Goal: Contribute content: Contribute content

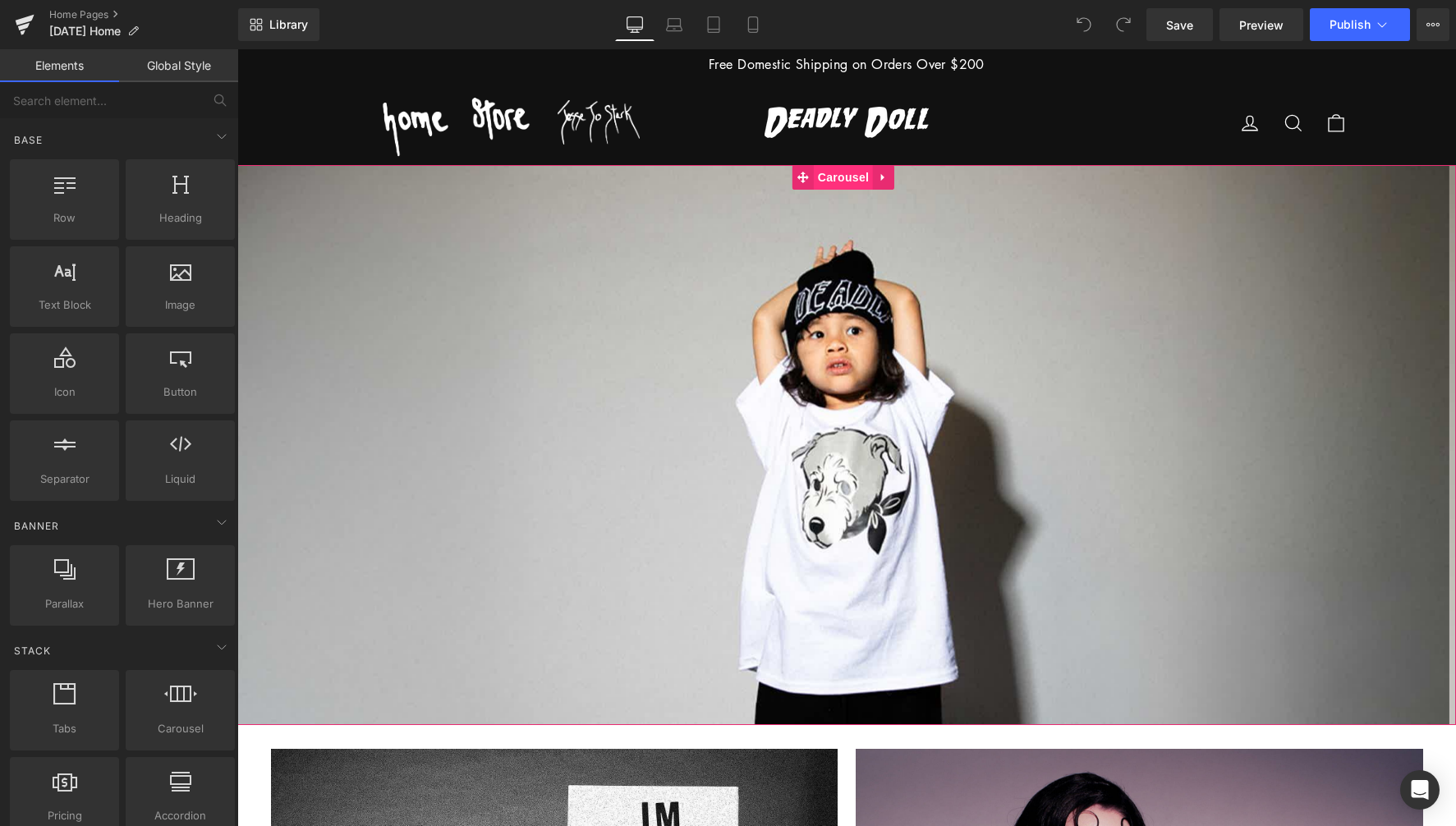
click at [841, 176] on span "Carousel" at bounding box center [843, 177] width 59 height 25
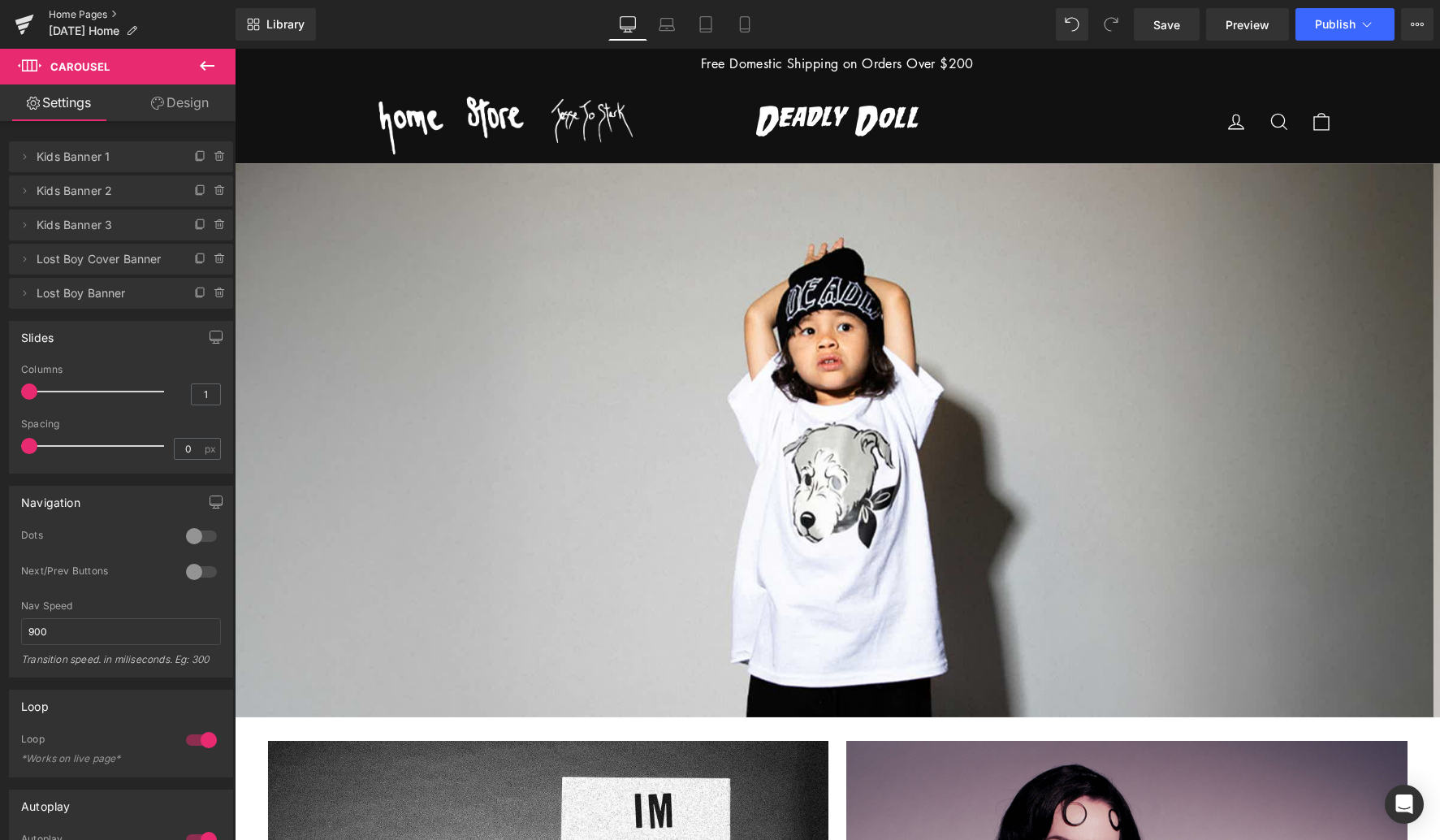
click at [94, 17] on link "Home Pages" at bounding box center [142, 14] width 187 height 13
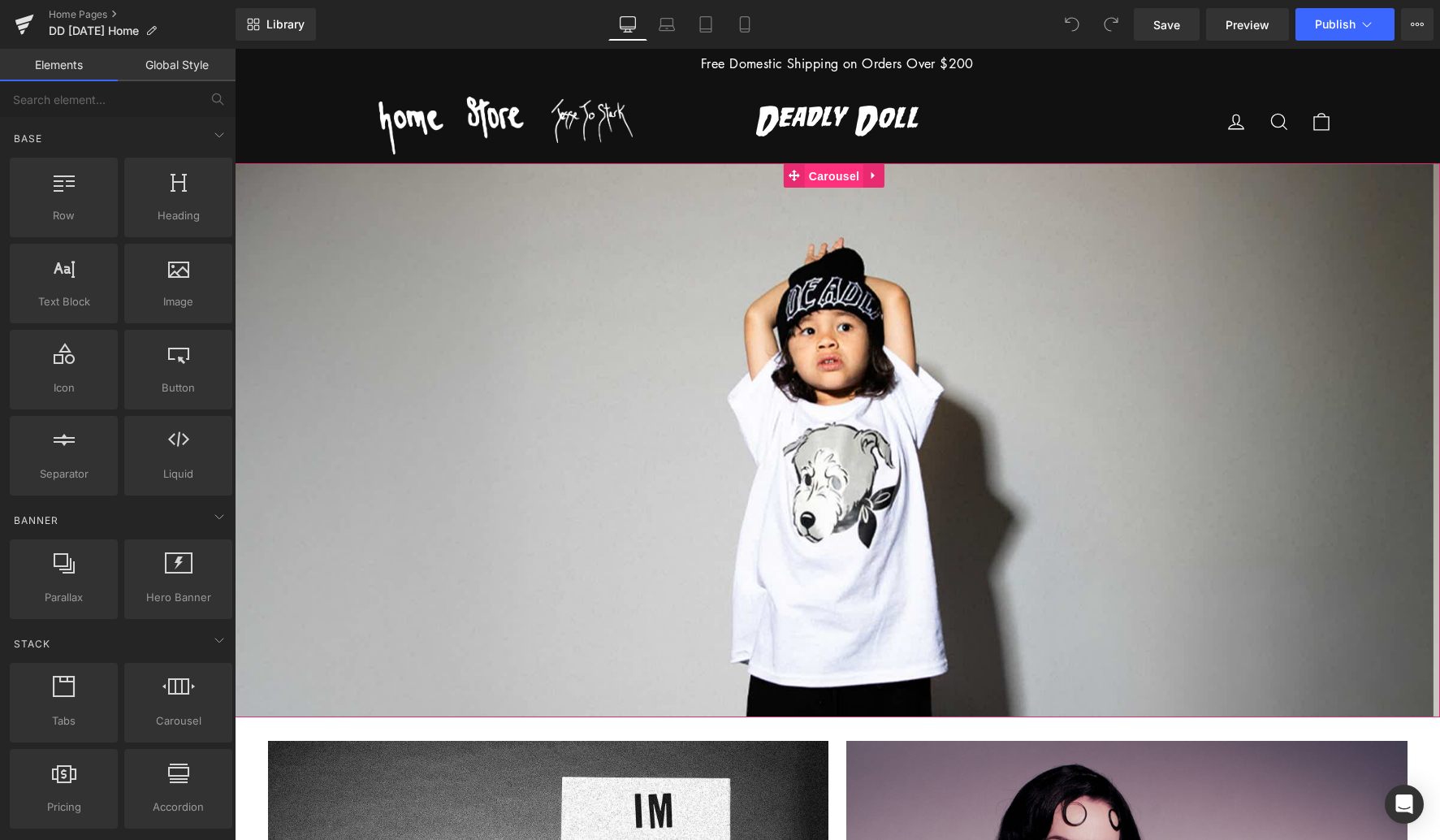
click at [836, 182] on span "Carousel" at bounding box center [834, 176] width 59 height 24
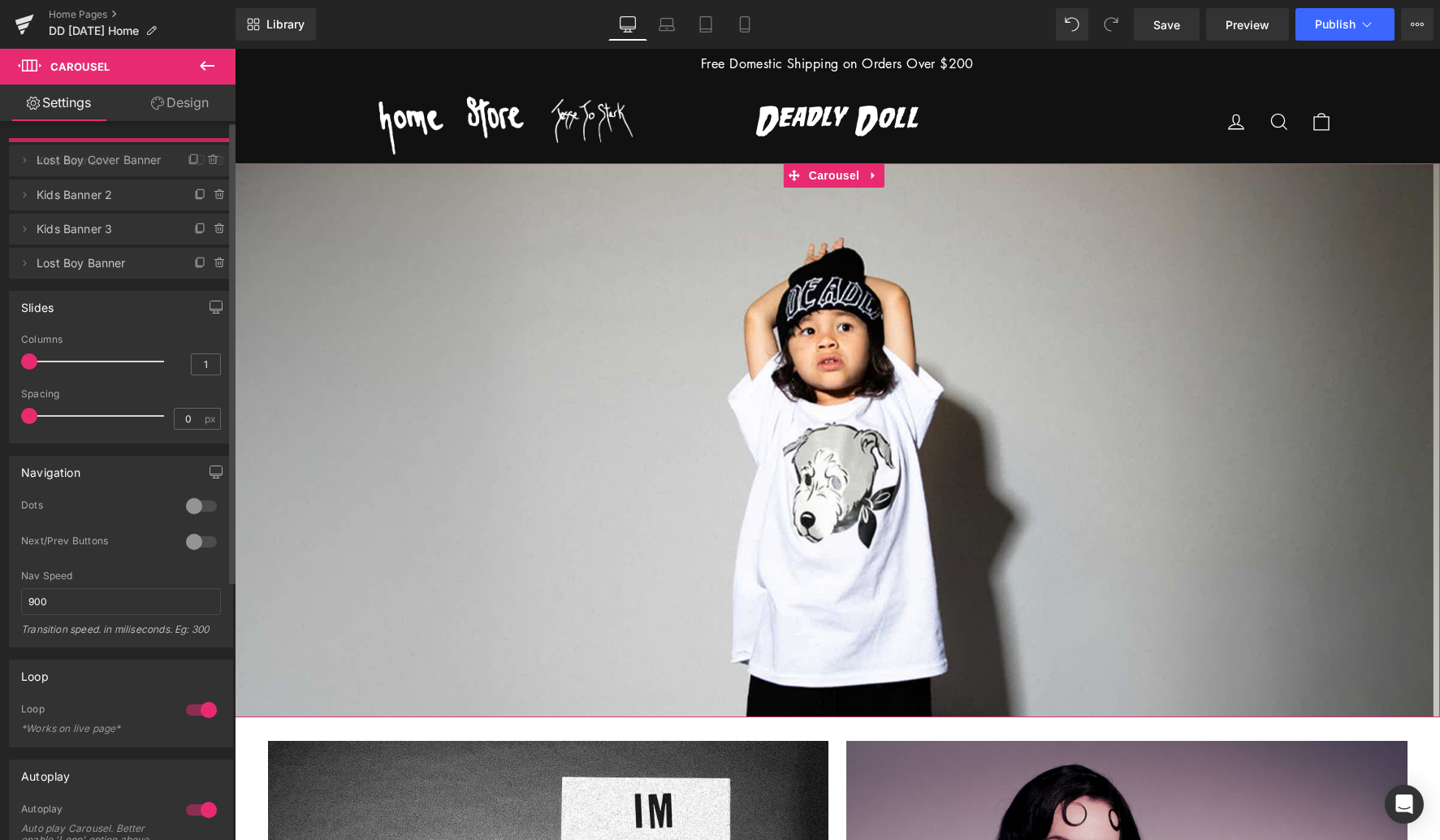
drag, startPoint x: 52, startPoint y: 255, endPoint x: 49, endPoint y: 156, distance: 99.0
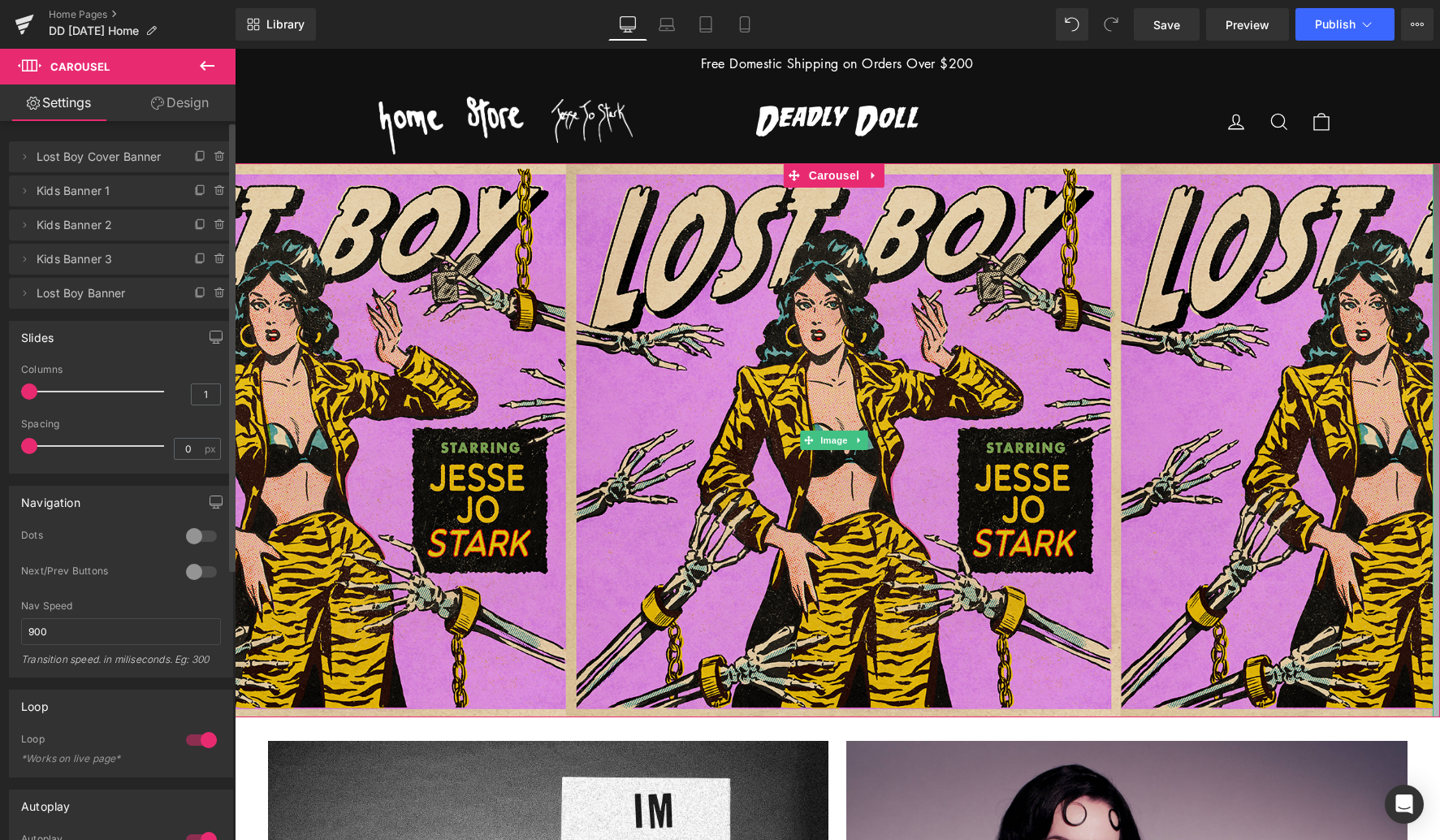
click at [63, 160] on span "Lost Boy Cover Banner" at bounding box center [104, 157] width 136 height 31
click at [24, 154] on icon at bounding box center [23, 156] width 13 height 13
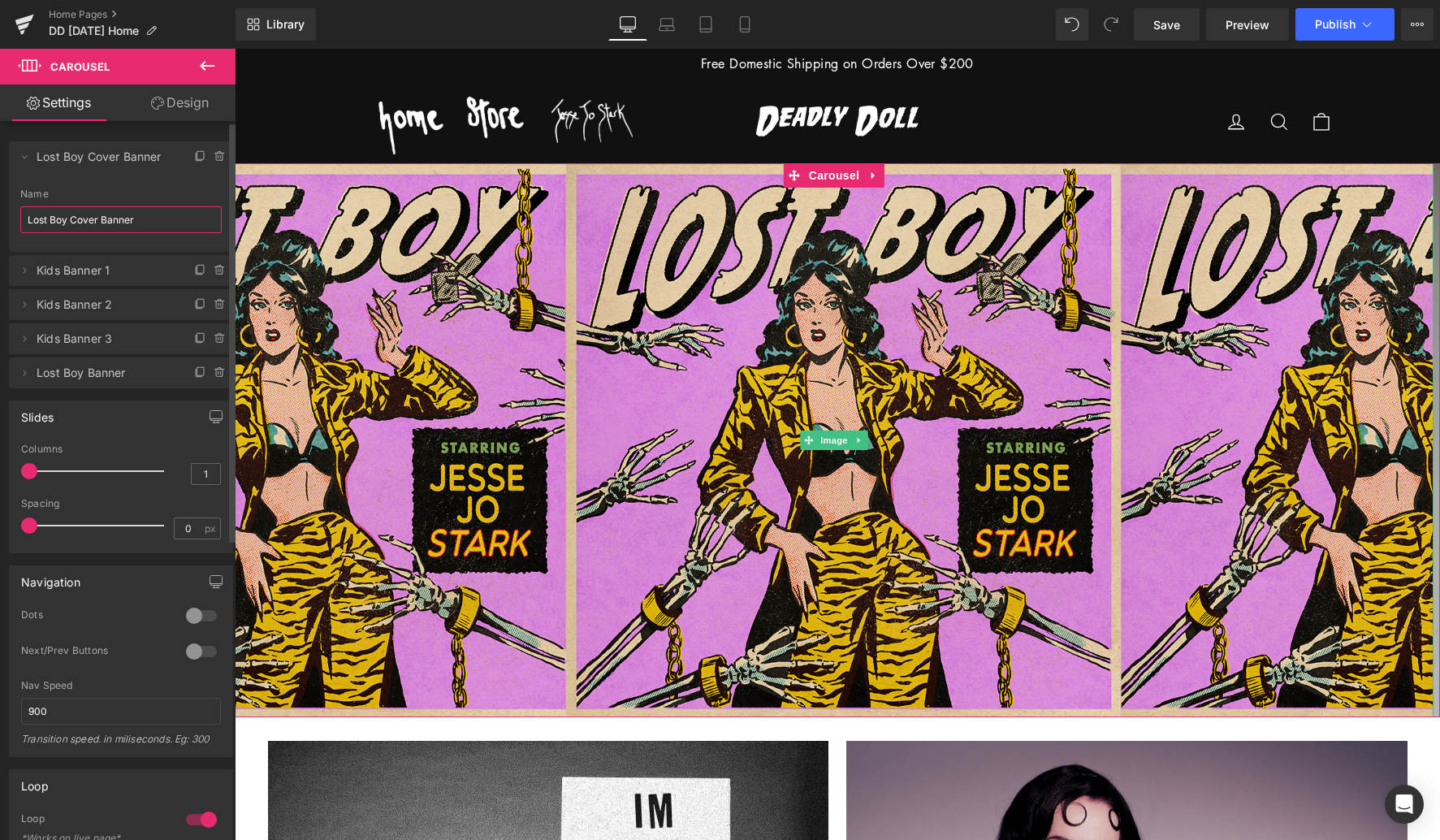
click at [100, 219] on input "Lost Boy Cover Banner" at bounding box center [121, 219] width 202 height 26
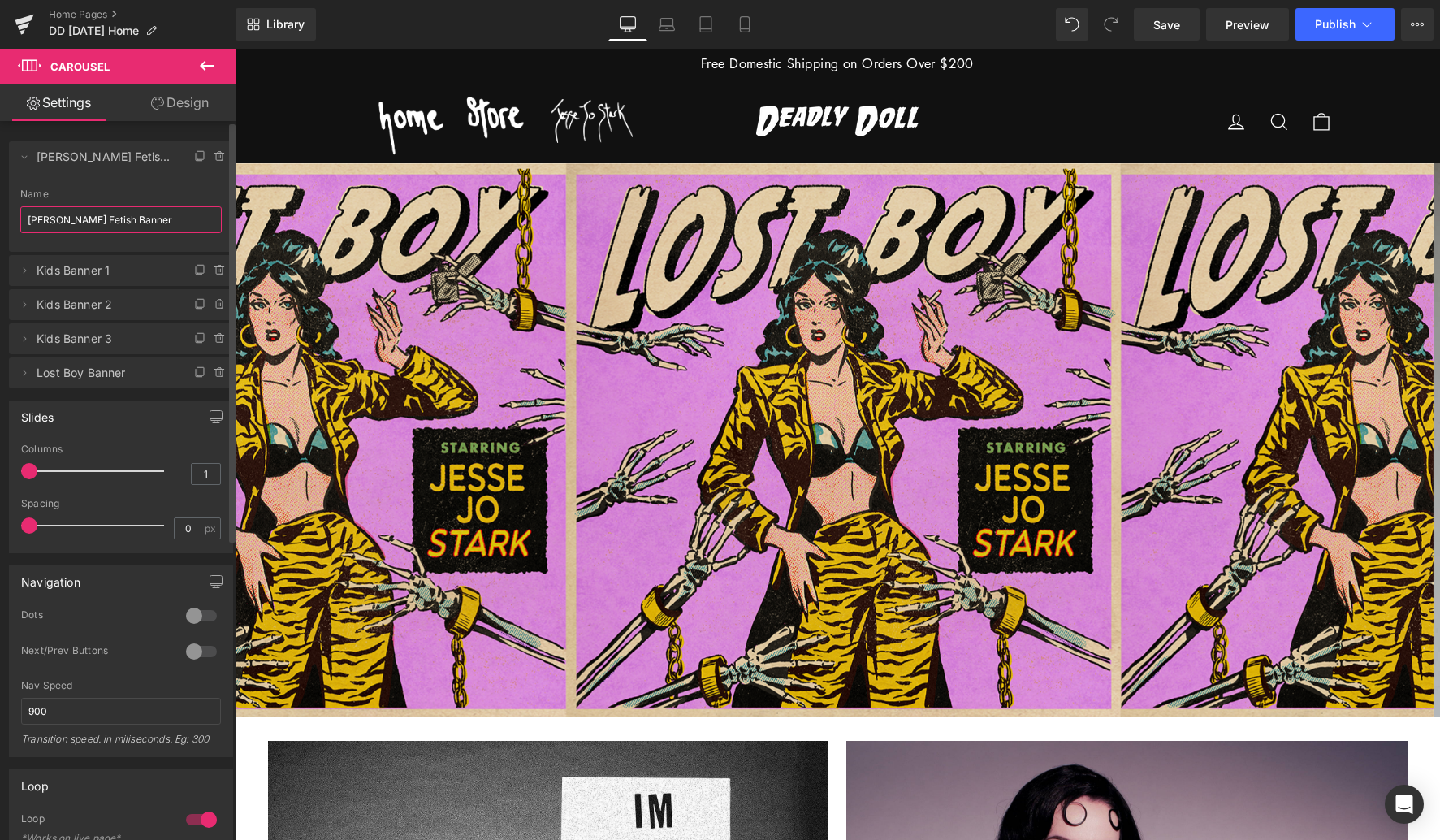
type input "[PERSON_NAME] Fetish Banner 1"
click at [833, 441] on span "Image" at bounding box center [834, 441] width 34 height 20
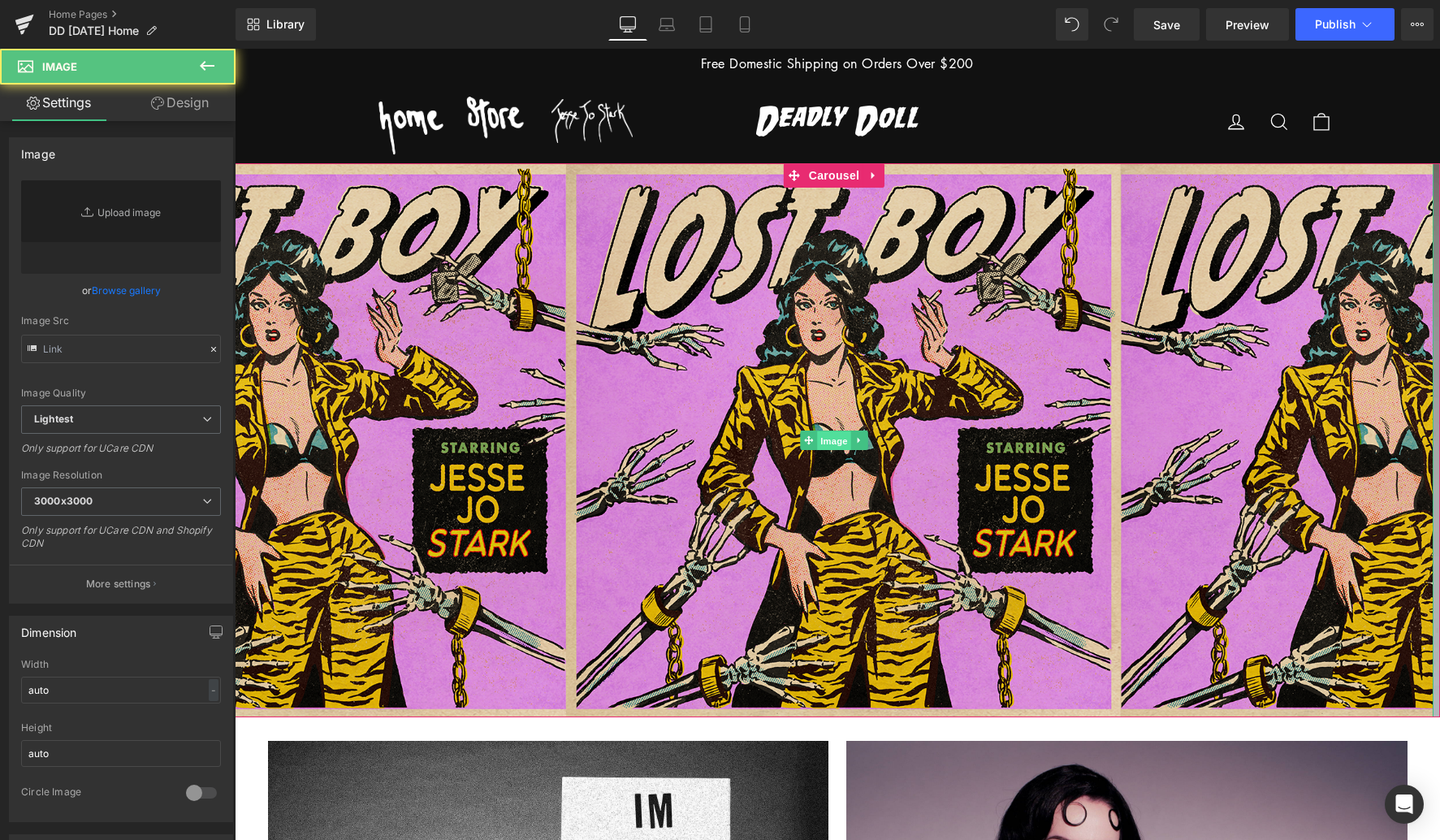
type input "[URL][DOMAIN_NAME][DATE]"
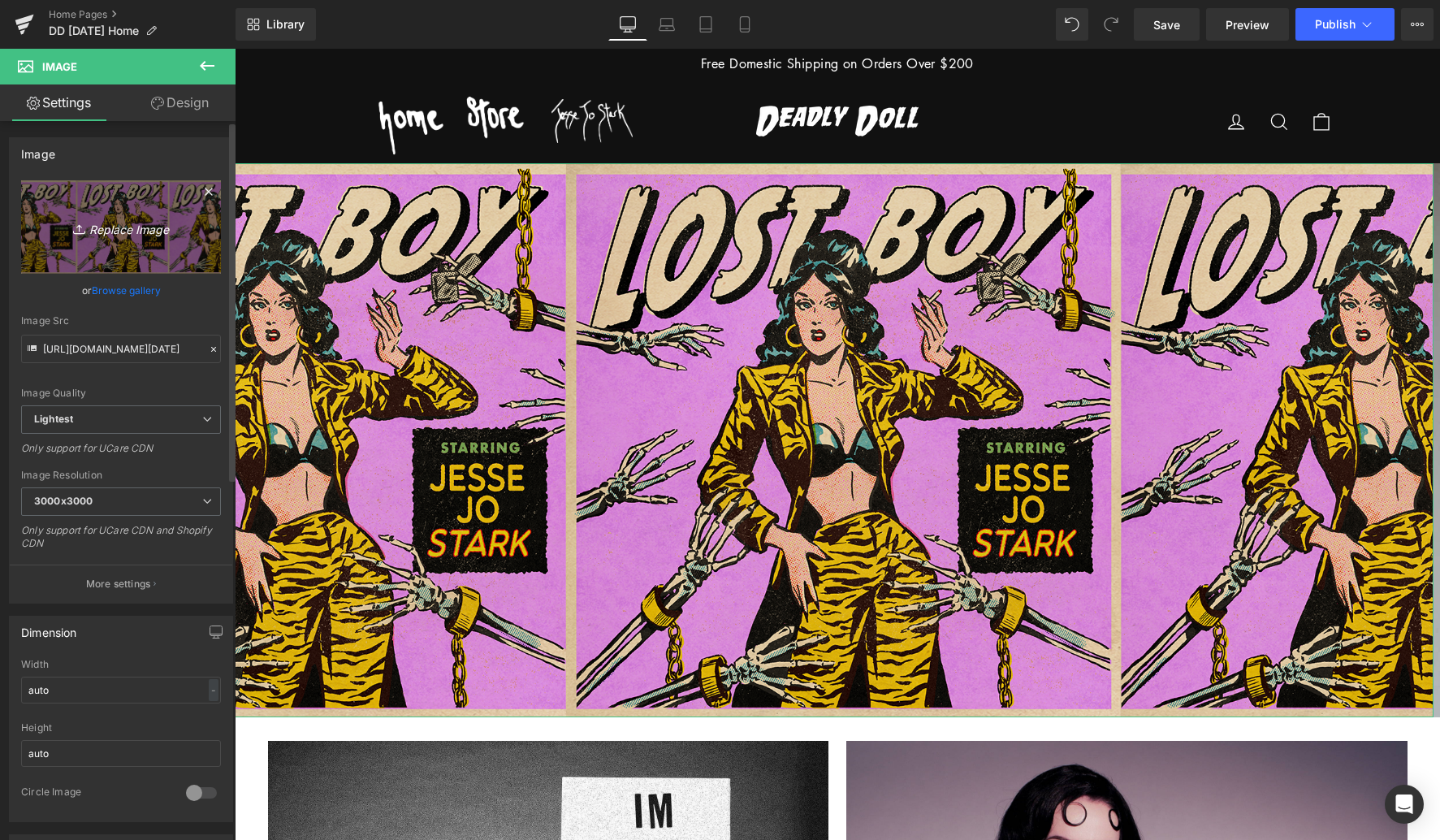
click at [126, 227] on icon "Replace Image" at bounding box center [120, 226] width 130 height 21
type input "C:\fakepath\[PERSON_NAME] Fetish [DATE] Banner 4.jpg"
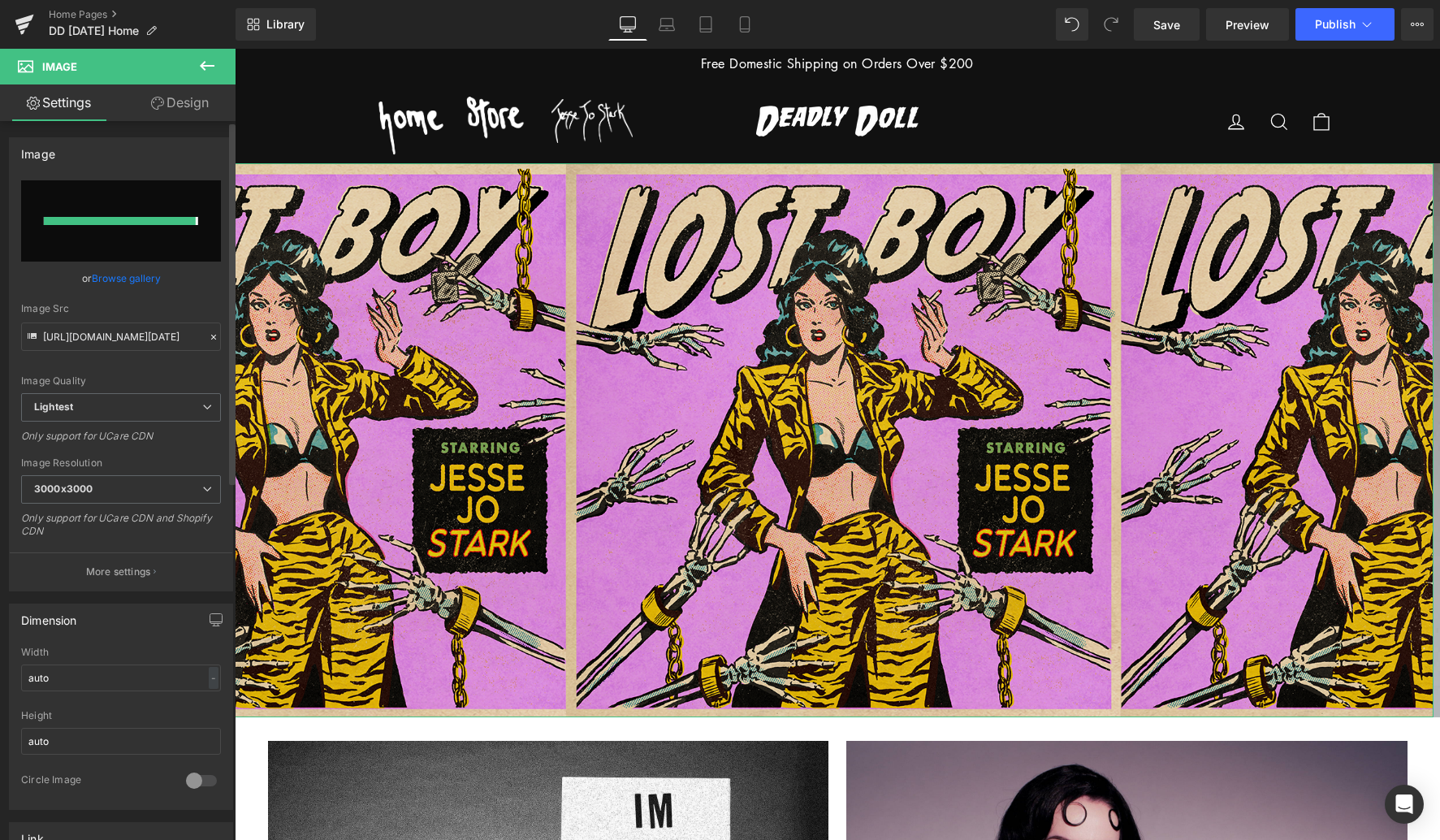
type input "[URL][DOMAIN_NAME][DATE]"
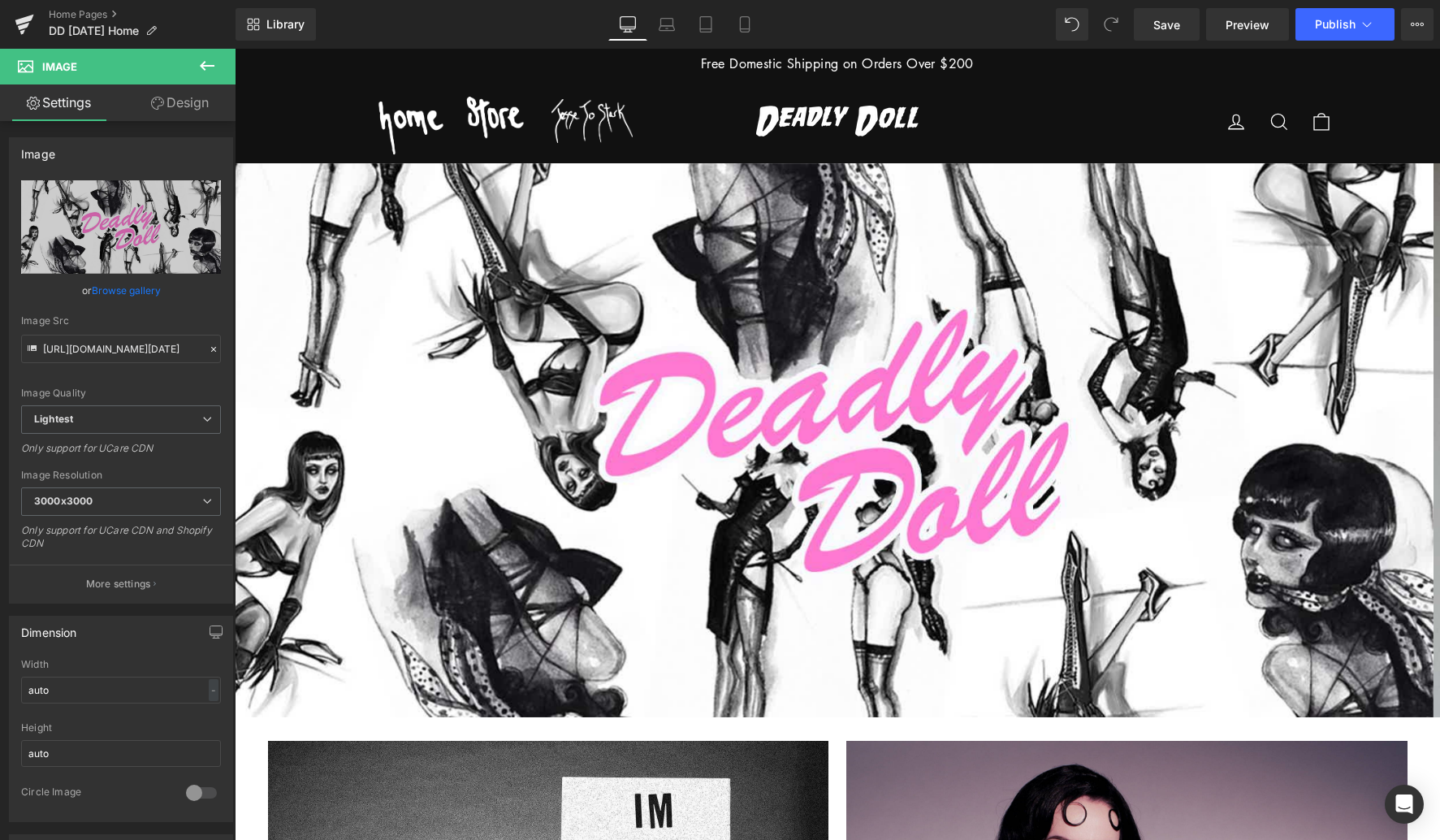
click at [208, 55] on button at bounding box center [208, 67] width 57 height 36
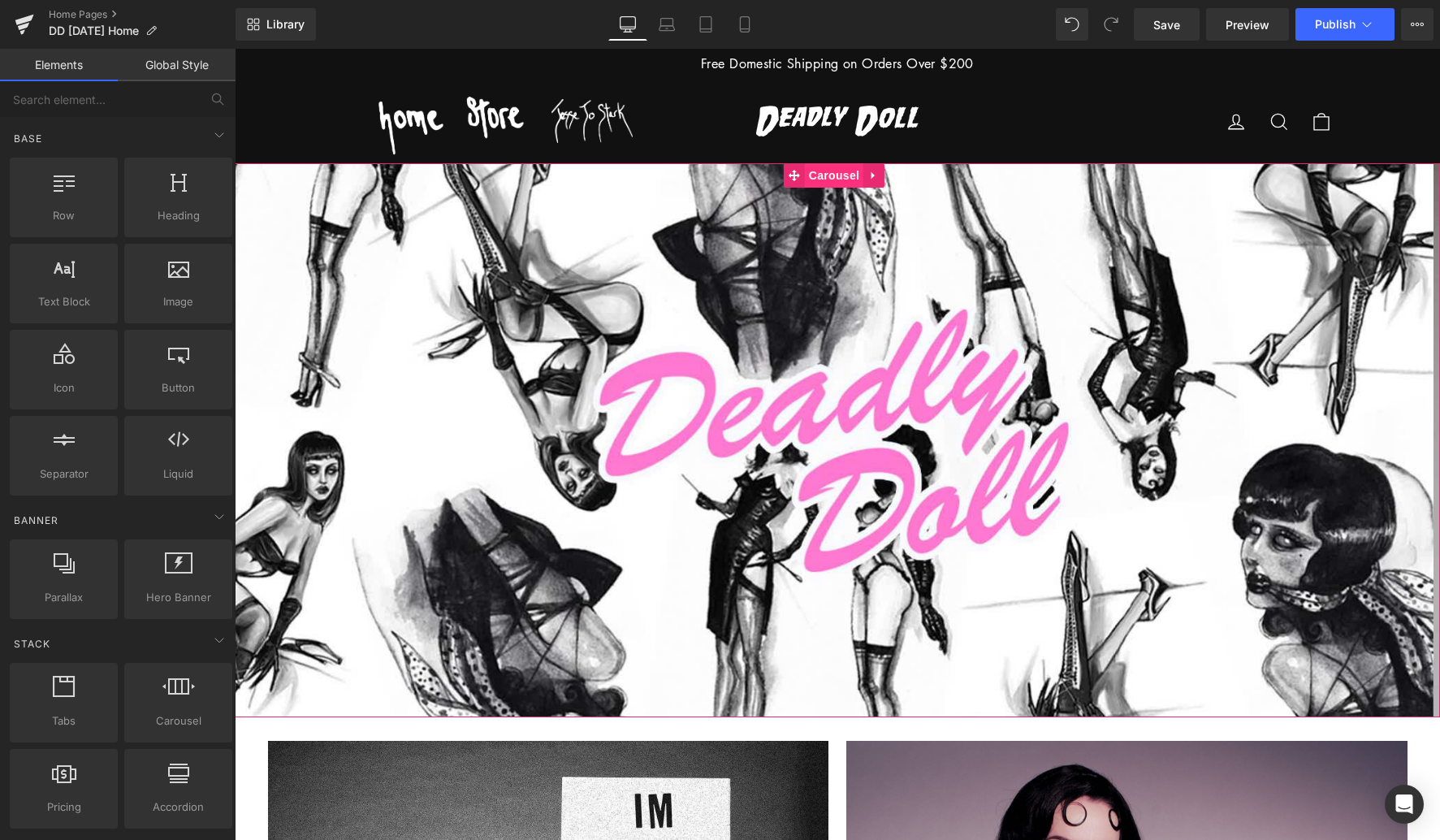
click at [840, 174] on span "Carousel" at bounding box center [834, 175] width 59 height 24
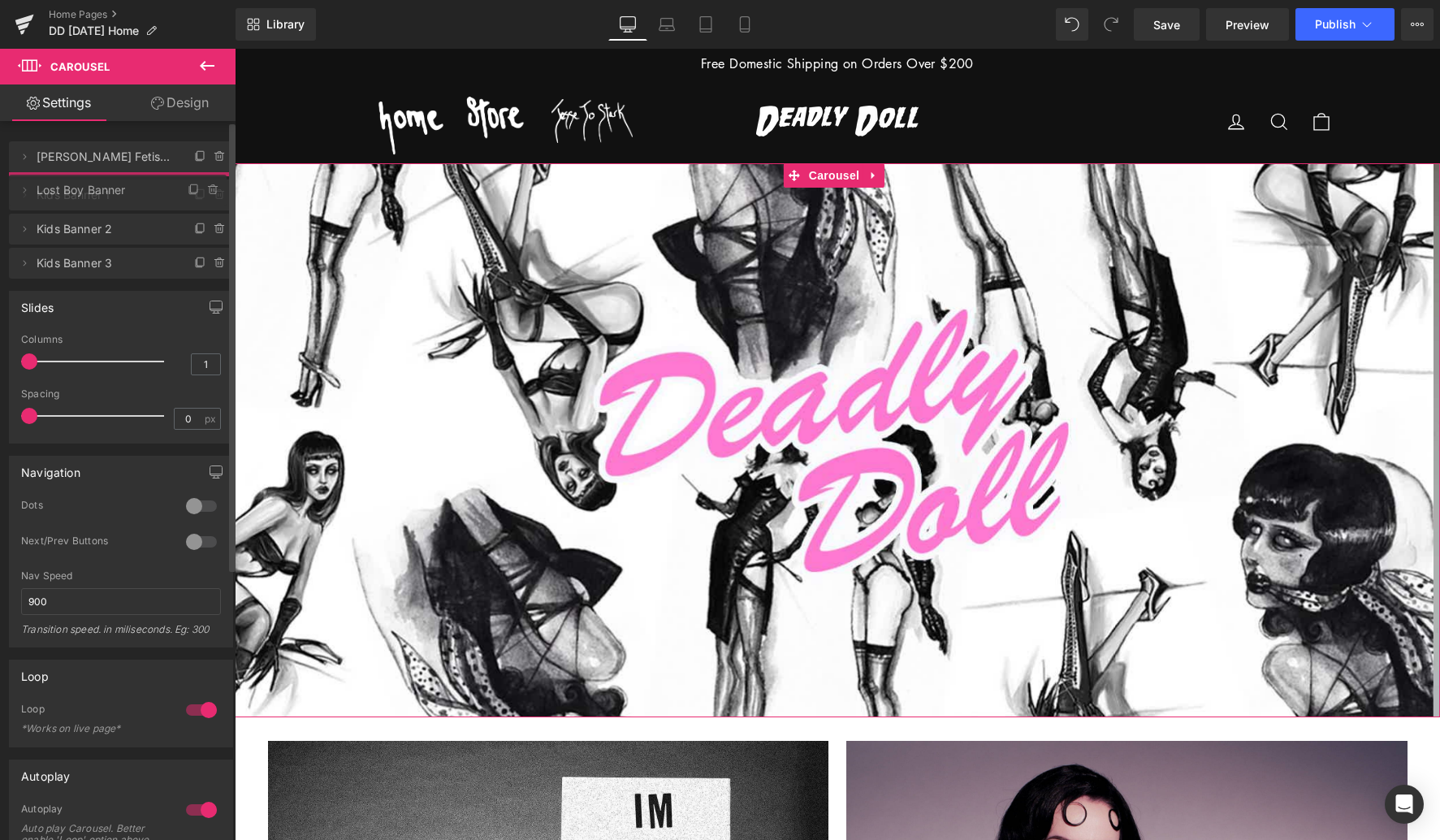
drag, startPoint x: 56, startPoint y: 294, endPoint x: 51, endPoint y: 191, distance: 103.1
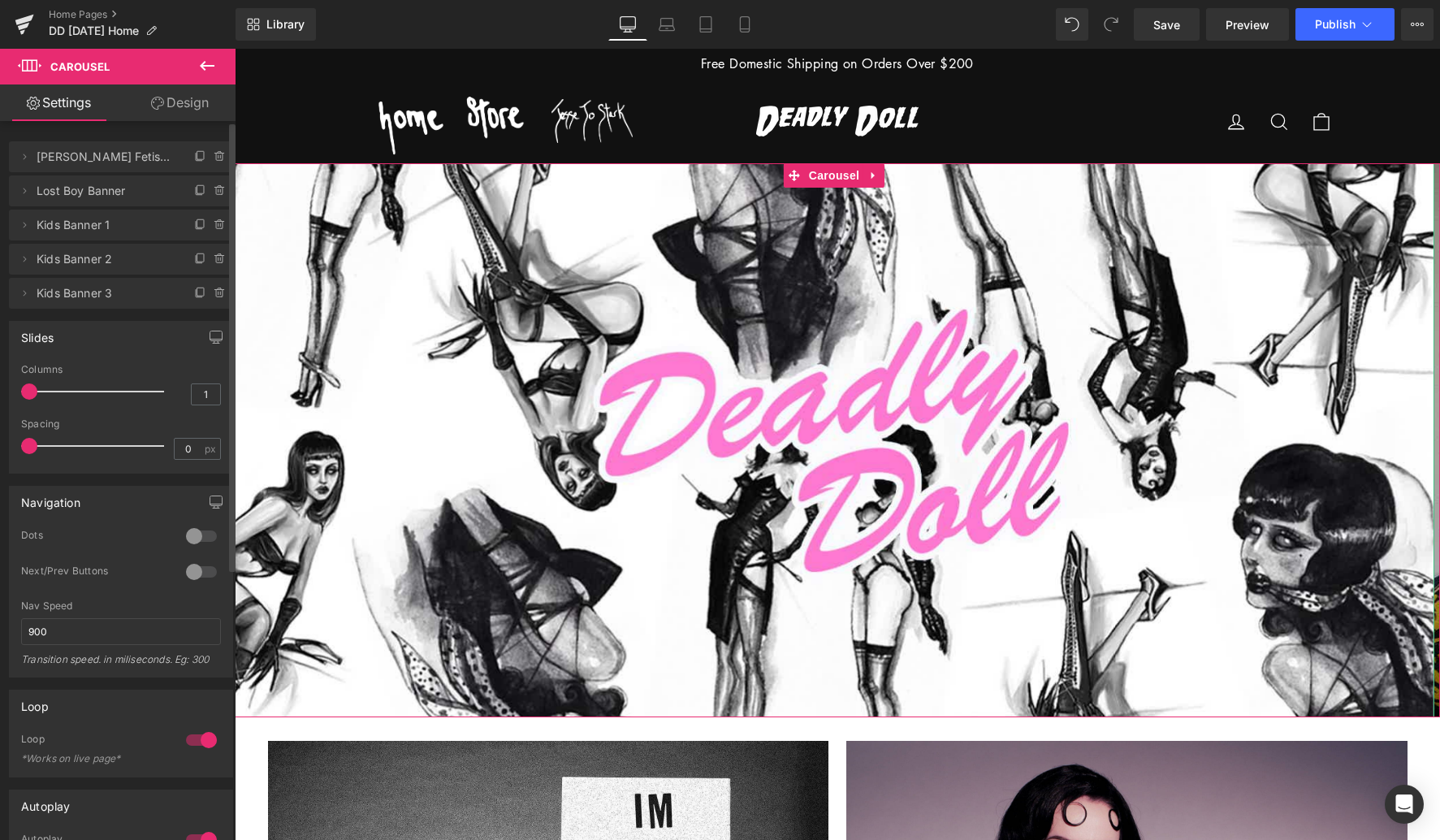
click at [65, 192] on span "Lost Boy Banner" at bounding box center [104, 191] width 136 height 31
click at [26, 191] on icon at bounding box center [24, 191] width 3 height 6
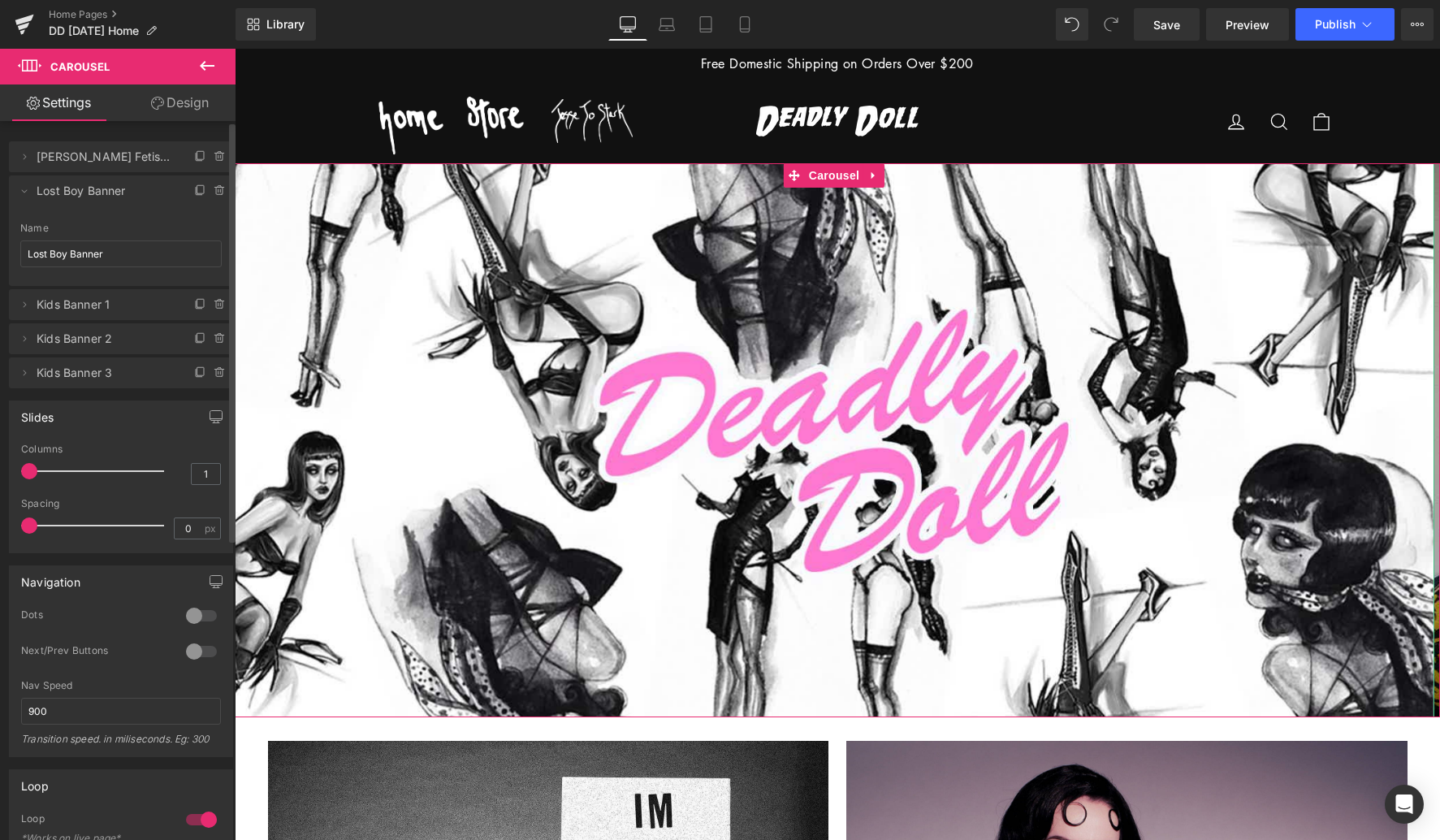
click at [123, 221] on li "Delete Cancel Lost Boy Banner Lost Boy Banner Name Lost Boy Banner" at bounding box center [120, 230] width 224 height 111
click at [193, 615] on div at bounding box center [202, 616] width 39 height 26
click at [131, 250] on input "Lost Boy Banner" at bounding box center [121, 254] width 202 height 26
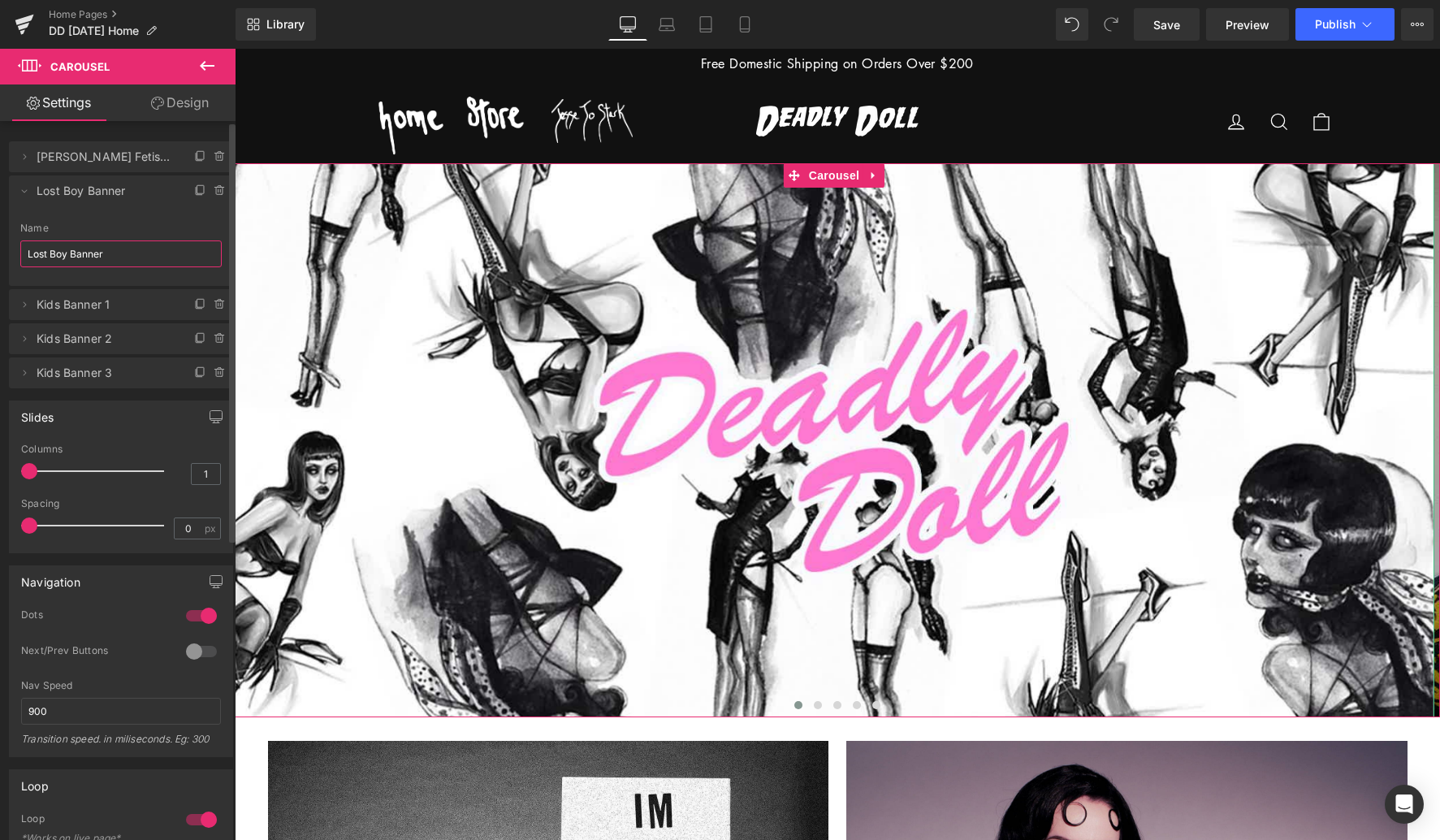
click at [131, 250] on input "Lost Boy Banner" at bounding box center [121, 254] width 202 height 26
click at [103, 159] on span "[PERSON_NAME] Fetish Banner 1" at bounding box center [104, 157] width 136 height 31
click at [17, 151] on span at bounding box center [24, 157] width 20 height 20
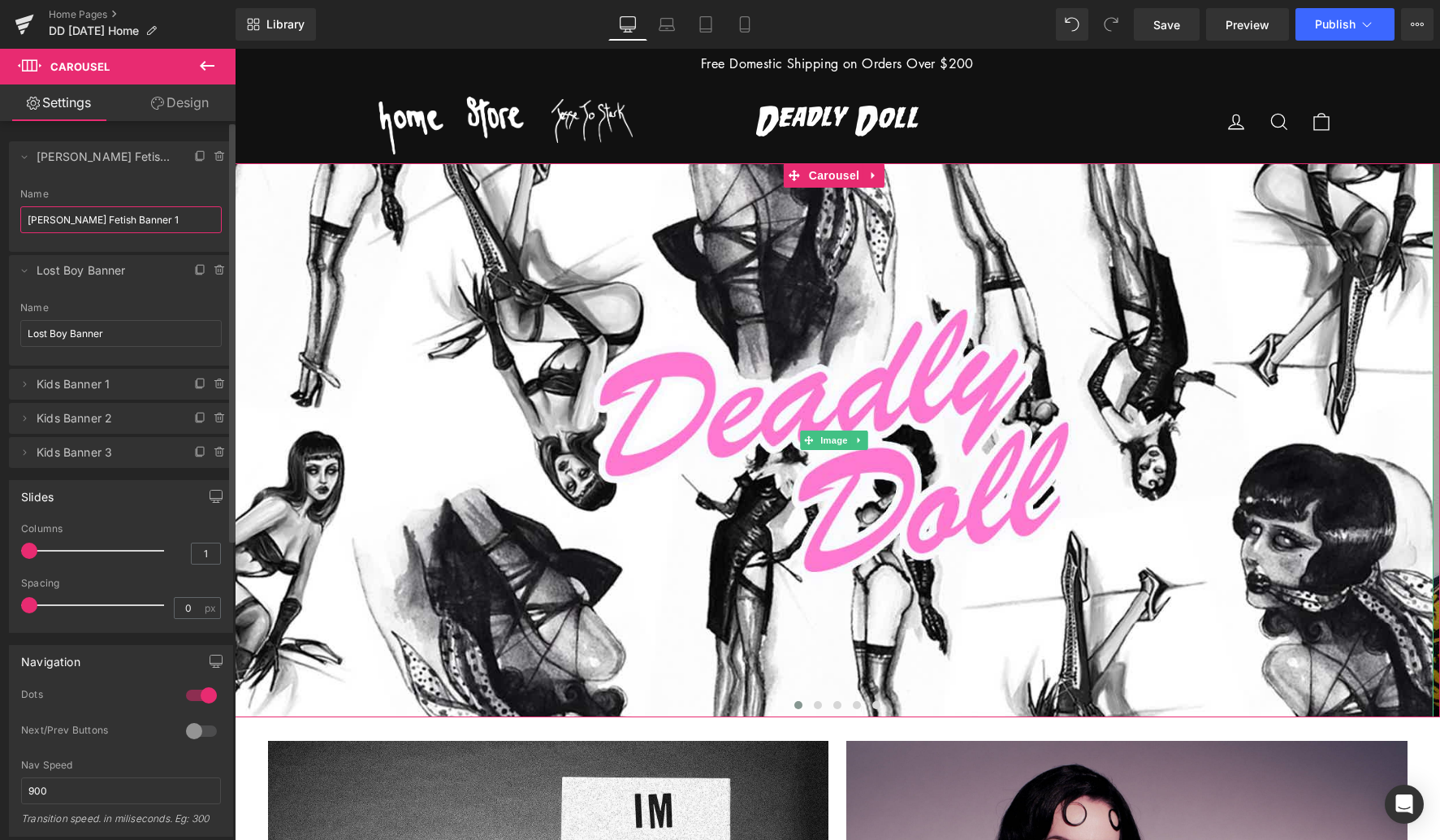
click at [53, 221] on input "[PERSON_NAME] Fetish Banner 1" at bounding box center [121, 219] width 202 height 26
click at [46, 337] on input "Lost Boy Banner" at bounding box center [121, 333] width 202 height 26
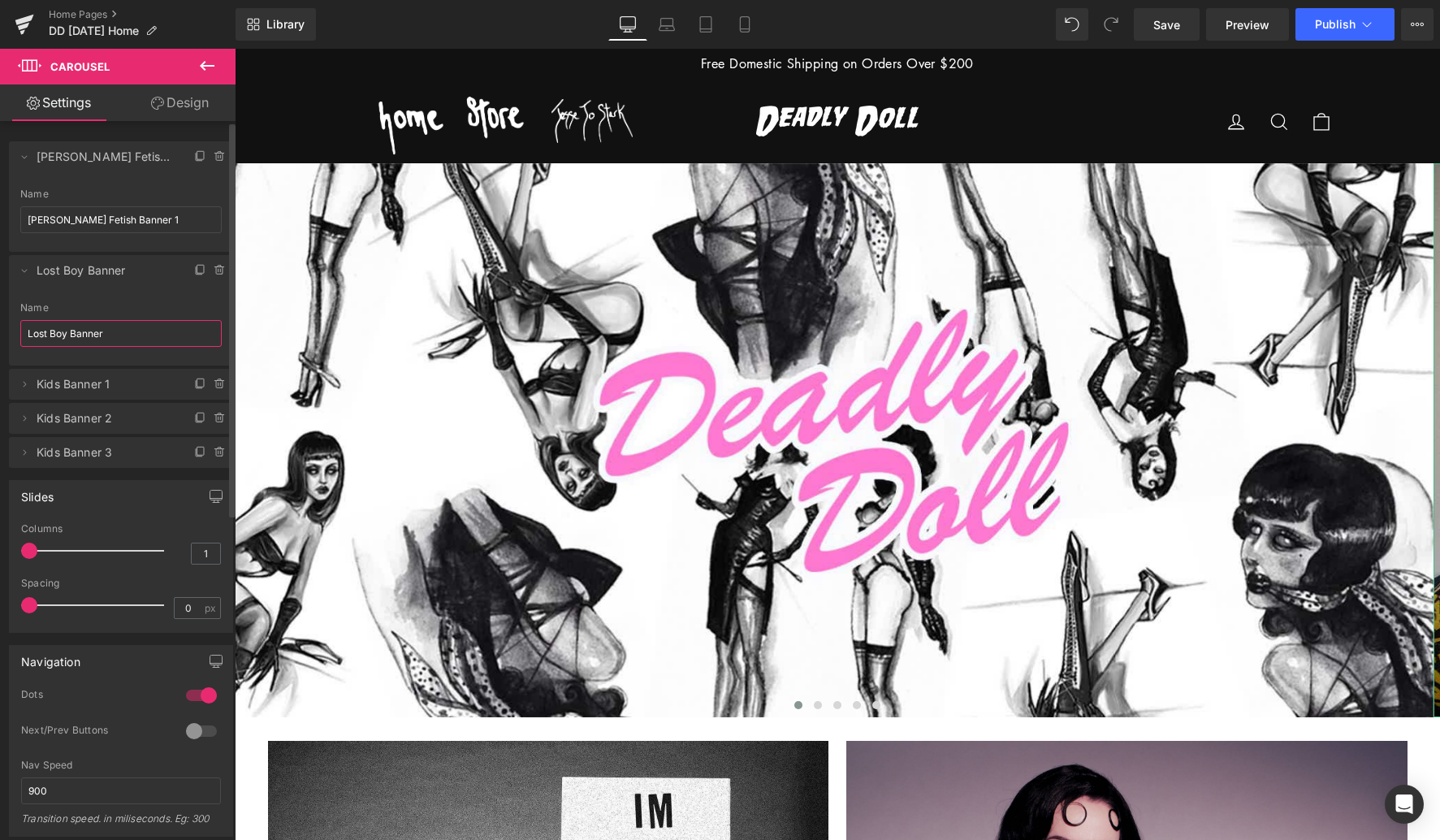
click at [46, 337] on input "Lost Boy Banner" at bounding box center [121, 333] width 202 height 26
paste input "ucas Fetish Banner 1"
type input "[PERSON_NAME] Fetish Banner 2"
click at [95, 307] on div "Name" at bounding box center [121, 308] width 202 height 12
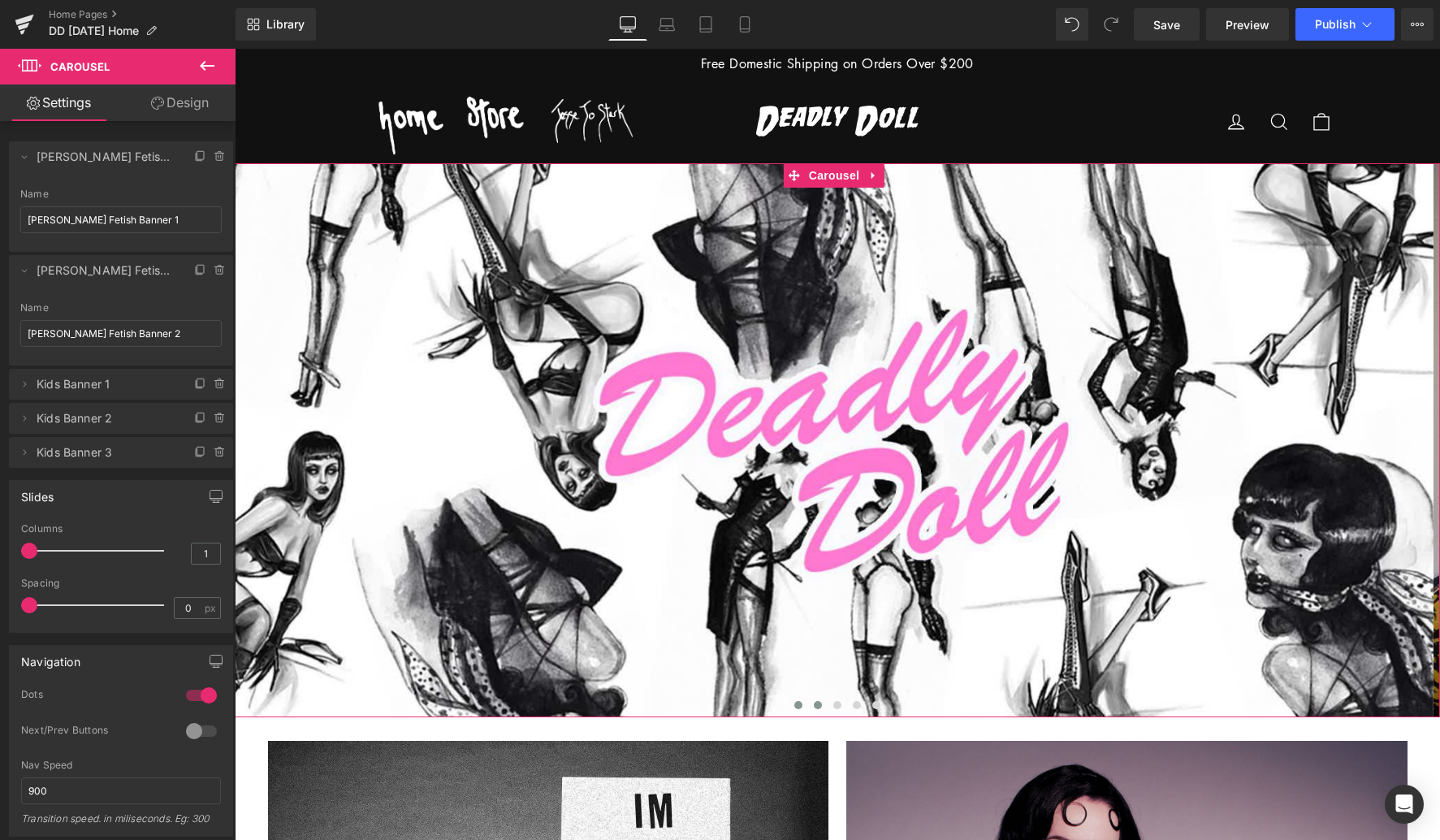
click at [813, 701] on span at bounding box center [817, 705] width 8 height 8
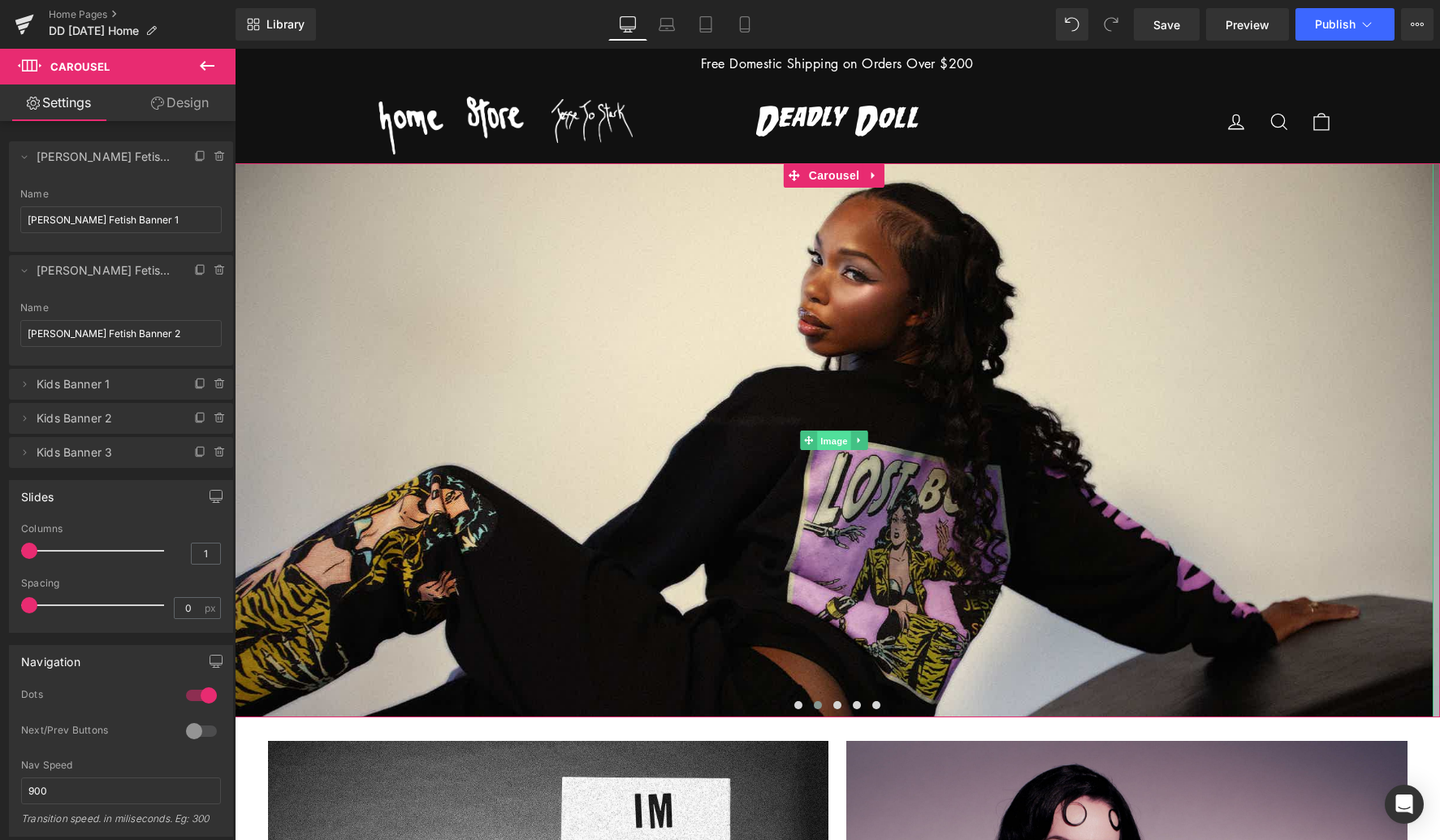
click at [831, 441] on span "Image" at bounding box center [834, 442] width 34 height 20
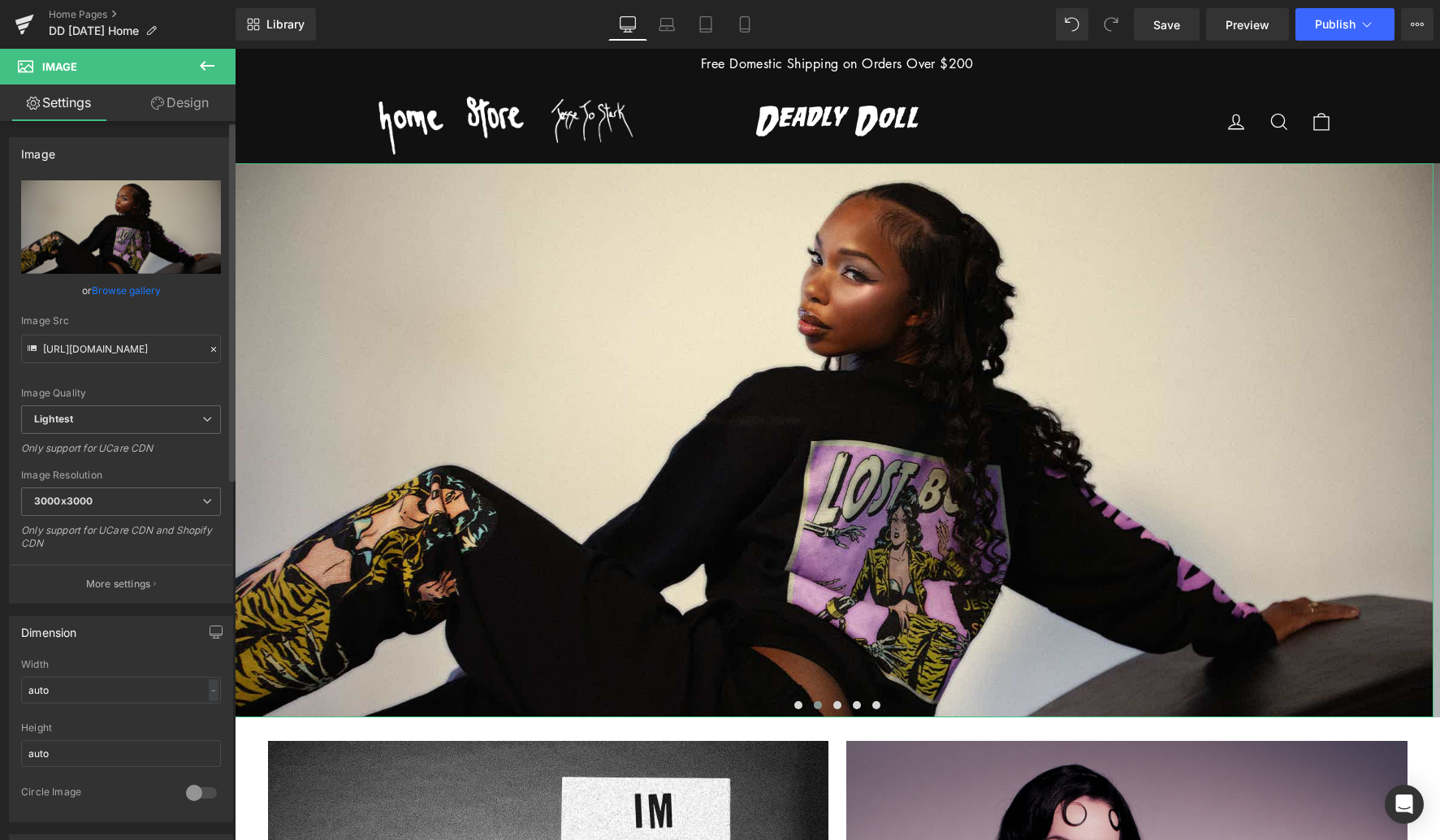
click at [136, 291] on link "Browse gallery" at bounding box center [126, 290] width 70 height 28
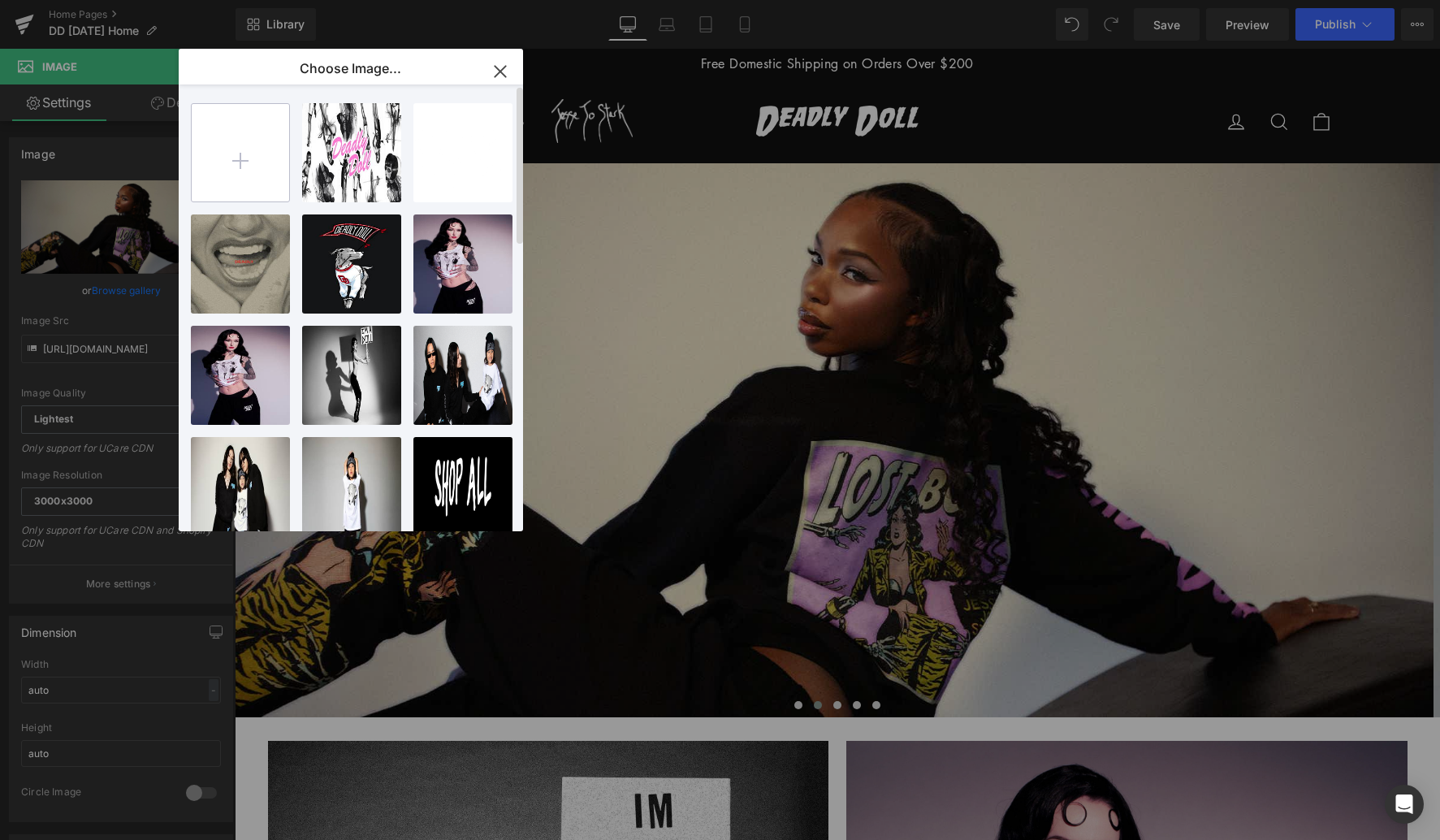
click at [236, 160] on input "file" at bounding box center [241, 153] width 98 height 98
type input "C:\fakepath\DD [DATE] Luas Fetish Banner 5.jpg"
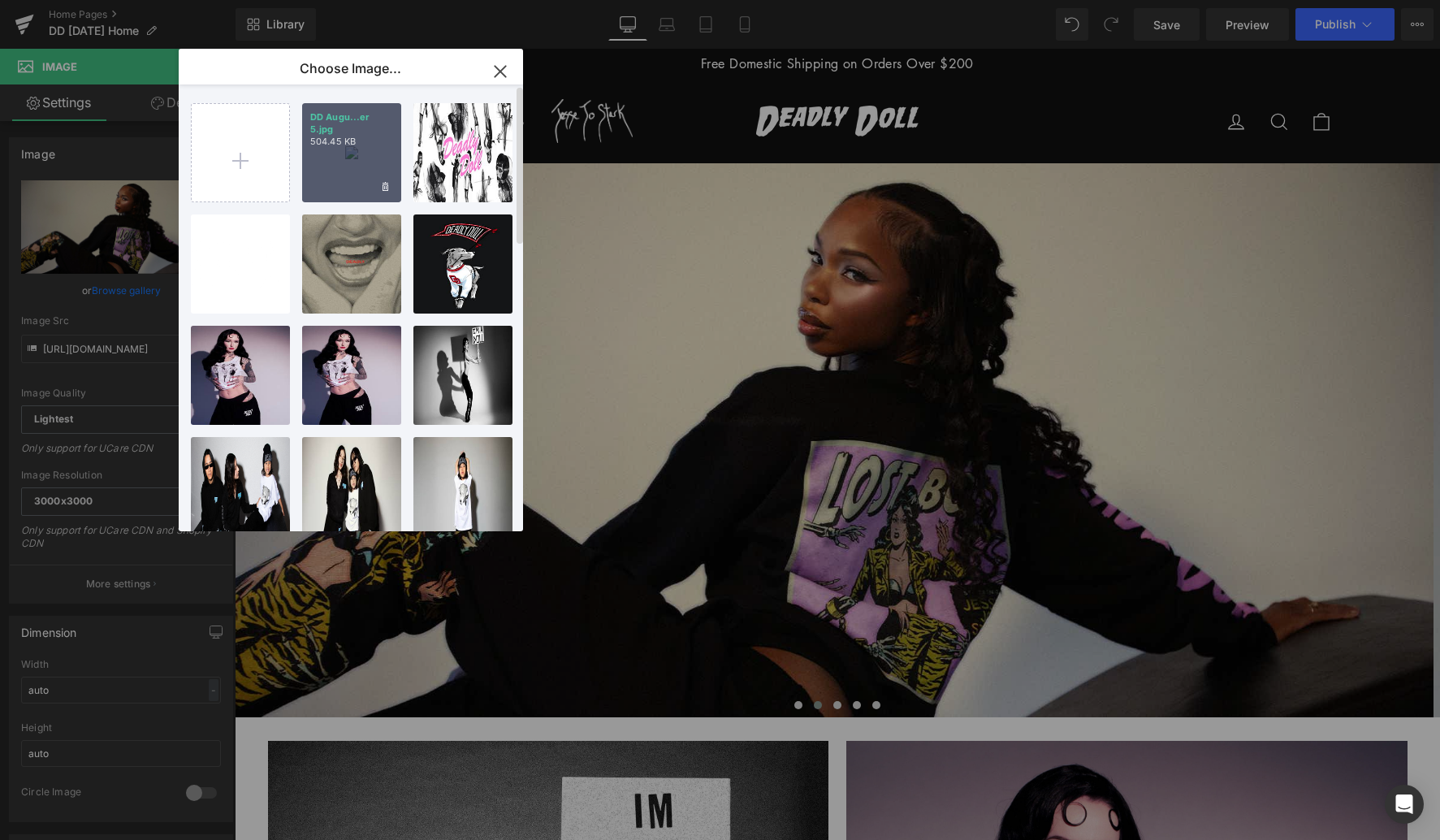
click at [342, 144] on div "DD Augu...er 5.jpg 504.45 KB" at bounding box center [351, 152] width 99 height 99
type input "[URL][DOMAIN_NAME][DATE]"
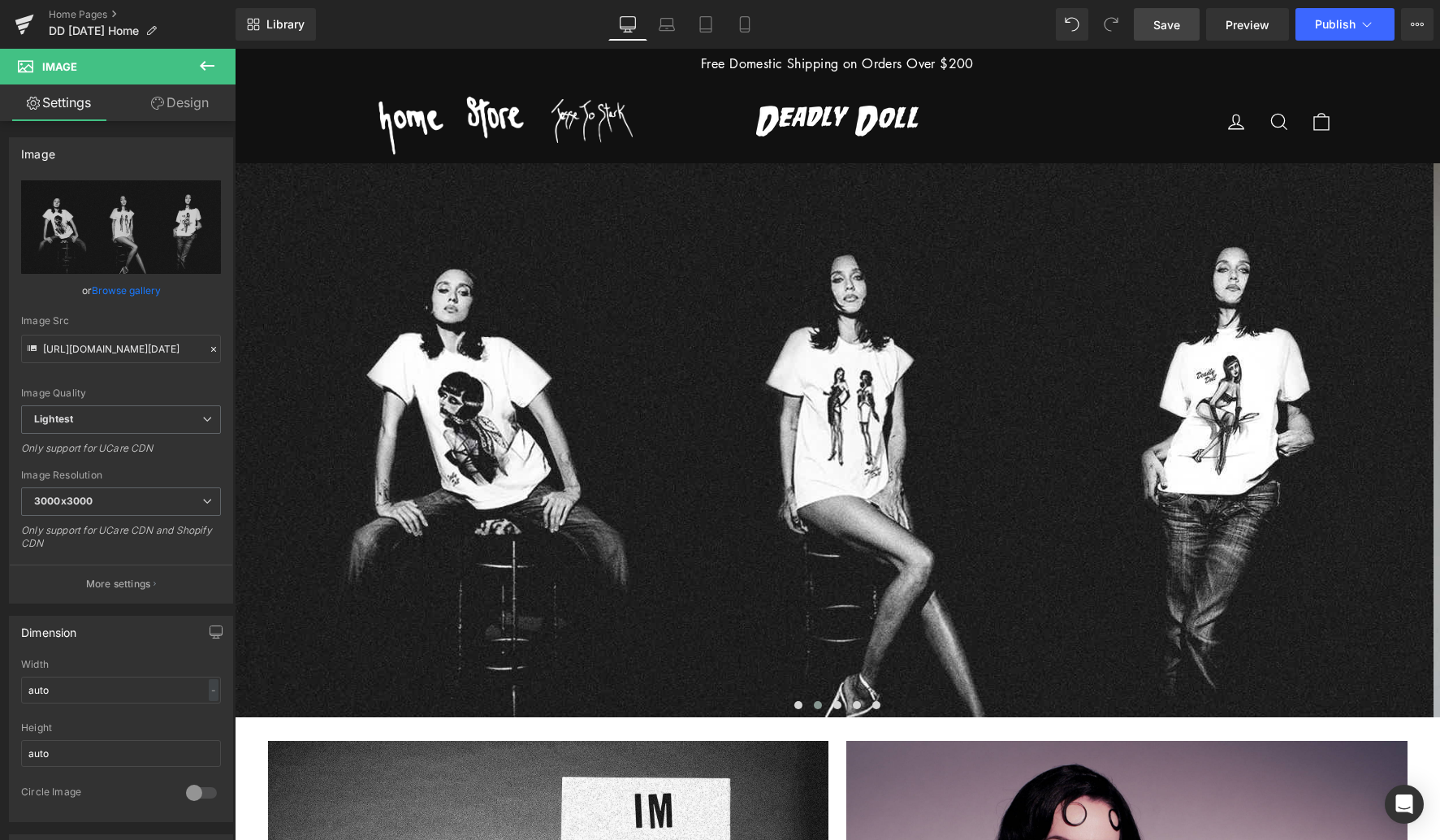
click at [1163, 27] on span "Save" at bounding box center [1166, 24] width 26 height 17
click at [1238, 21] on span "Preview" at bounding box center [1247, 24] width 44 height 17
click at [149, 230] on icon "Replace Image" at bounding box center [120, 226] width 130 height 21
type input "C:\fakepath\DD [DATE] Luas Fetish Banner 5.jpg"
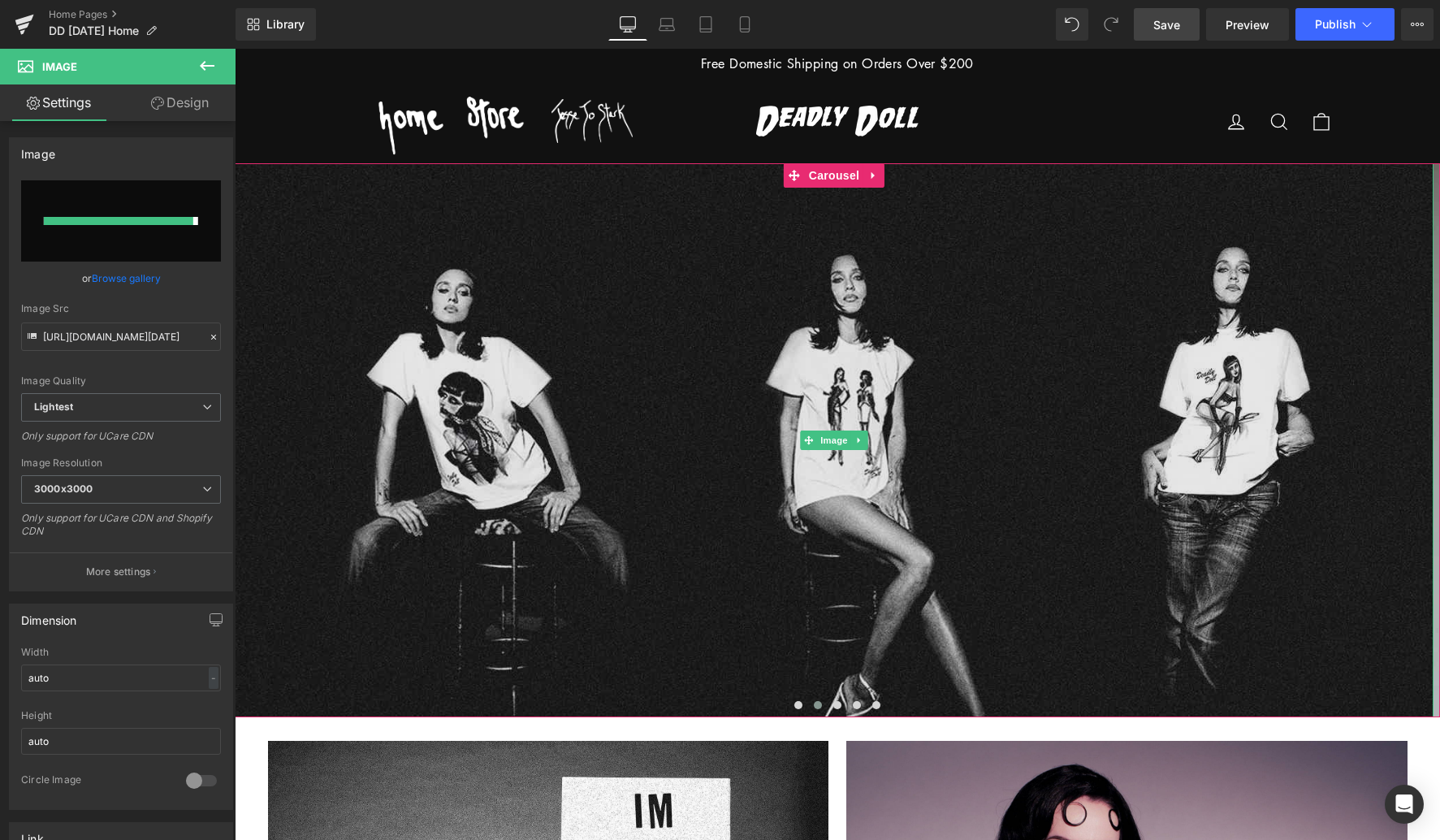
type input "[URL][DOMAIN_NAME][DATE]"
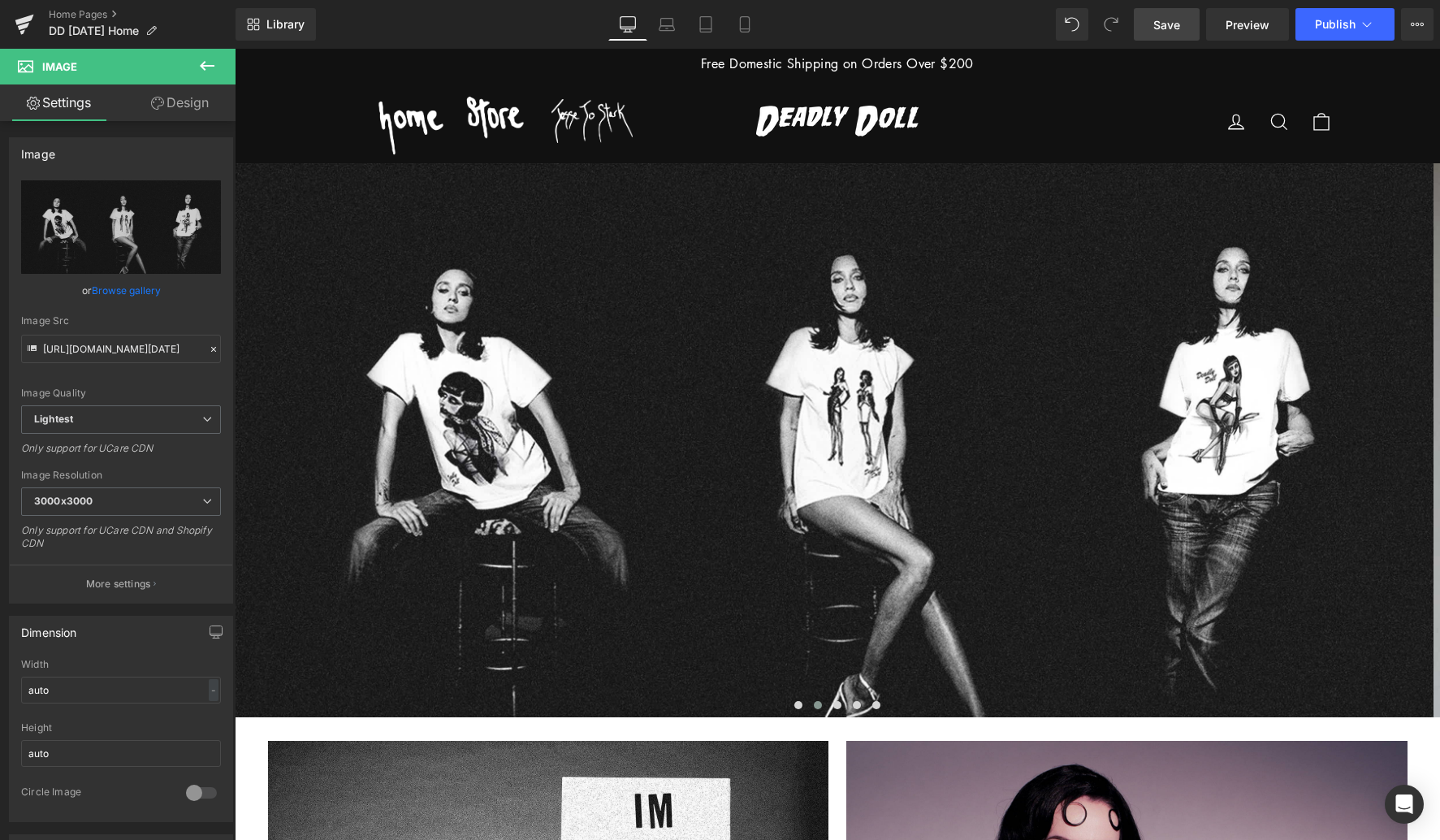
click at [1174, 27] on span "Save" at bounding box center [1166, 24] width 26 height 17
click at [1253, 24] on span "Preview" at bounding box center [1247, 24] width 44 height 17
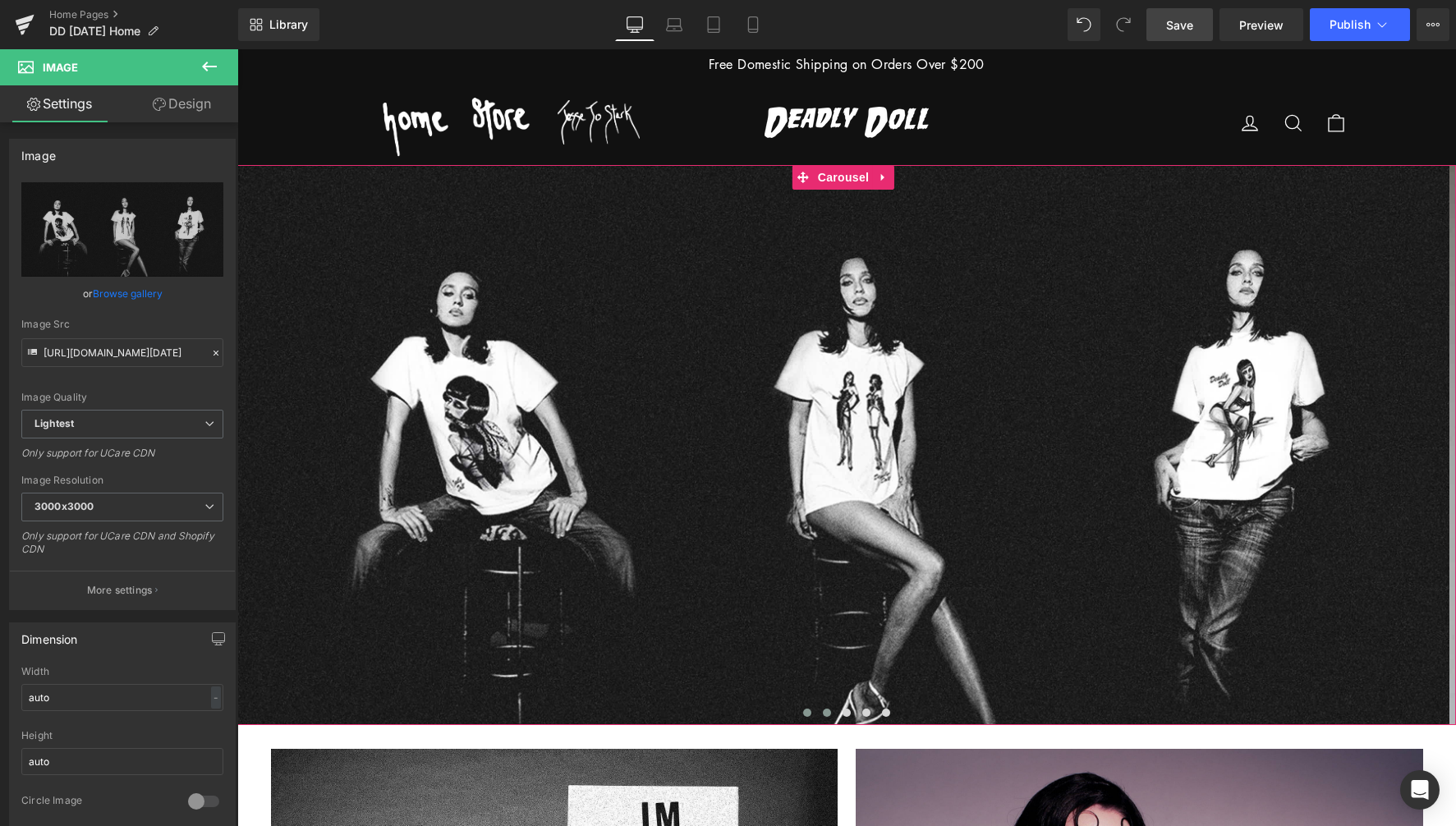
click at [803, 711] on span at bounding box center [807, 712] width 8 height 8
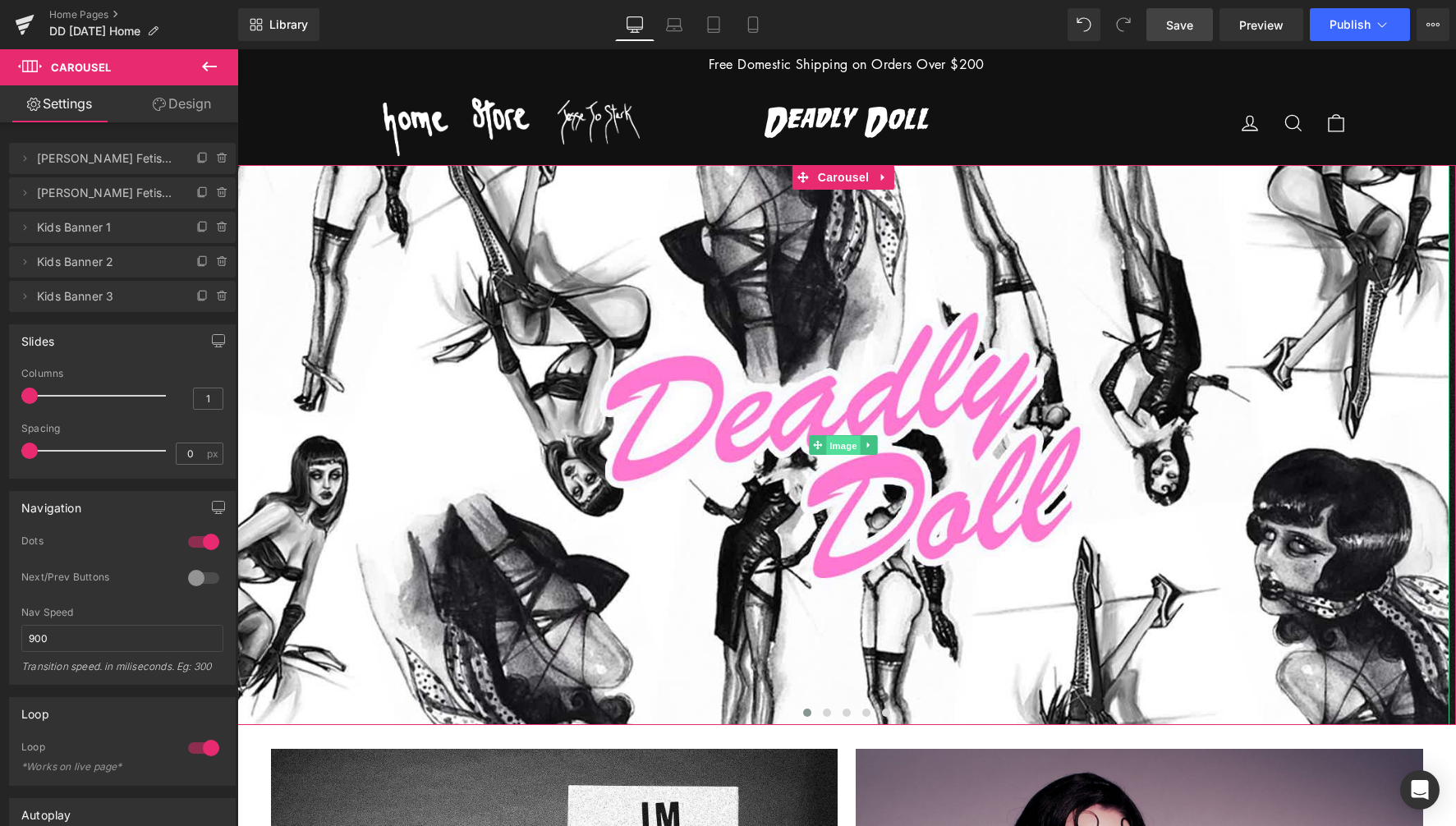
click at [844, 446] on span "Image" at bounding box center [843, 446] width 35 height 20
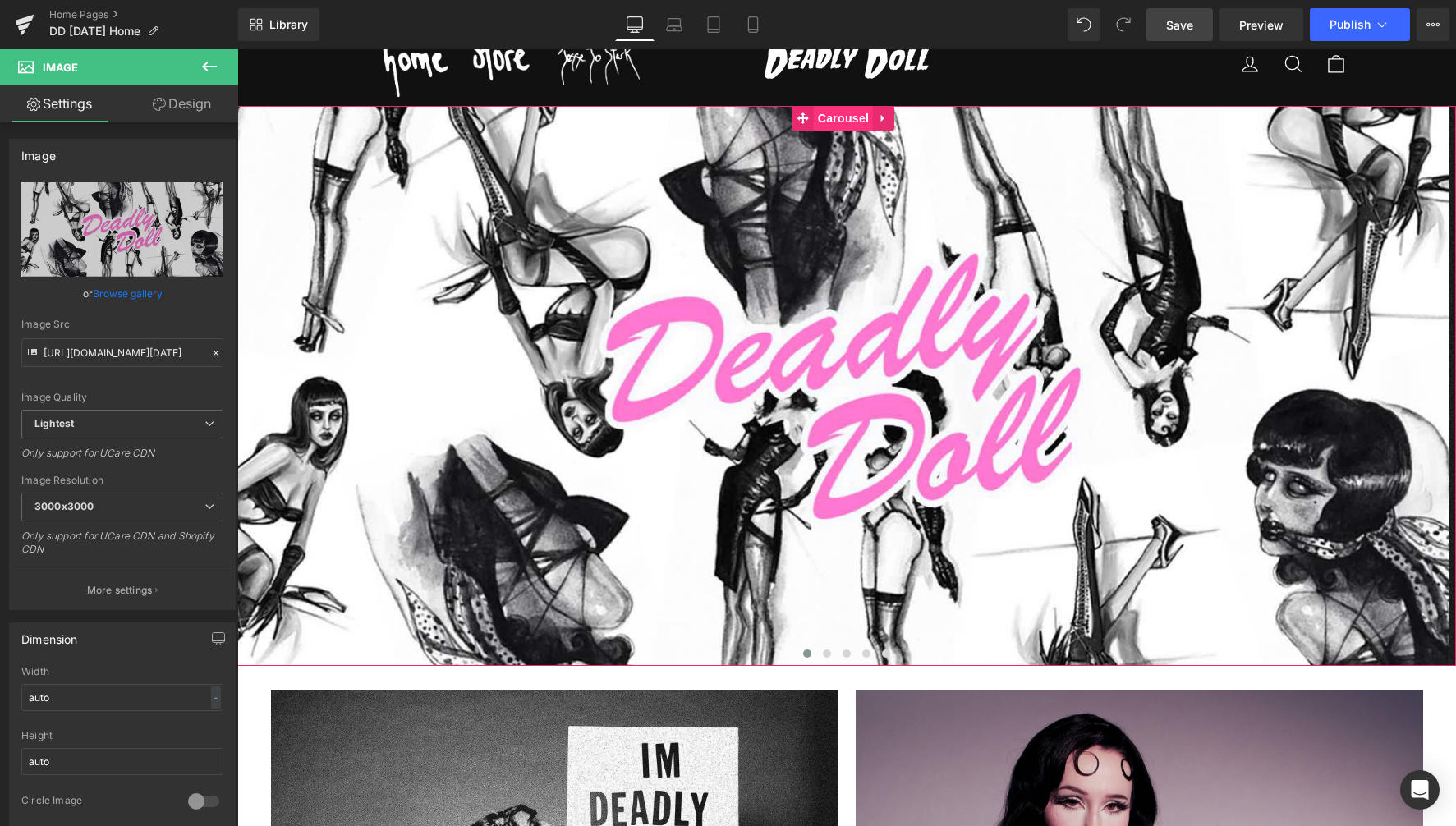
click at [837, 118] on span "Carousel" at bounding box center [843, 118] width 59 height 25
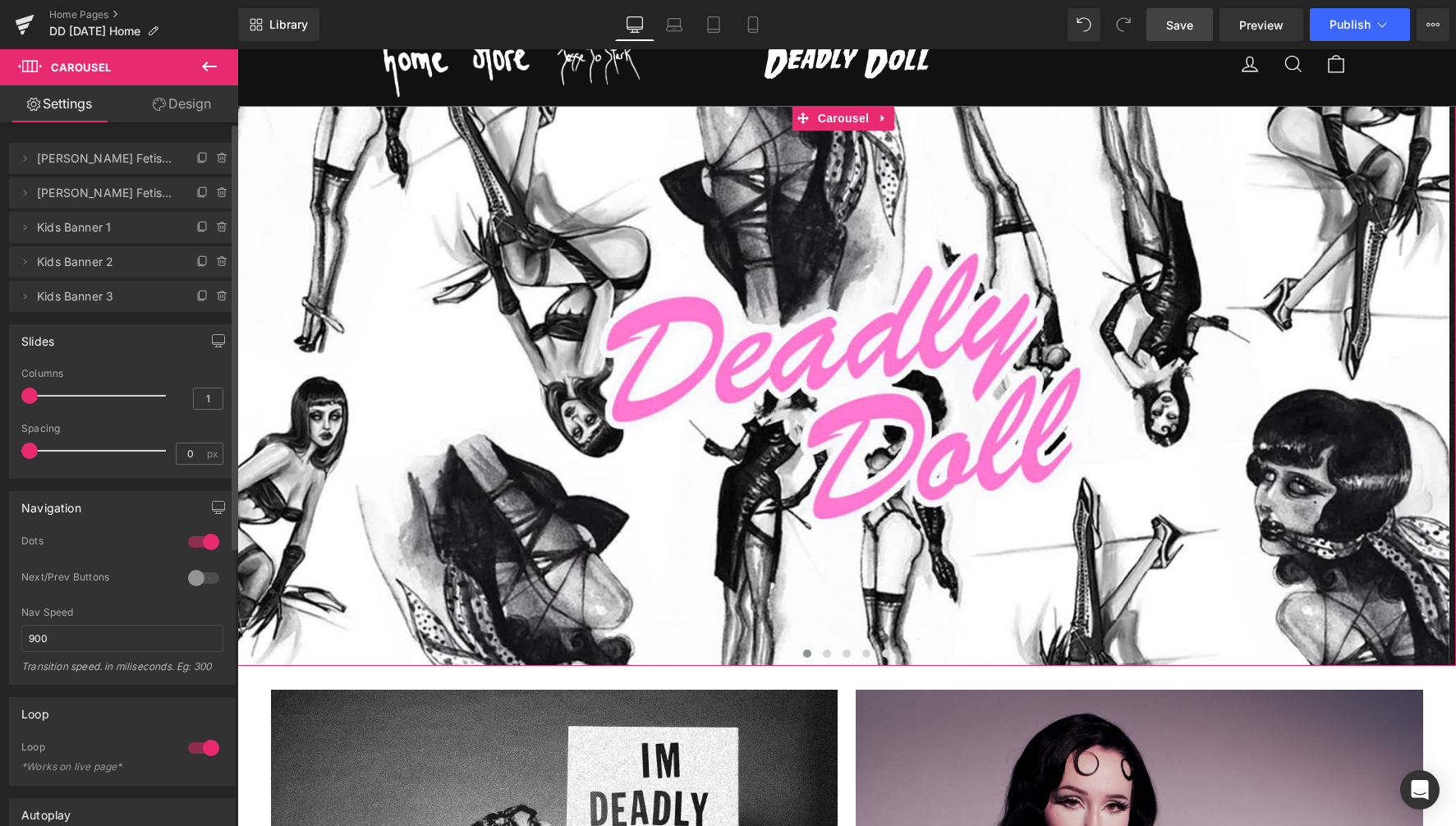
click at [209, 542] on div at bounding box center [204, 541] width 40 height 27
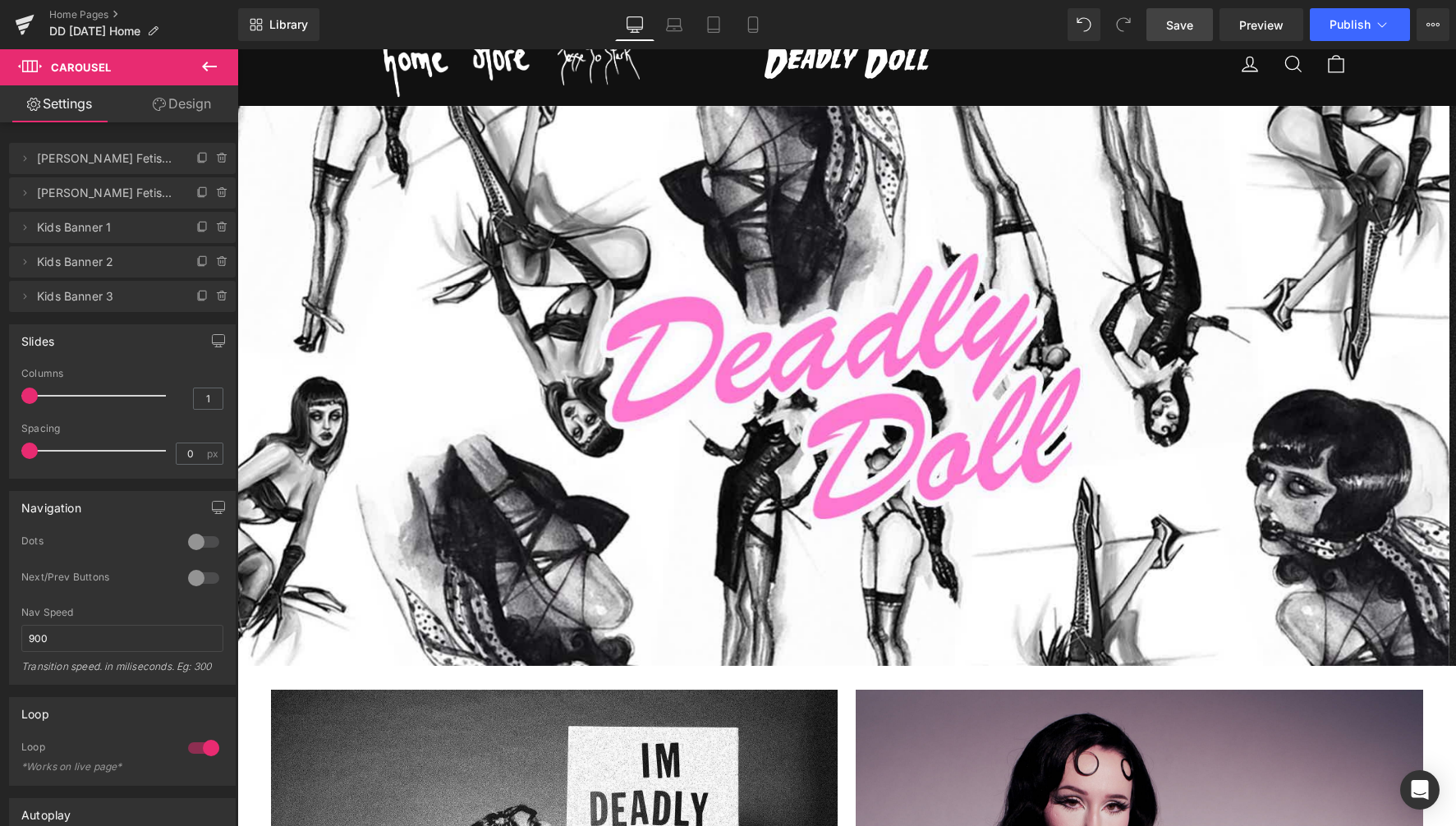
click at [1187, 27] on span "Save" at bounding box center [1179, 25] width 27 height 17
click at [1275, 19] on span "Preview" at bounding box center [1261, 25] width 45 height 17
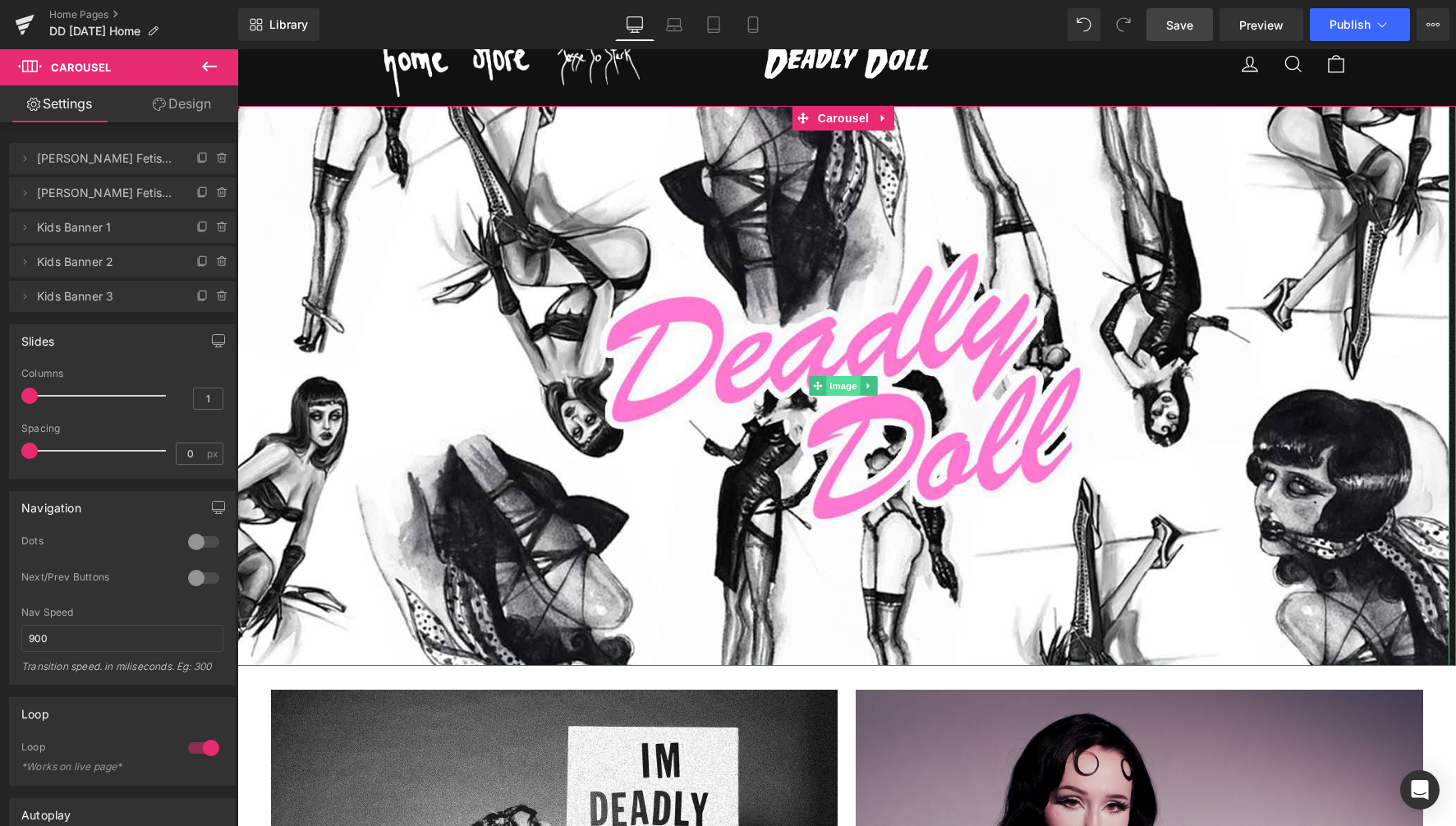
click at [843, 388] on span "Image" at bounding box center [843, 386] width 35 height 20
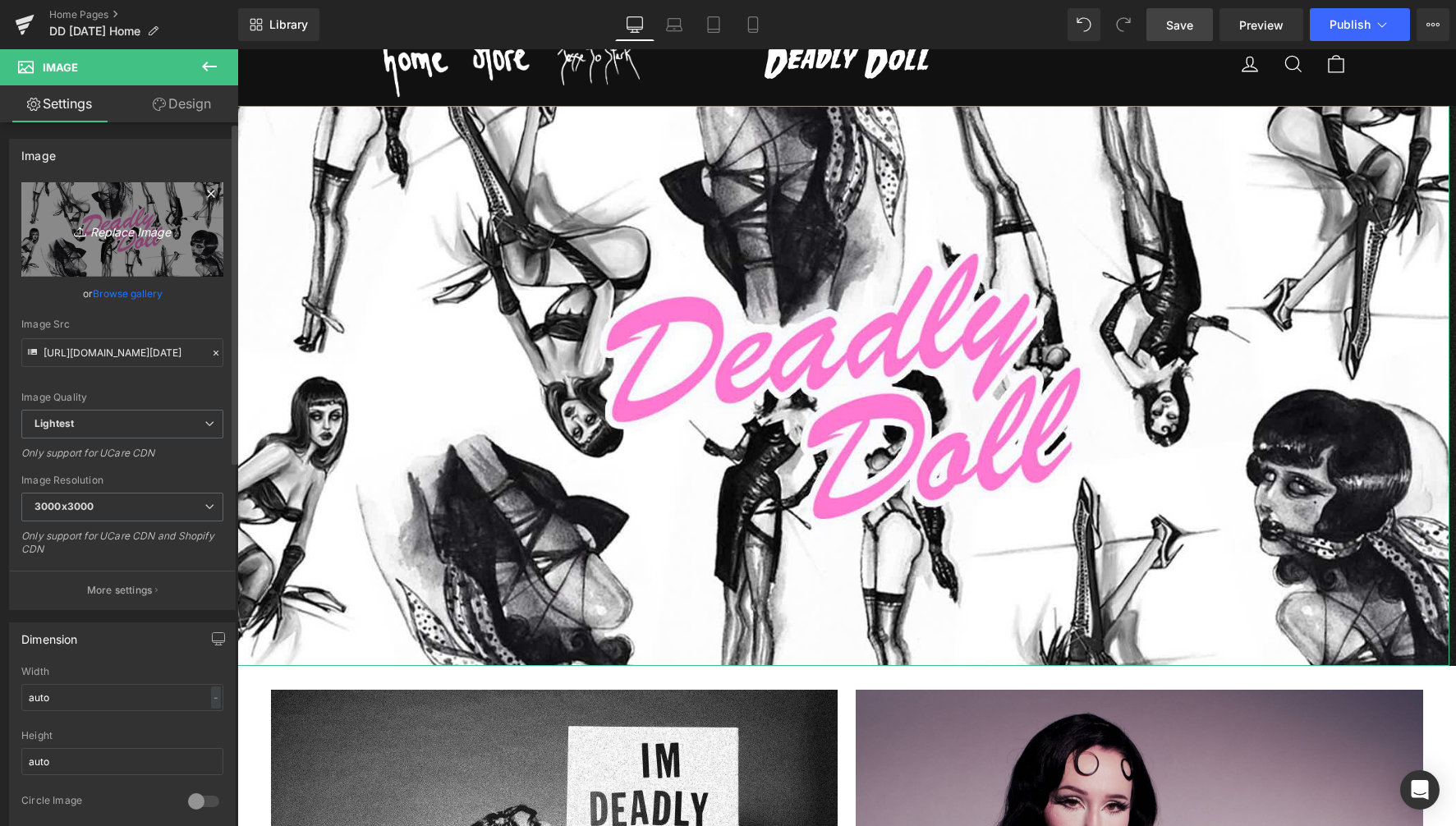
click at [128, 231] on icon "Replace Image" at bounding box center [122, 229] width 132 height 21
type input "C:\fakepath\[PERSON_NAME] Fetish [DATE] Banner 4.jpg"
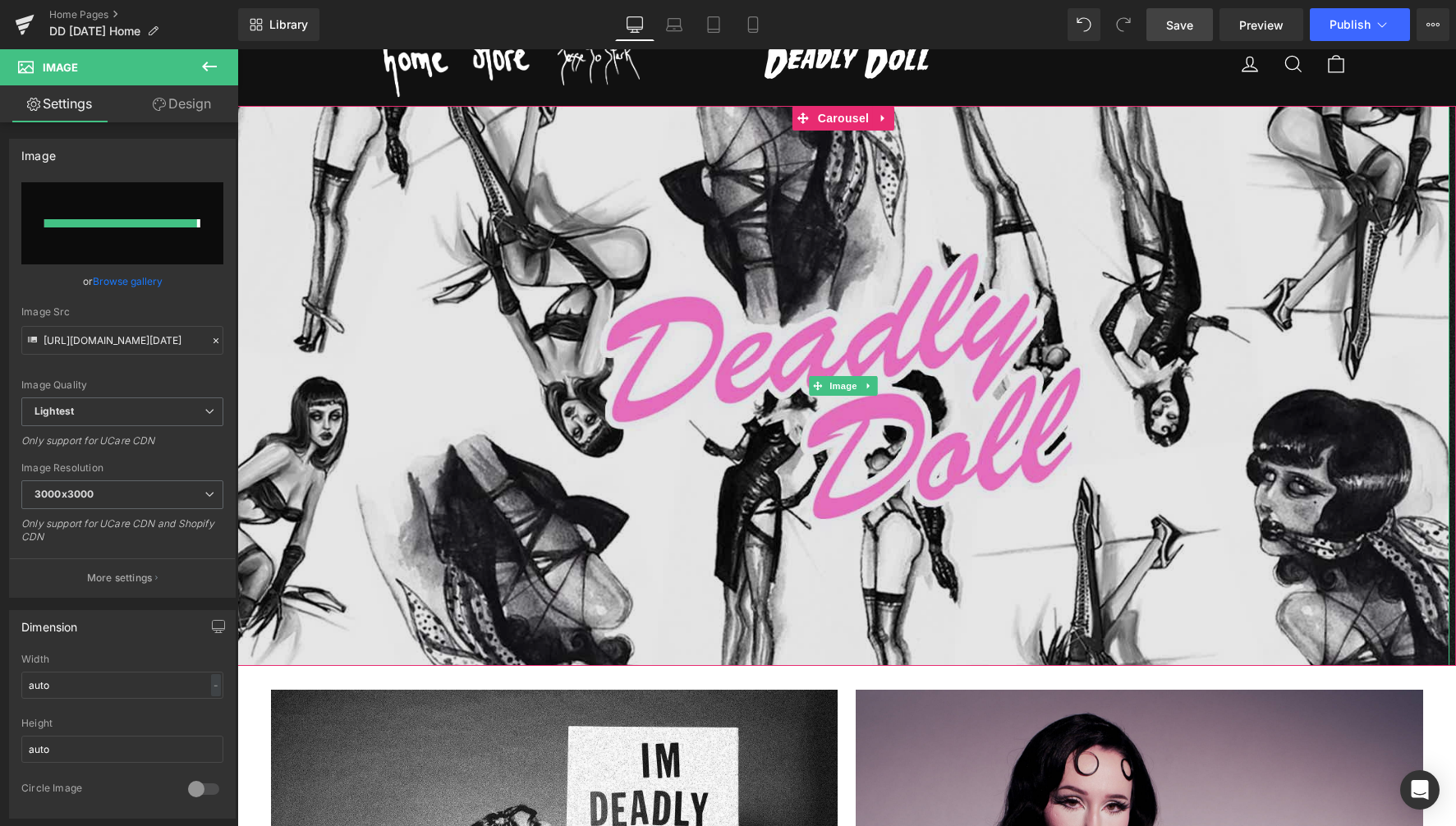
type input "[URL][DOMAIN_NAME][DATE]"
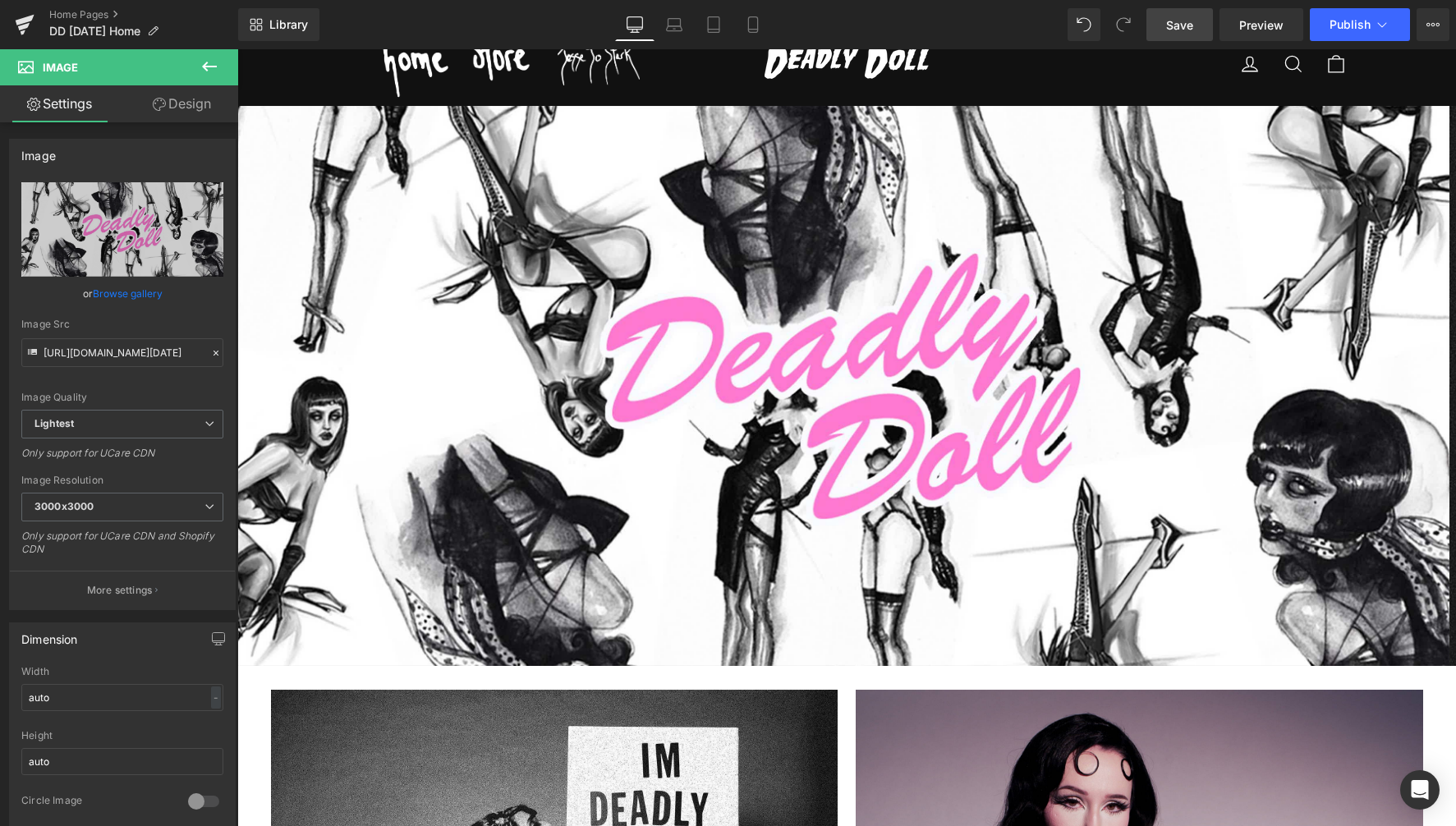
click at [1176, 27] on span "Save" at bounding box center [1179, 25] width 27 height 17
click at [1261, 27] on span "Preview" at bounding box center [1261, 25] width 45 height 17
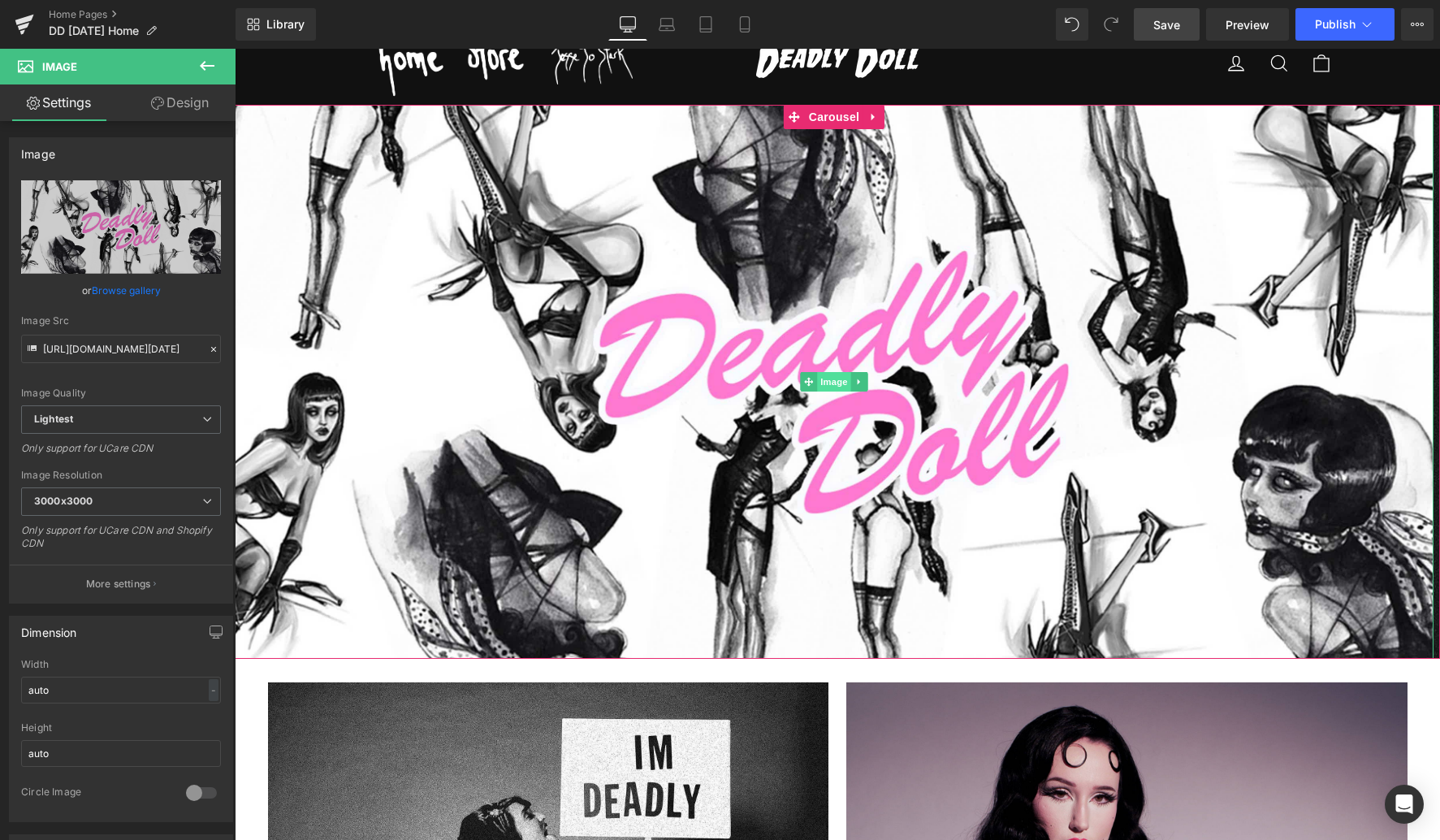
click at [836, 379] on span "Image" at bounding box center [834, 382] width 34 height 20
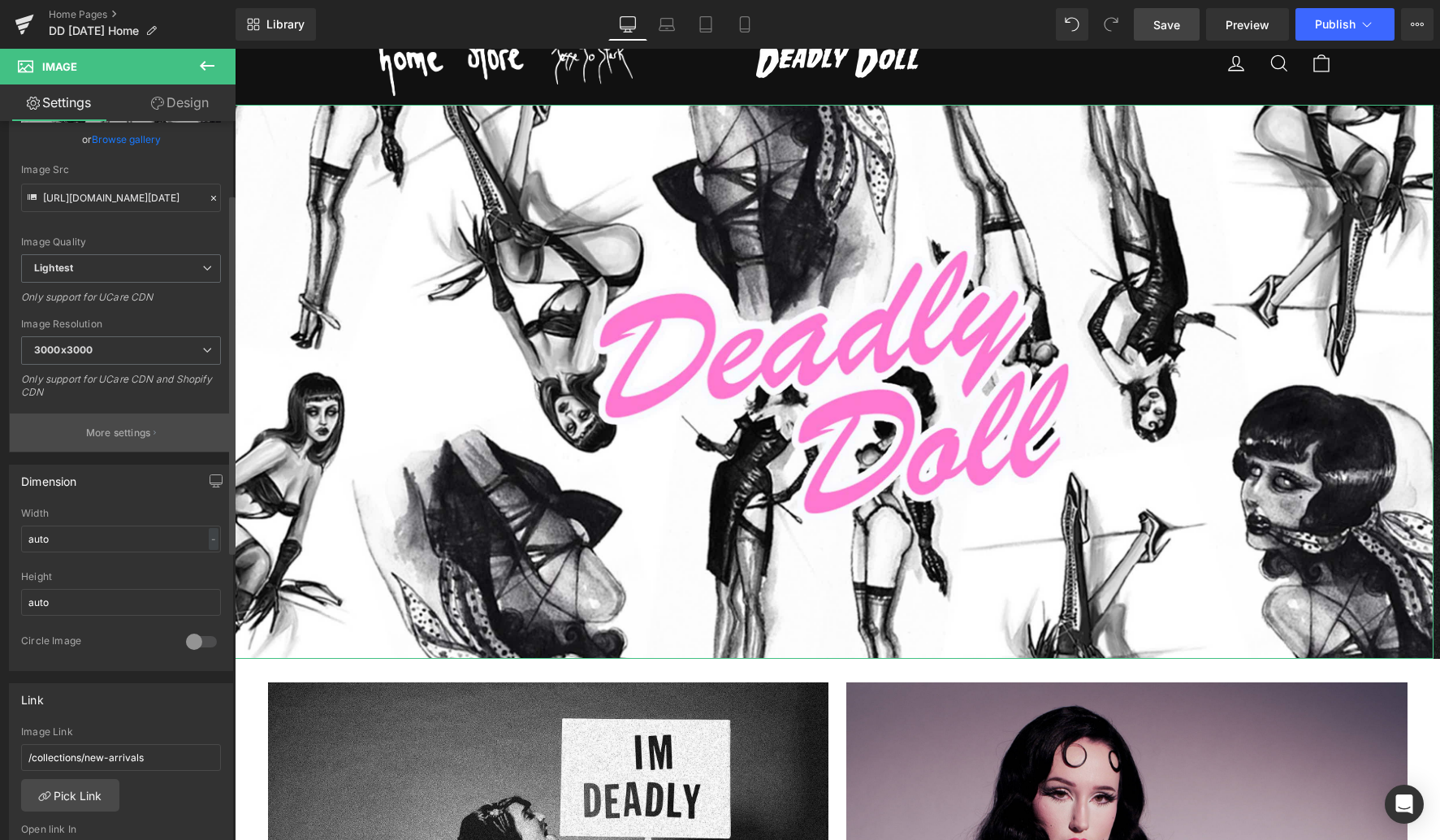
scroll to position [157, 0]
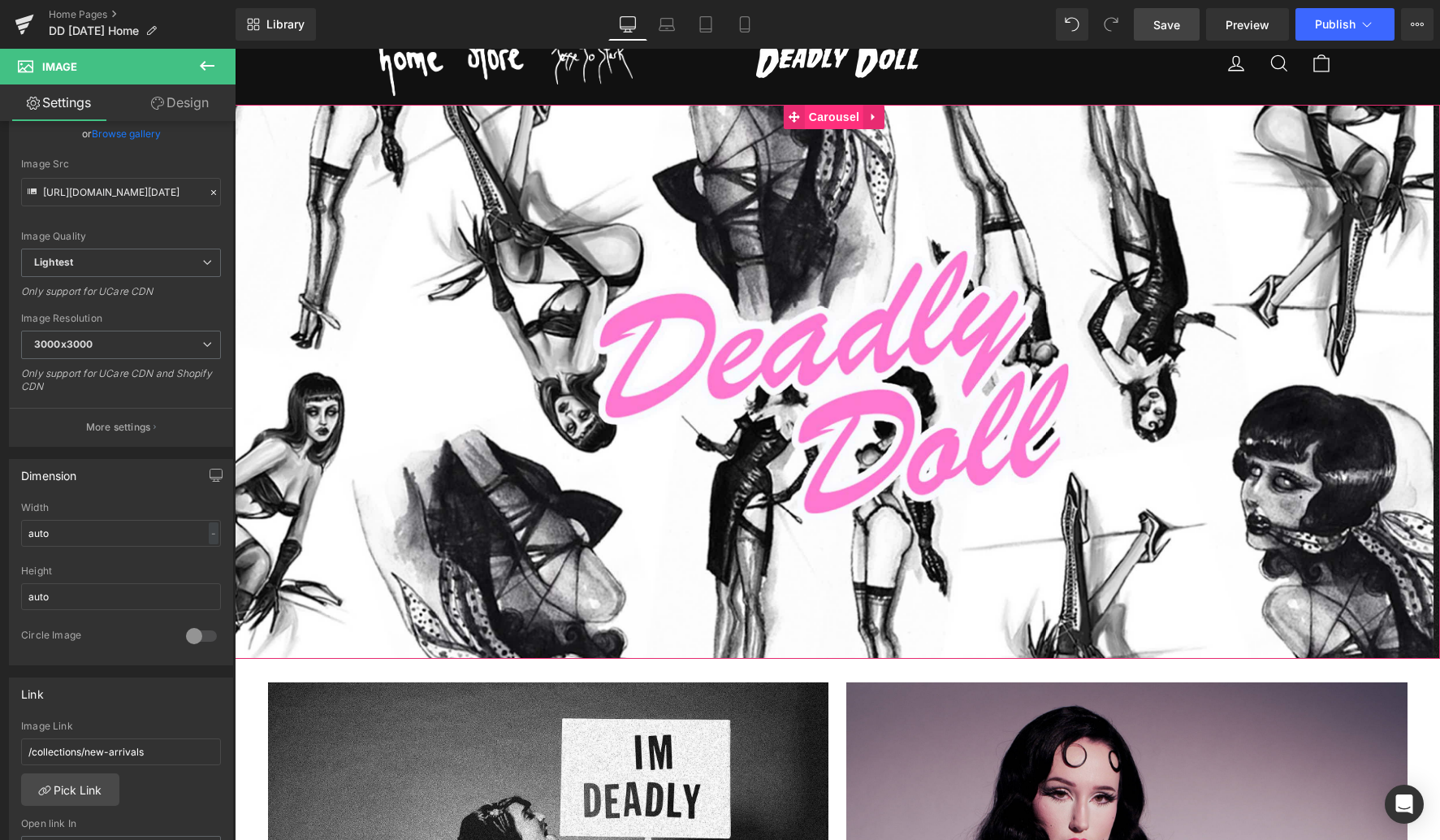
click at [825, 115] on span "Carousel" at bounding box center [834, 117] width 59 height 24
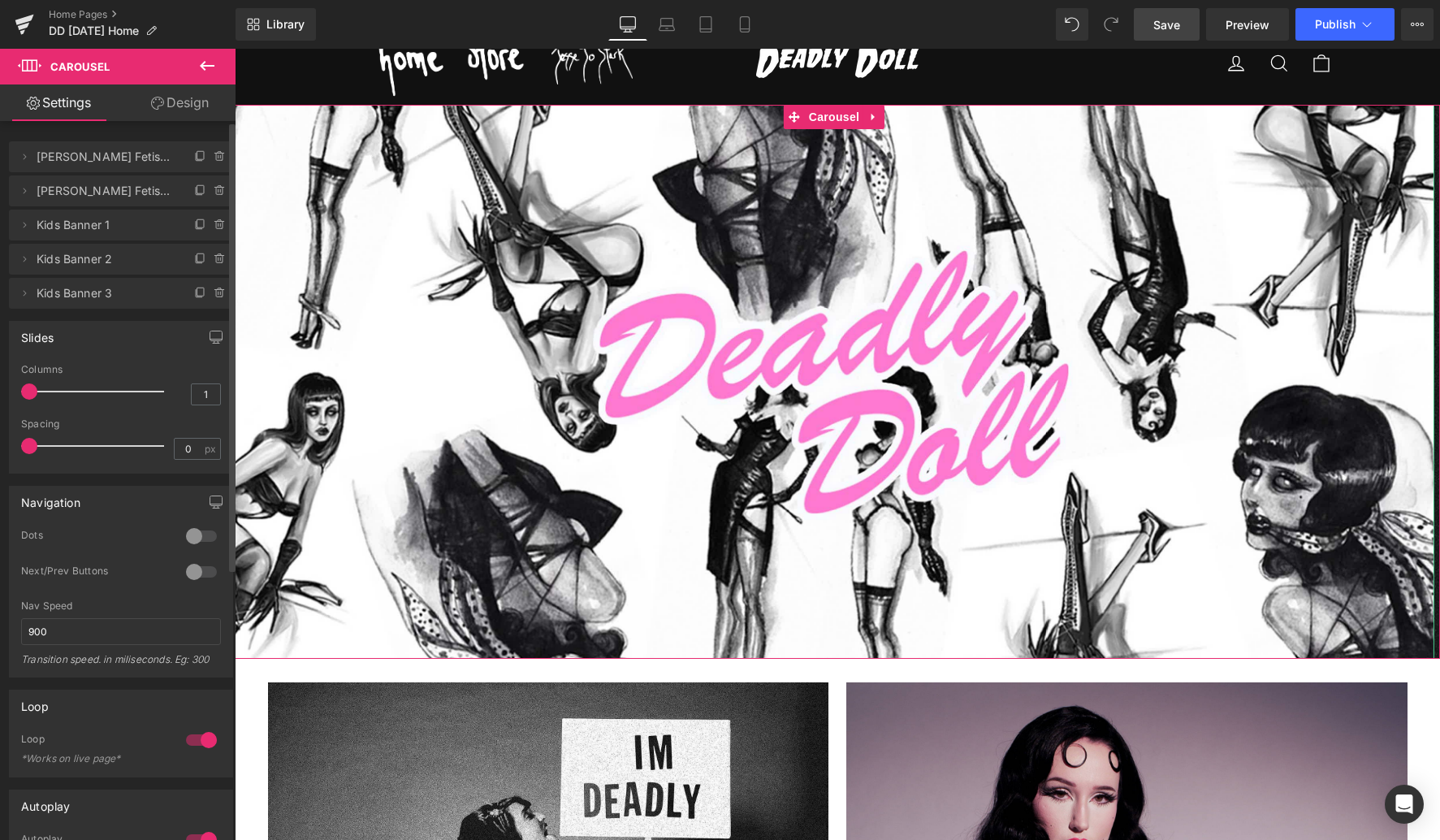
click at [62, 198] on span "[PERSON_NAME] Fetish Banner 2" at bounding box center [104, 191] width 136 height 31
click at [44, 188] on span "[PERSON_NAME] Fetish Banner 2" at bounding box center [104, 191] width 136 height 31
click at [24, 190] on icon at bounding box center [23, 190] width 13 height 13
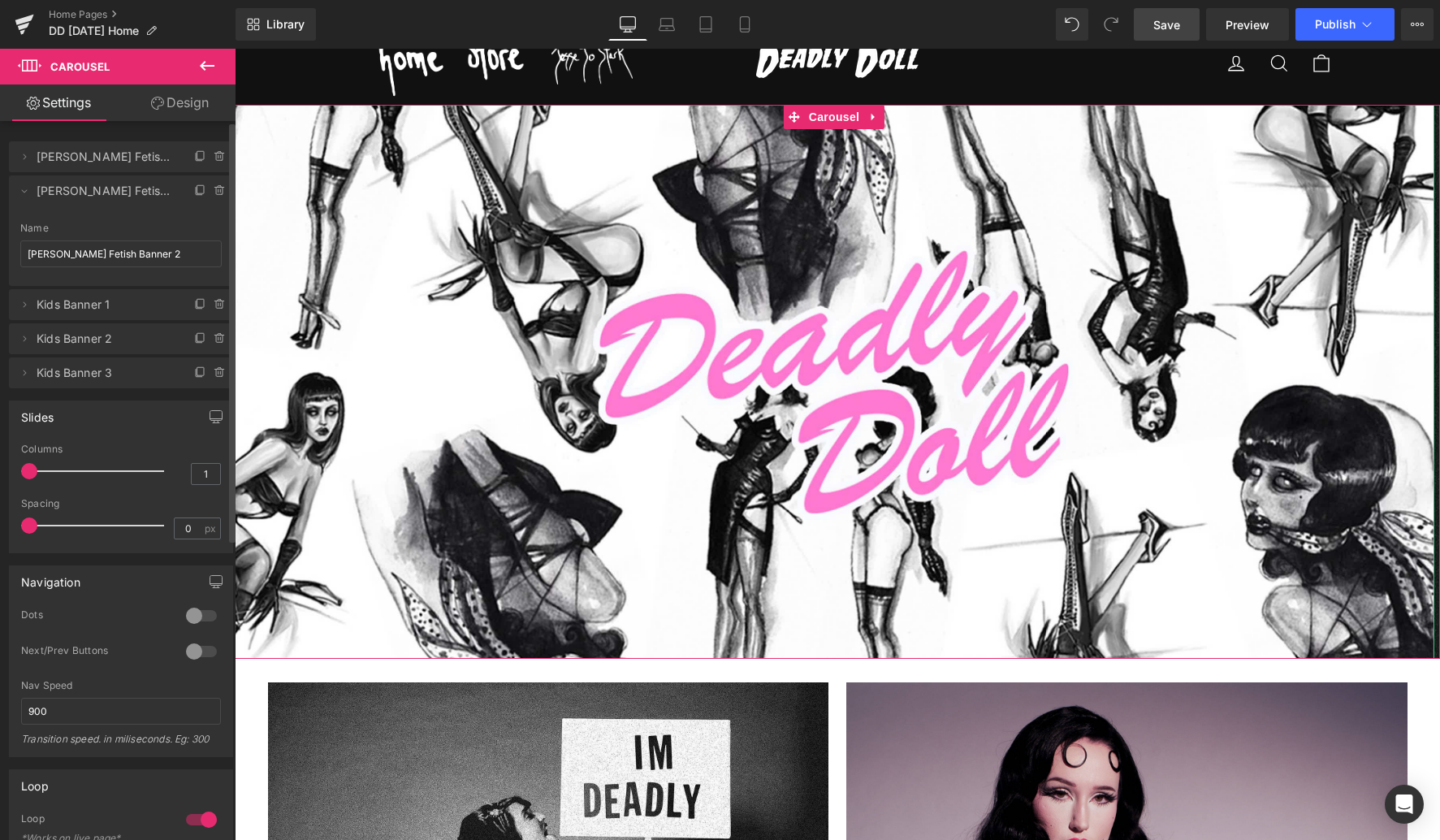
click at [157, 223] on div "Name" at bounding box center [121, 228] width 202 height 12
click at [116, 188] on span "[PERSON_NAME] Fetish Banner 2" at bounding box center [104, 191] width 136 height 31
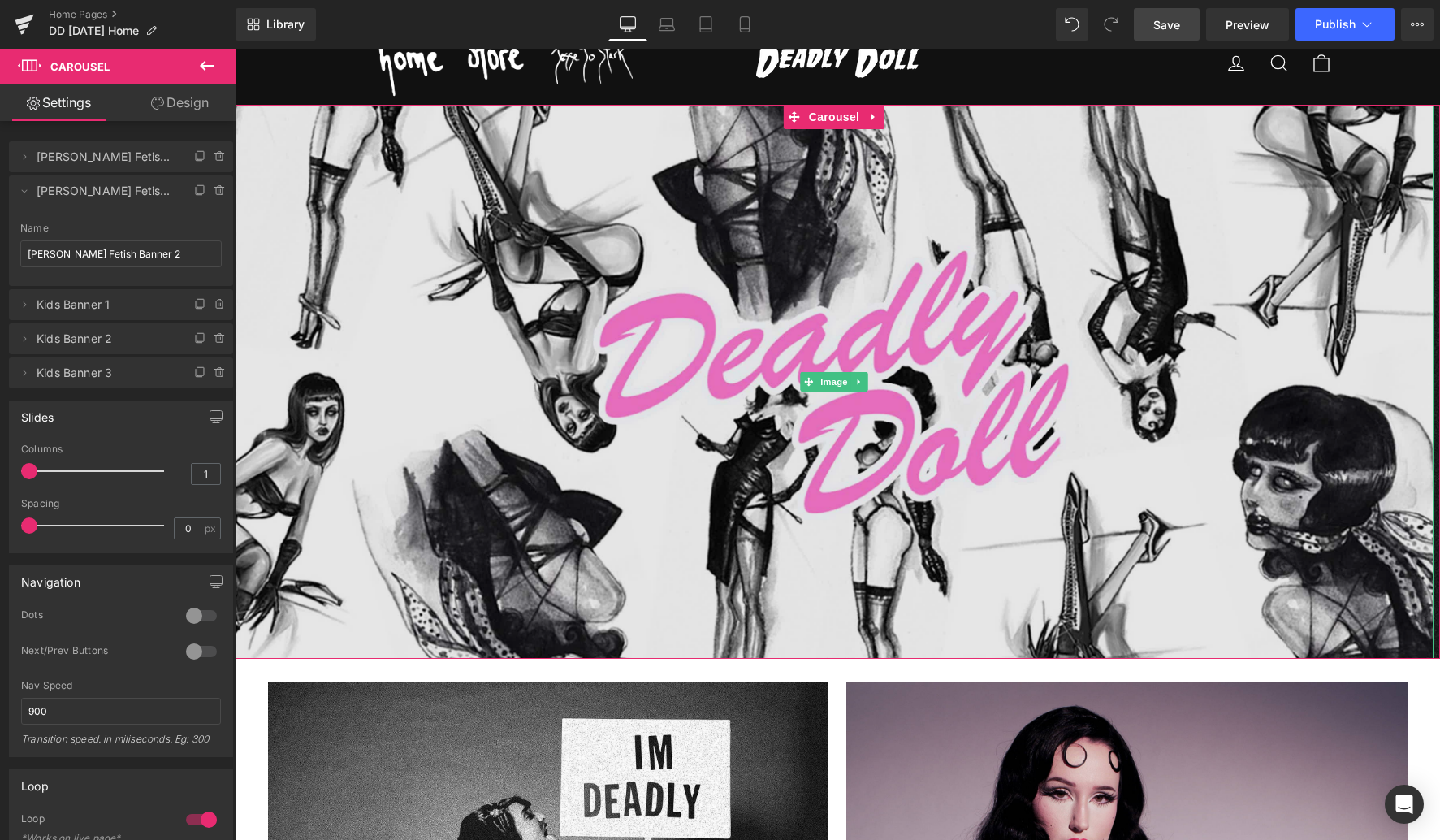
scroll to position [60, 0]
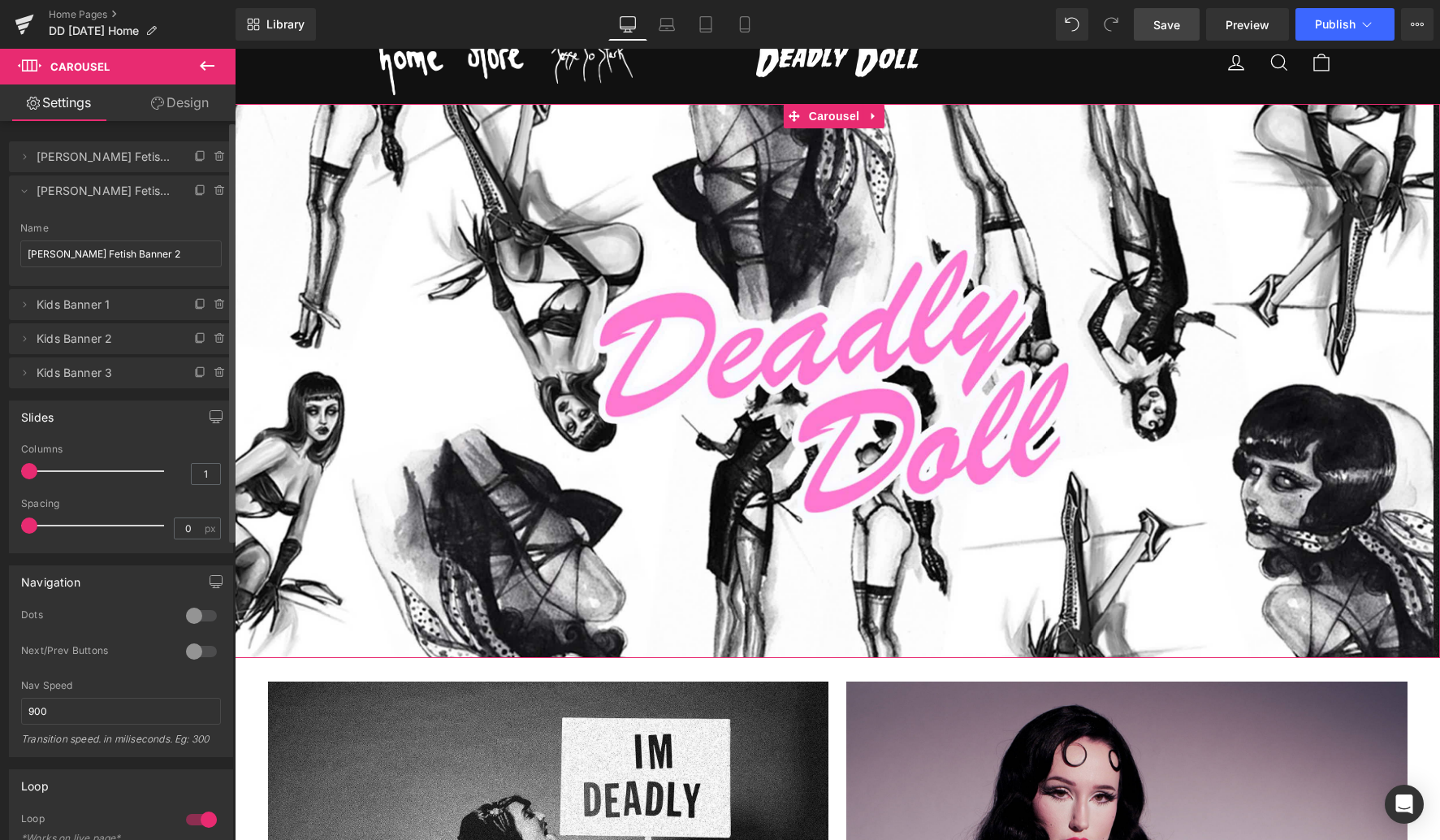
click at [187, 616] on div at bounding box center [202, 616] width 39 height 26
click at [813, 646] on span at bounding box center [817, 645] width 8 height 8
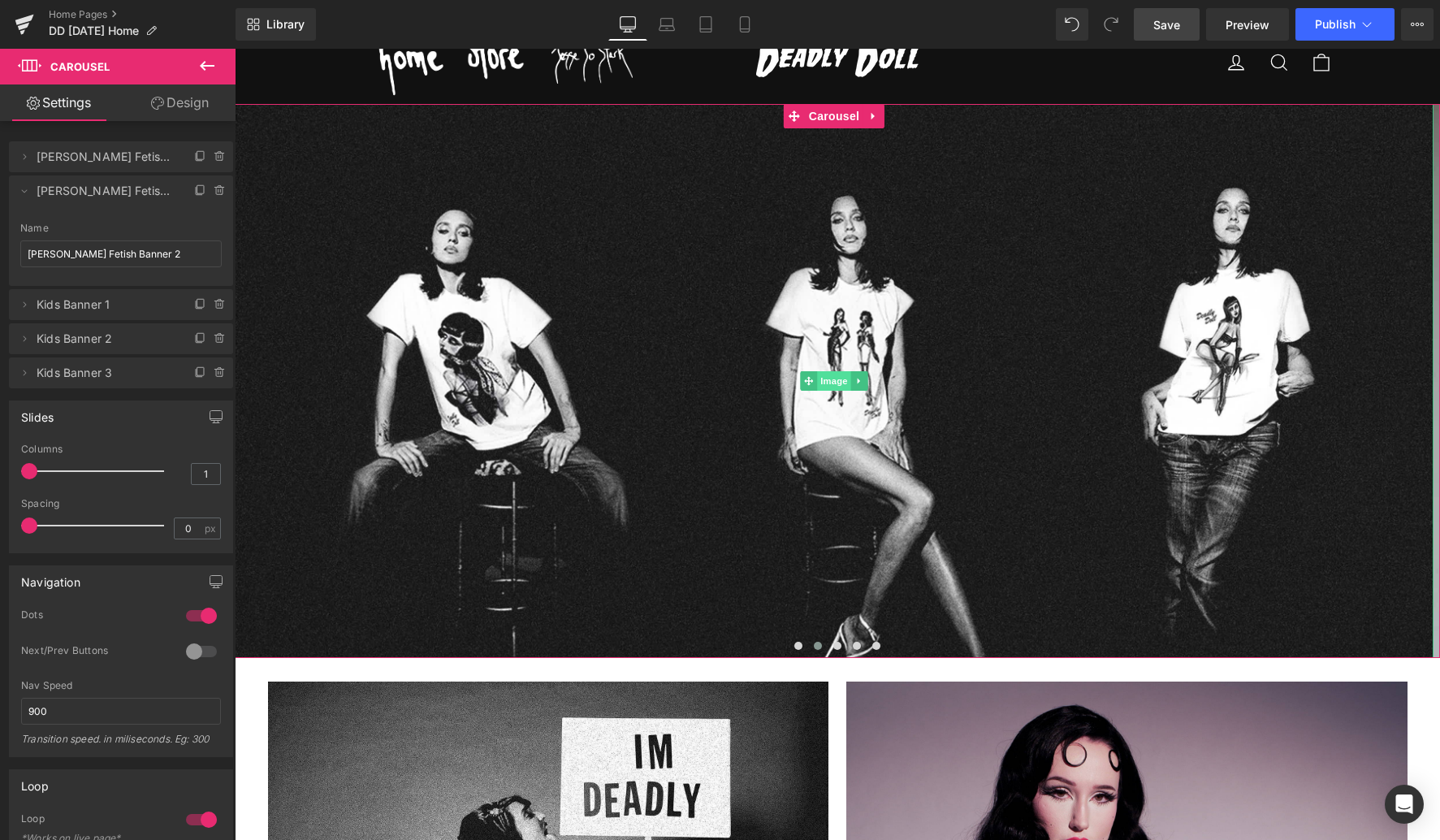
click at [831, 380] on span "Image" at bounding box center [834, 381] width 34 height 20
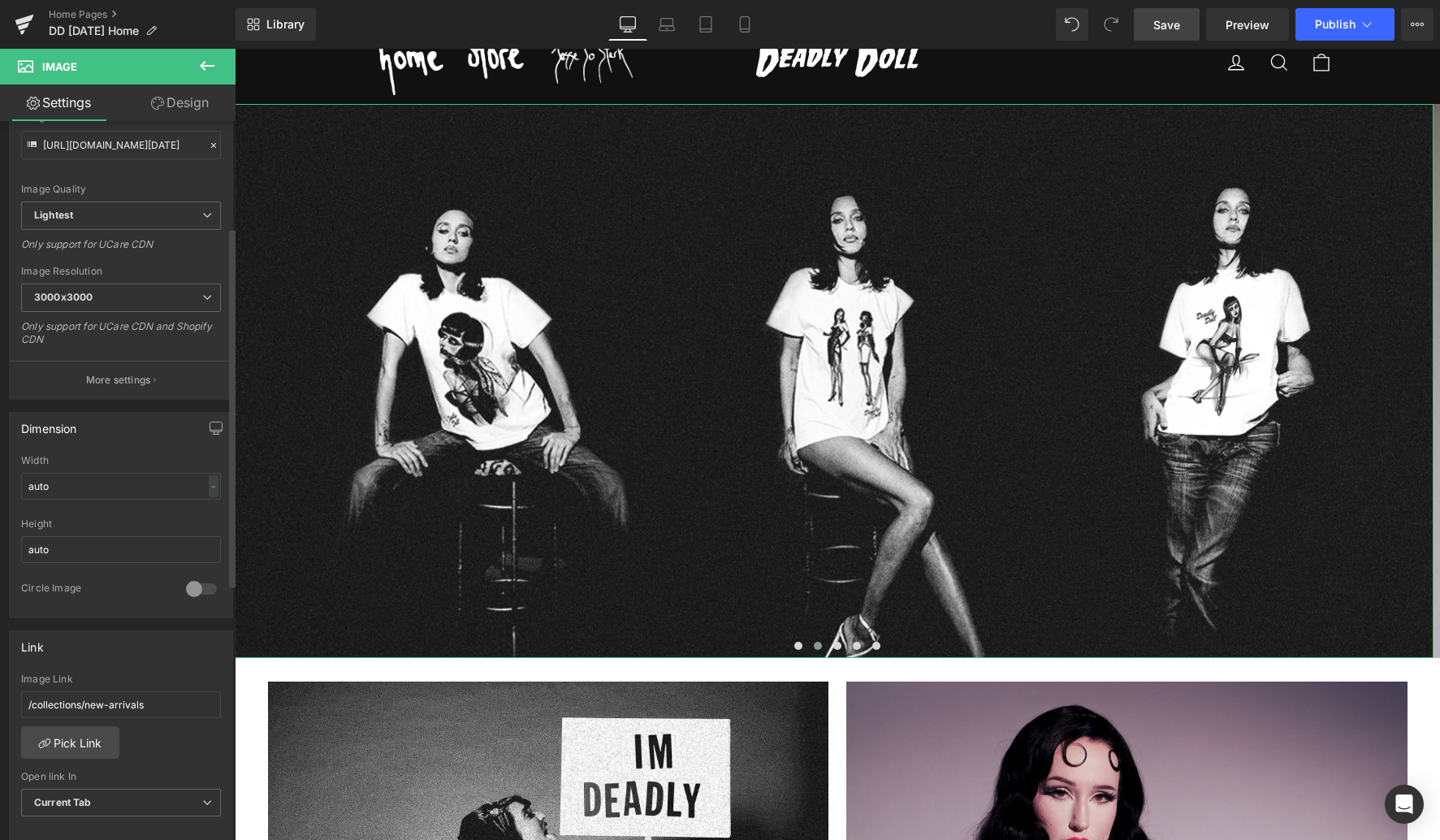
scroll to position [215, 0]
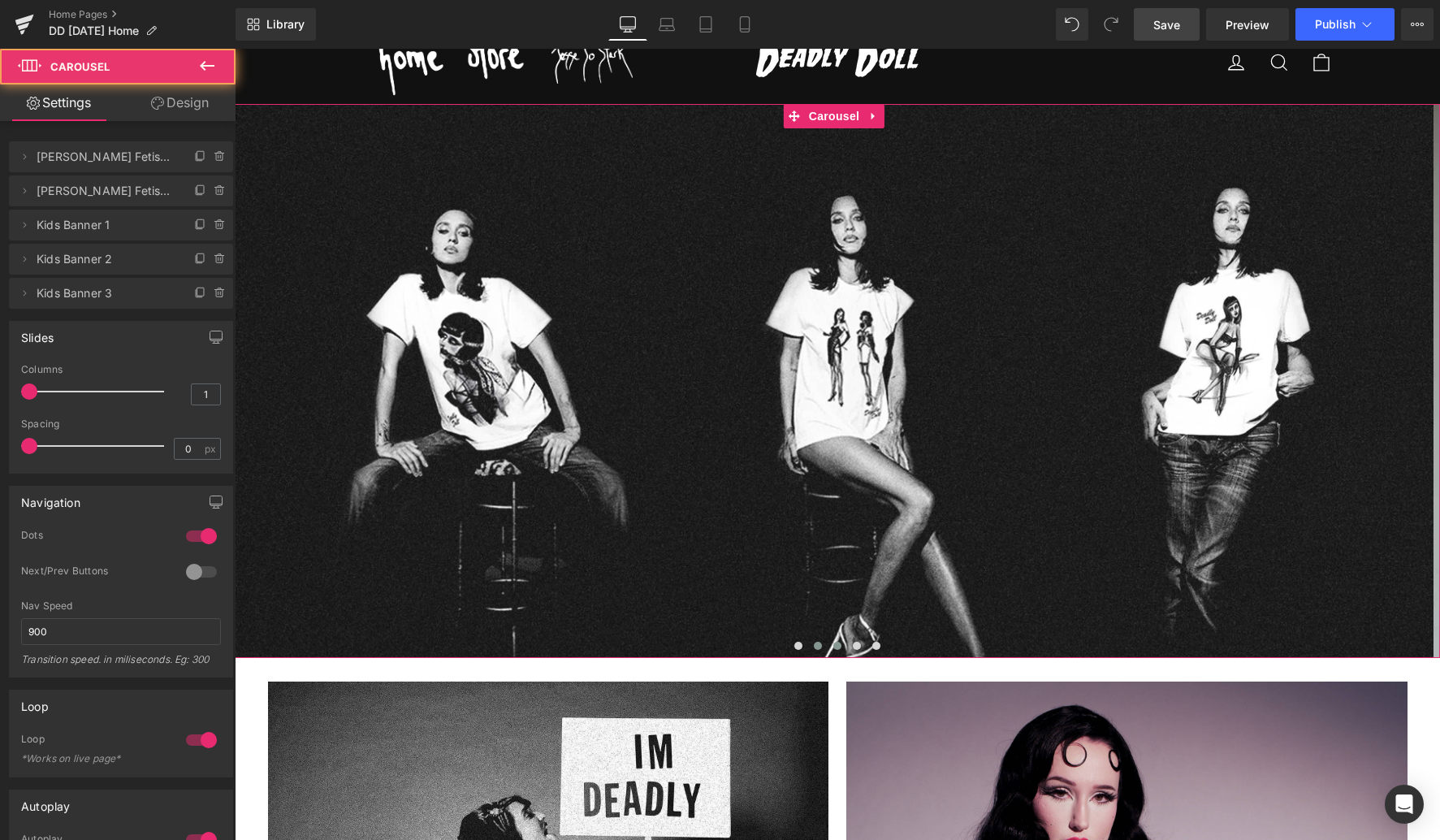
click at [833, 644] on span at bounding box center [837, 645] width 8 height 8
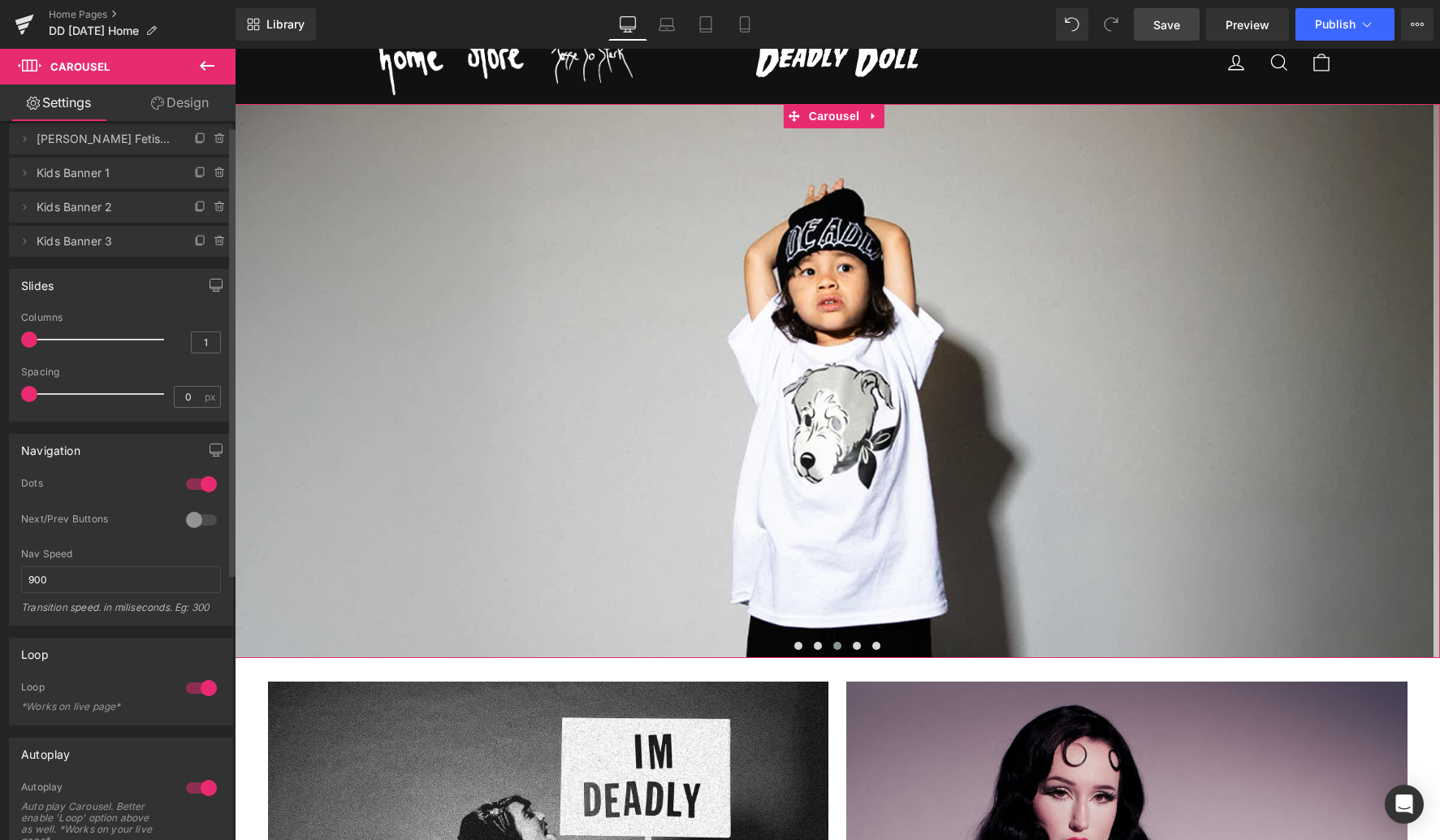
scroll to position [53, 0]
click at [834, 381] on span "Image" at bounding box center [834, 381] width 34 height 20
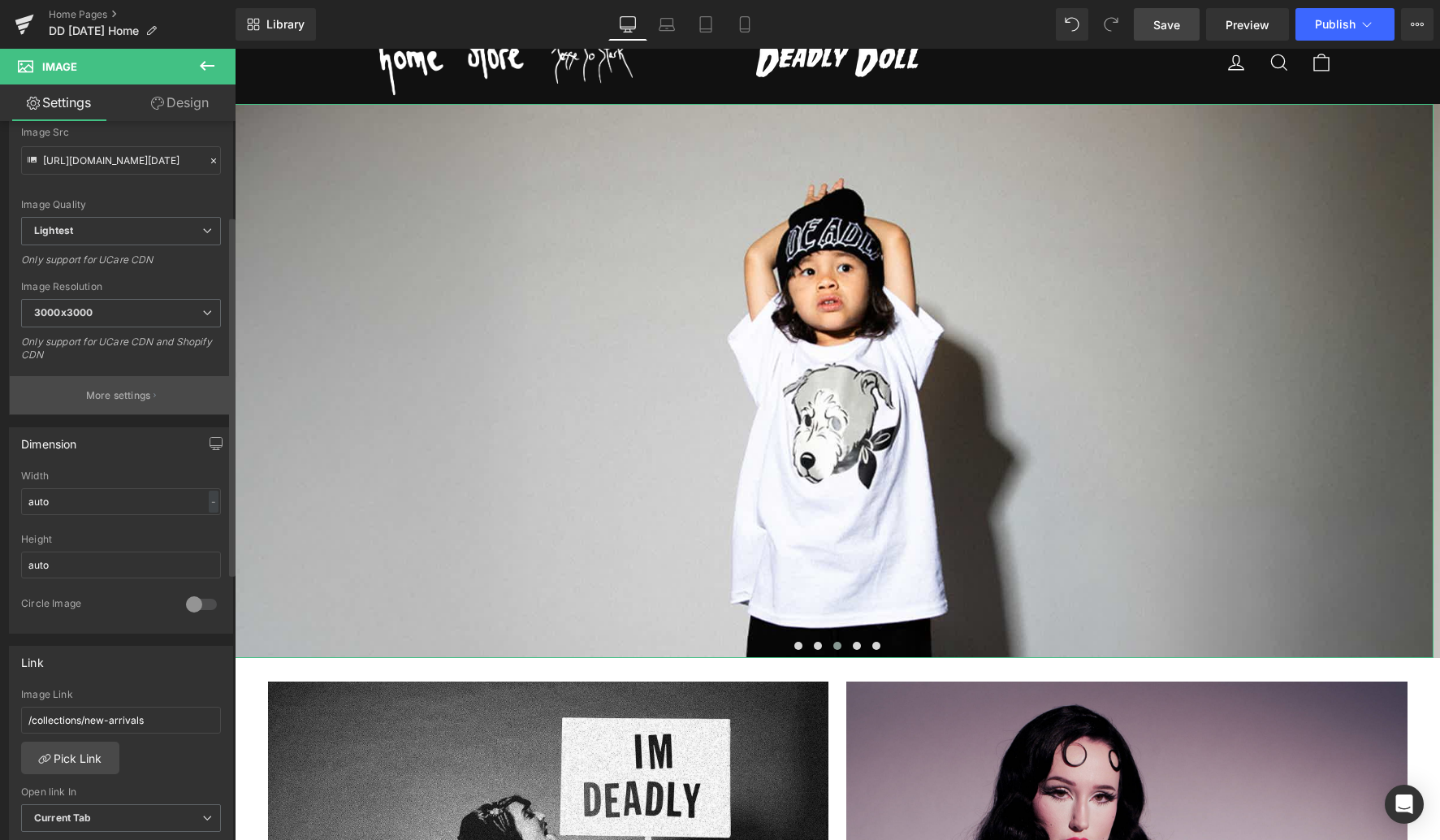
scroll to position [197, 0]
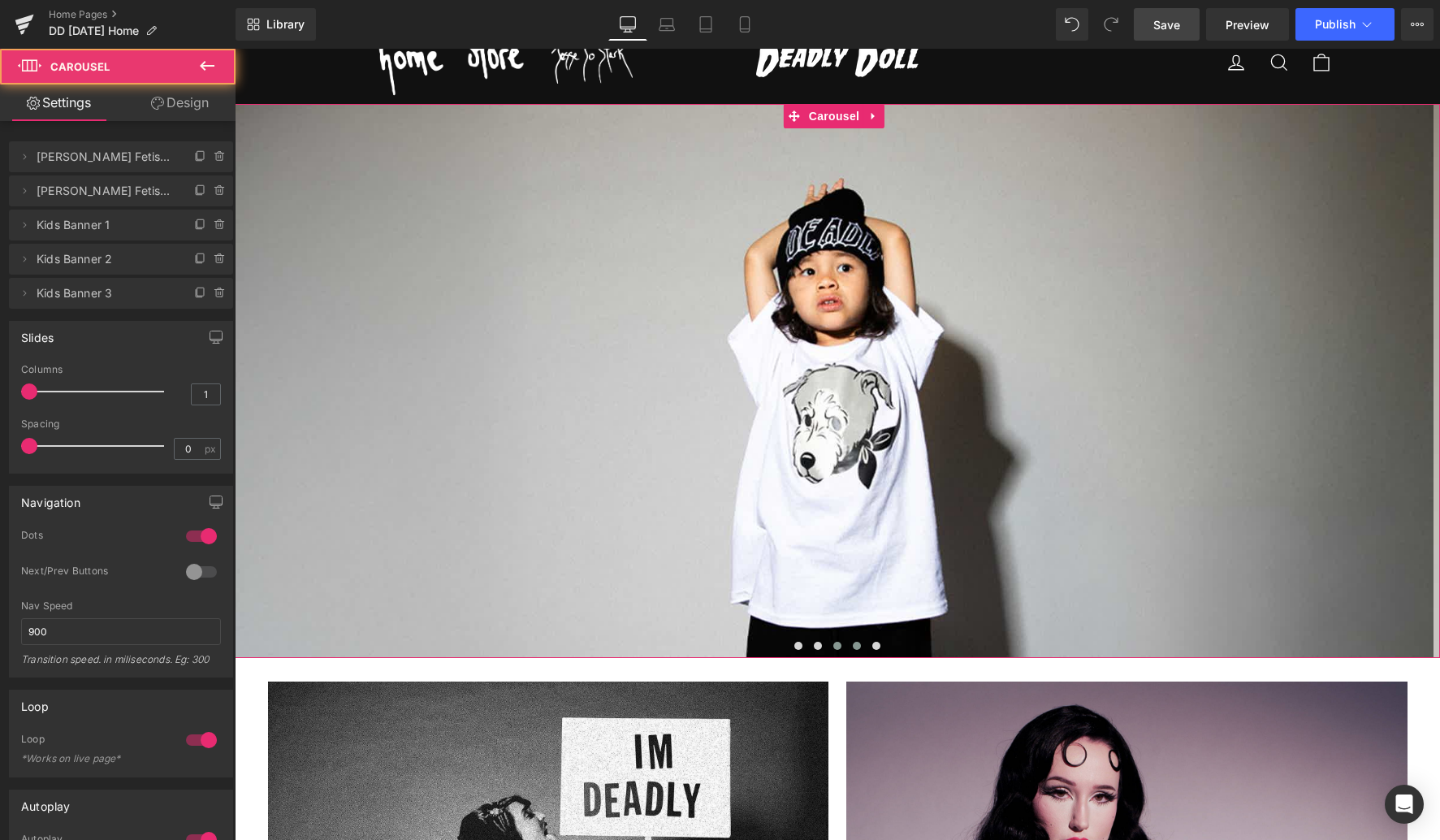
click at [856, 649] on button at bounding box center [857, 645] width 20 height 17
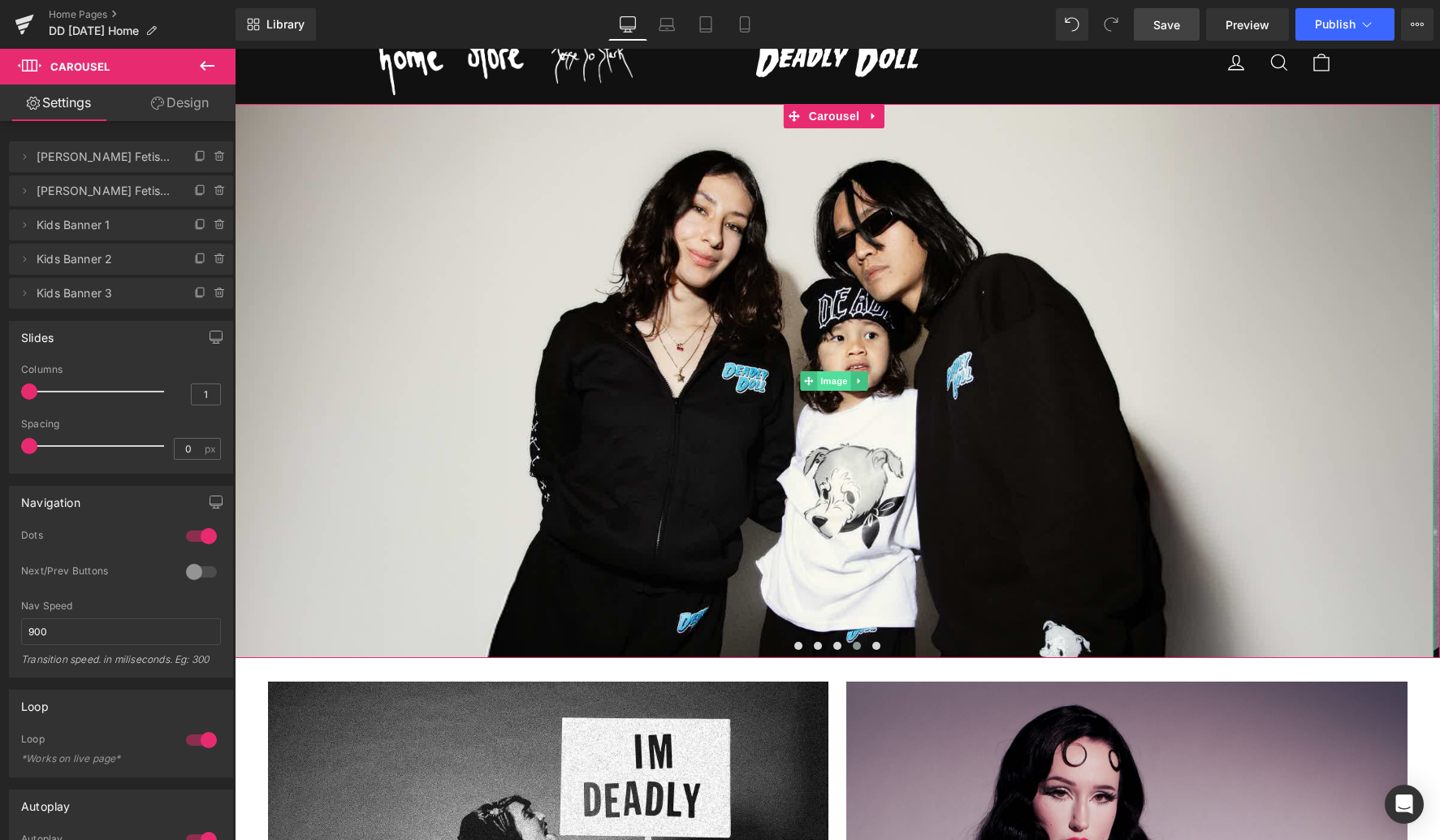
click at [822, 381] on span "Image" at bounding box center [834, 381] width 34 height 20
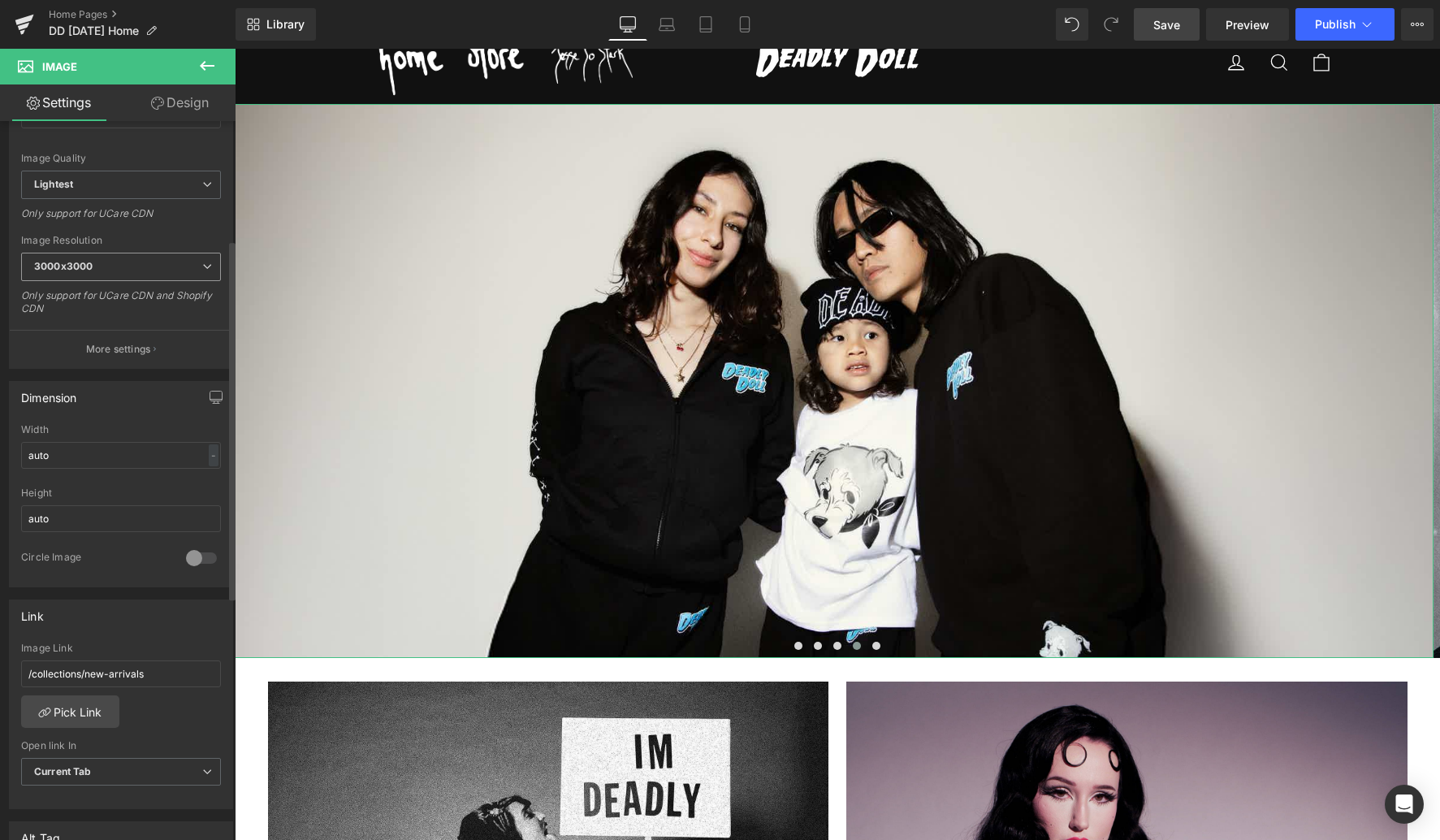
scroll to position [238, 0]
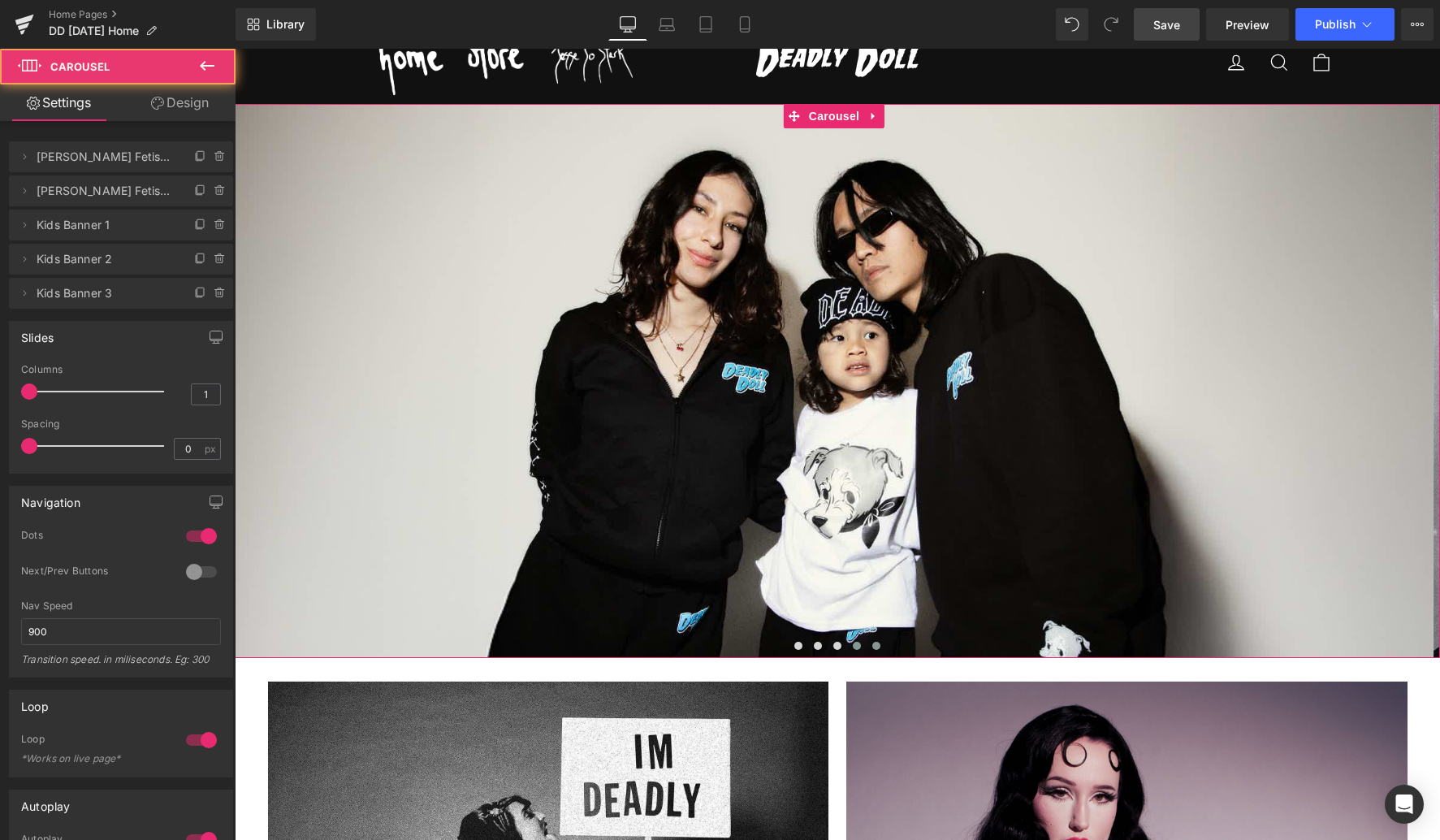
click at [875, 644] on span at bounding box center [876, 645] width 8 height 8
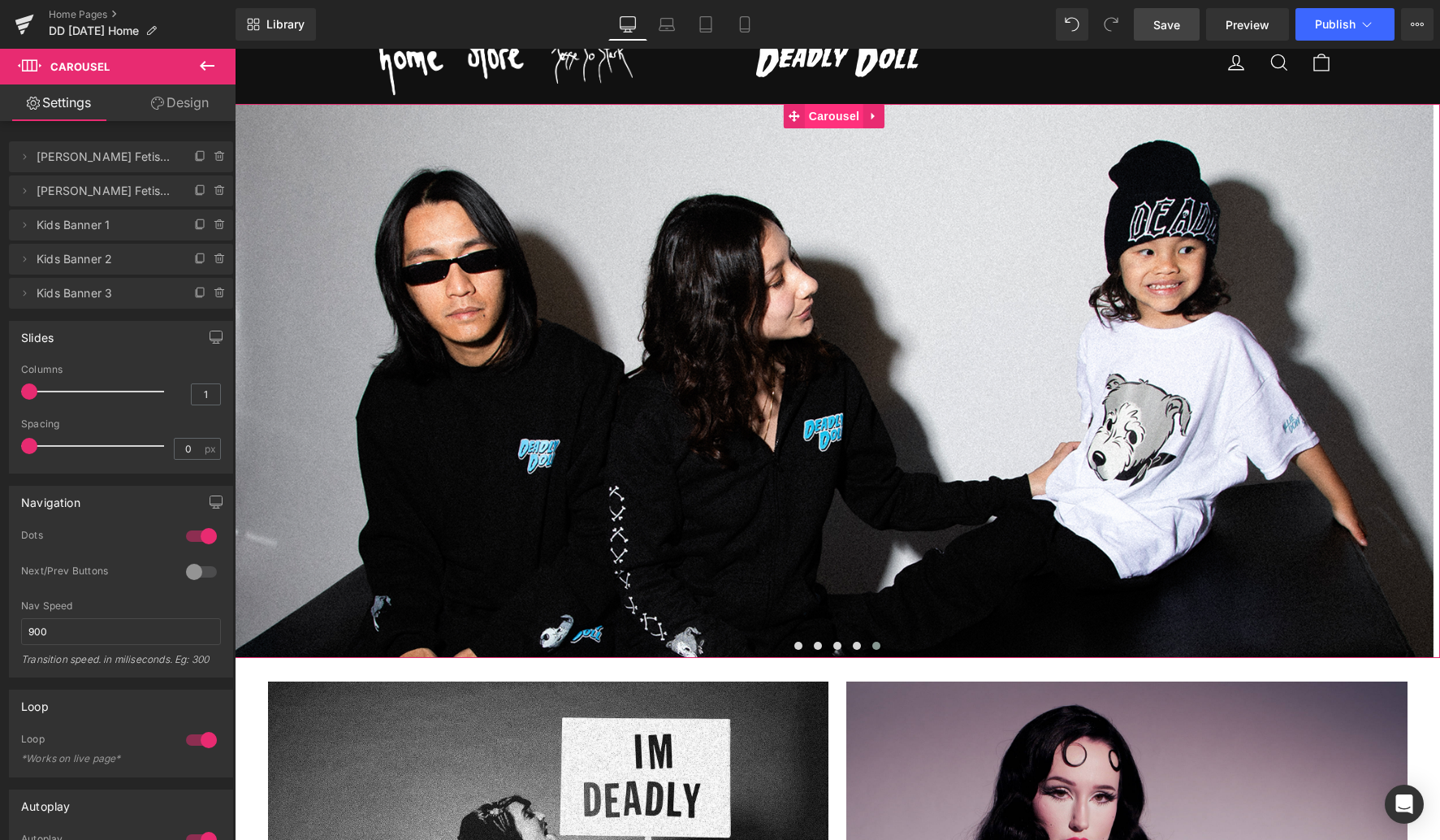
click at [842, 115] on span "Carousel" at bounding box center [834, 116] width 59 height 24
click at [796, 641] on span at bounding box center [798, 645] width 8 height 8
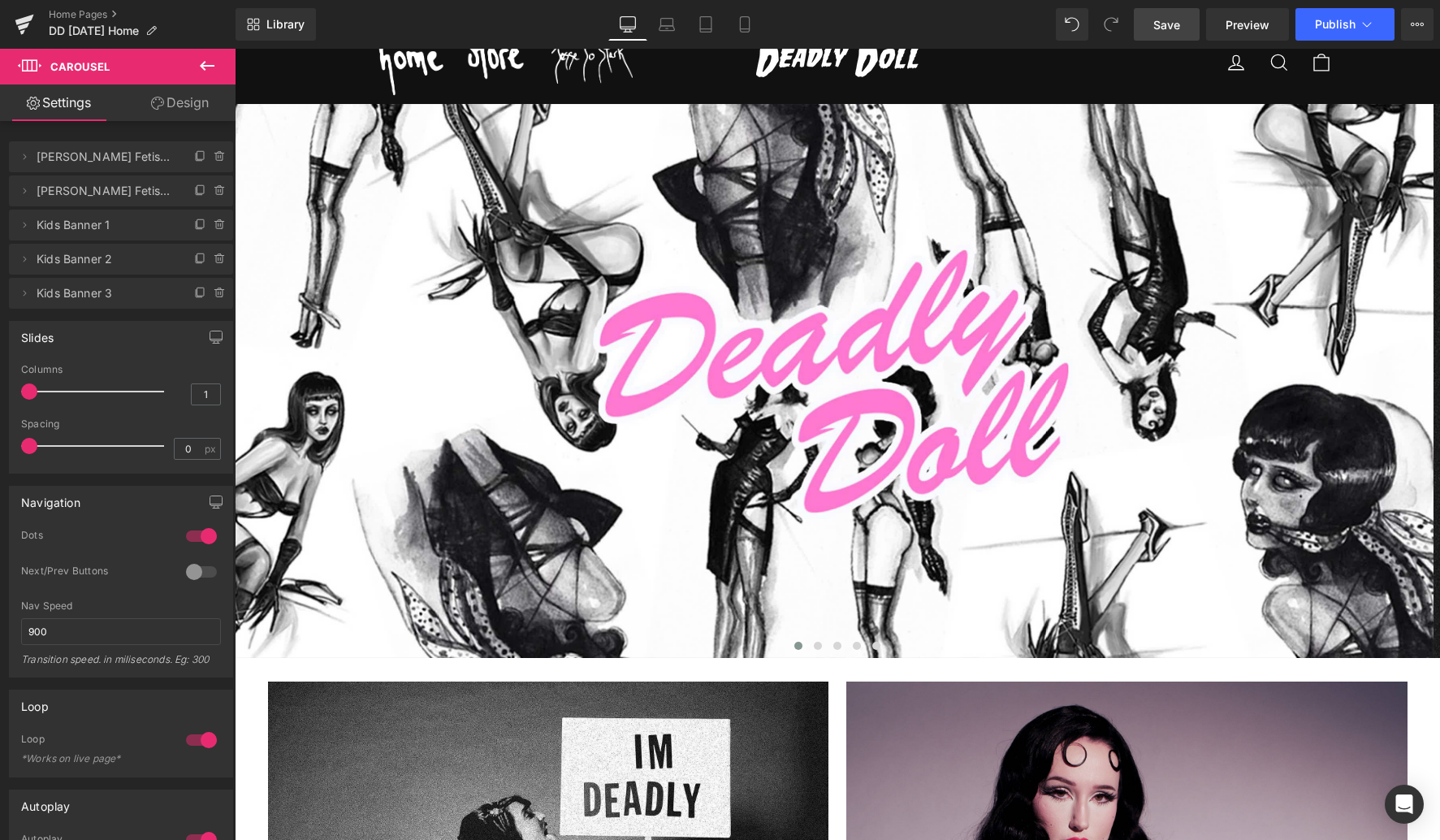
click at [1160, 28] on span "Save" at bounding box center [1166, 24] width 26 height 17
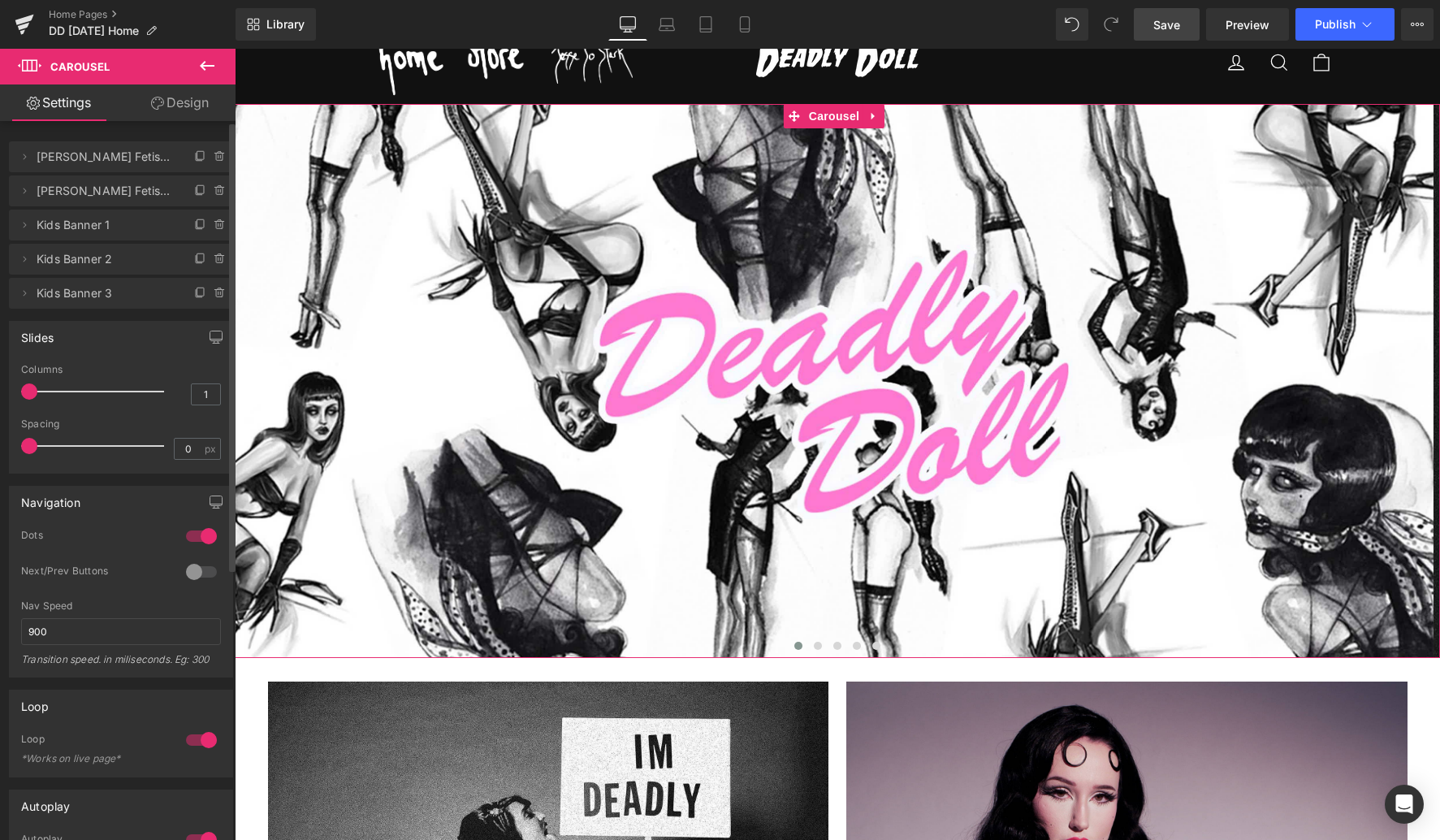
click at [201, 536] on div at bounding box center [202, 536] width 39 height 26
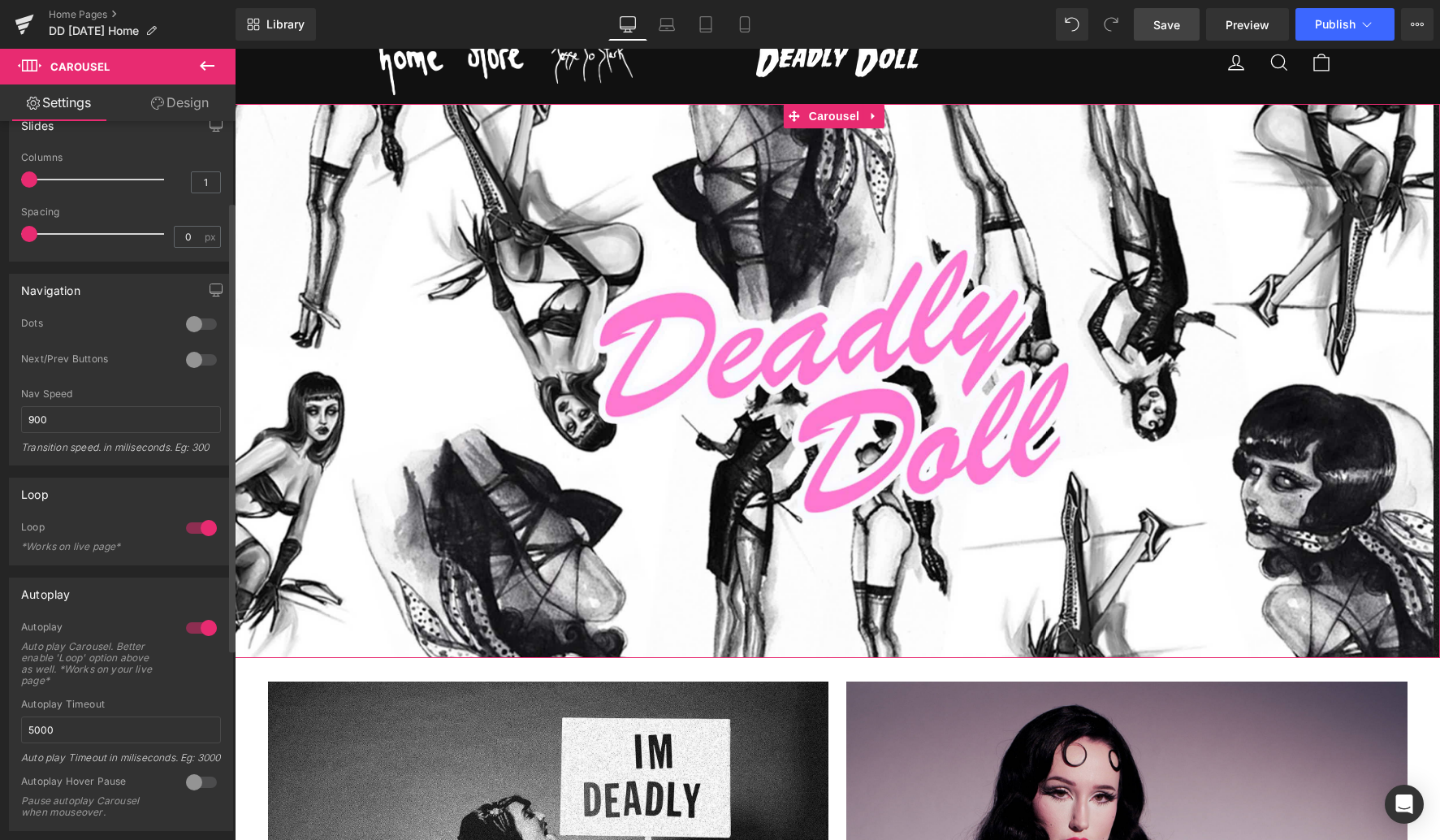
scroll to position [250, 0]
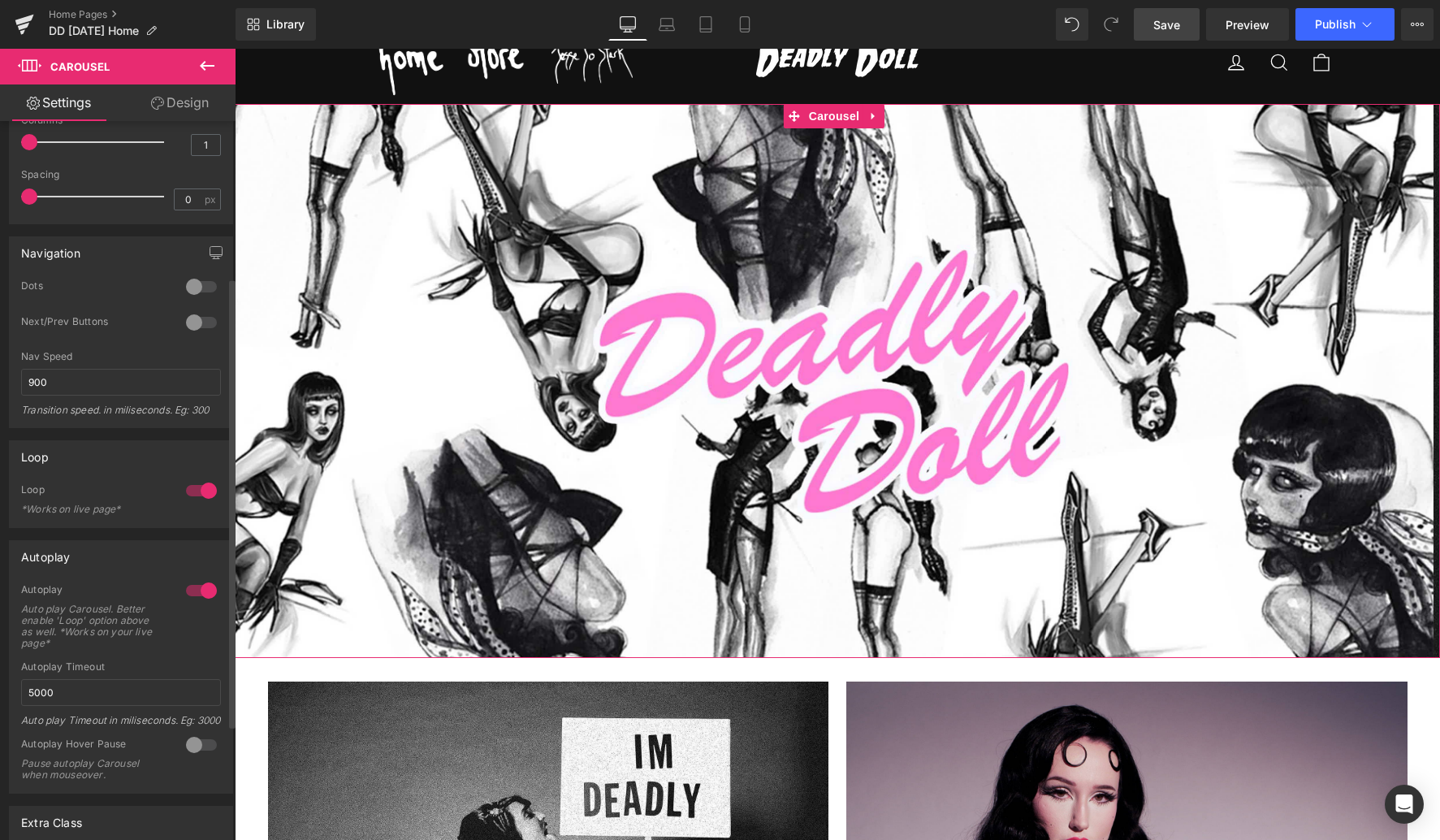
click at [83, 531] on div "Autoplay 1 Autoplay Auto play Carousel. Better enable 'Loop' option above as we…" at bounding box center [121, 660] width 243 height 265
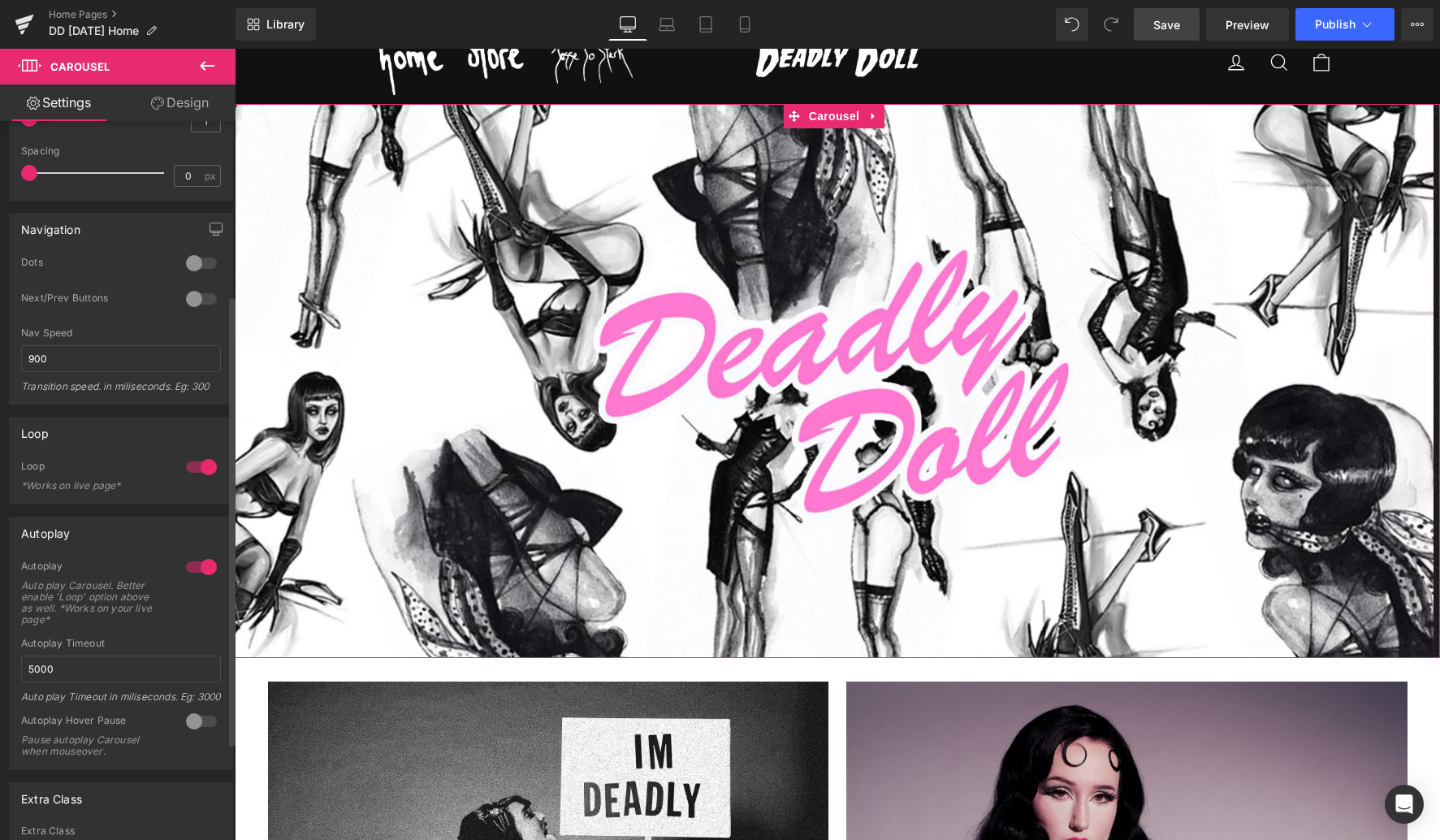
scroll to position [317, 0]
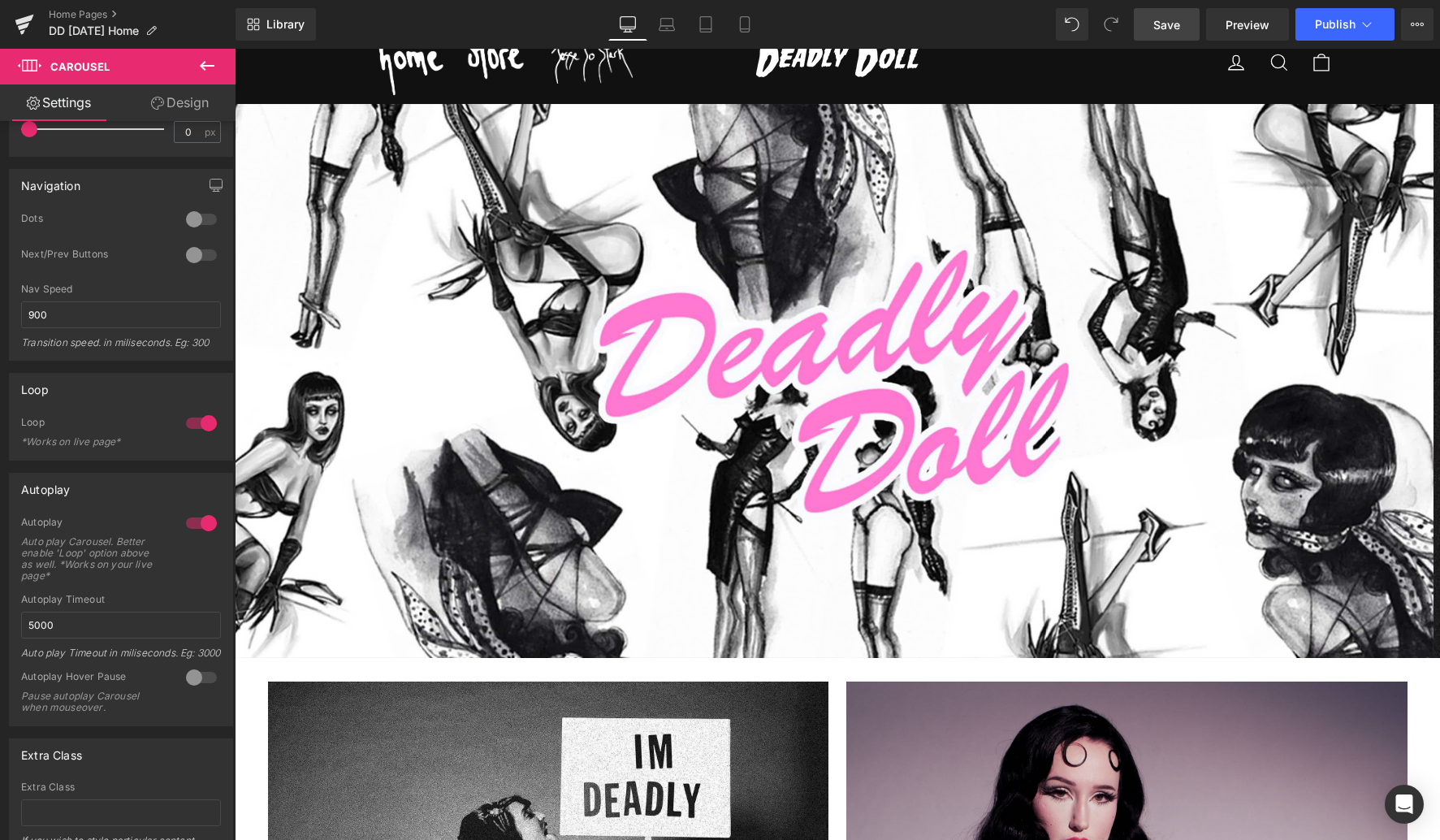
click at [1170, 25] on span "Save" at bounding box center [1166, 24] width 26 height 17
click at [90, 12] on link "Home Pages" at bounding box center [142, 14] width 187 height 13
